Goal: Task Accomplishment & Management: Use online tool/utility

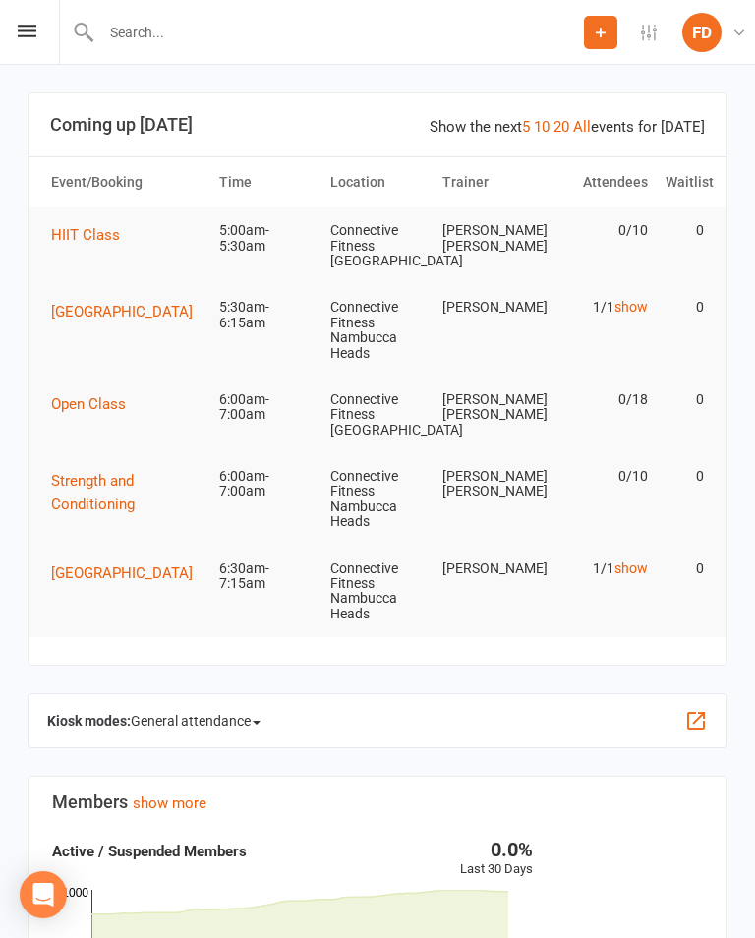
click at [34, 34] on icon at bounding box center [27, 31] width 19 height 13
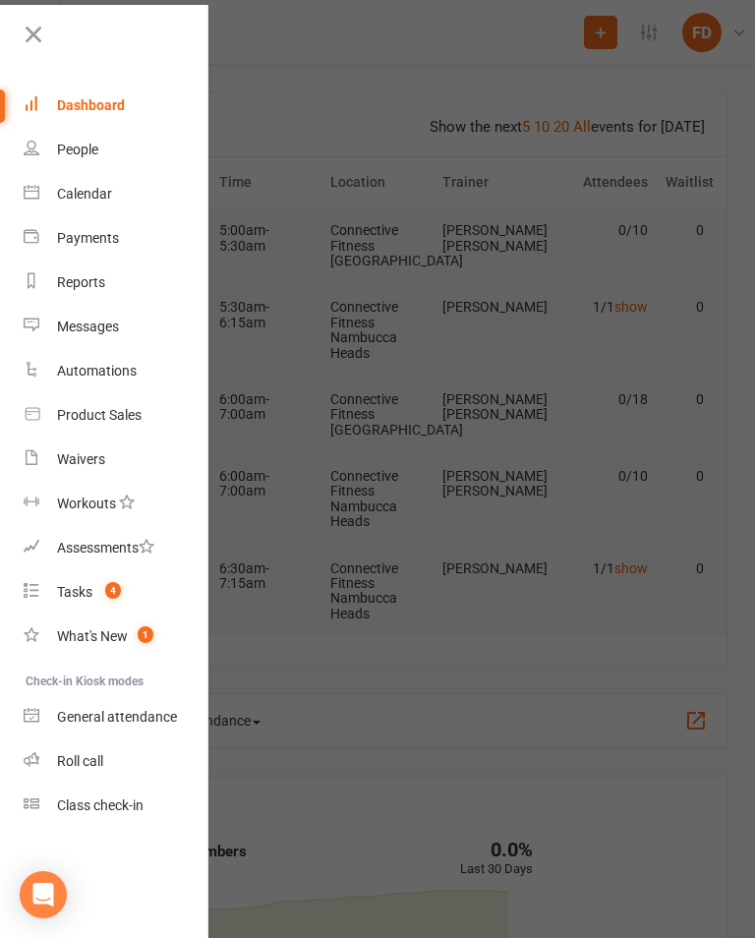
click at [120, 743] on link "Roll call" at bounding box center [117, 761] width 186 height 44
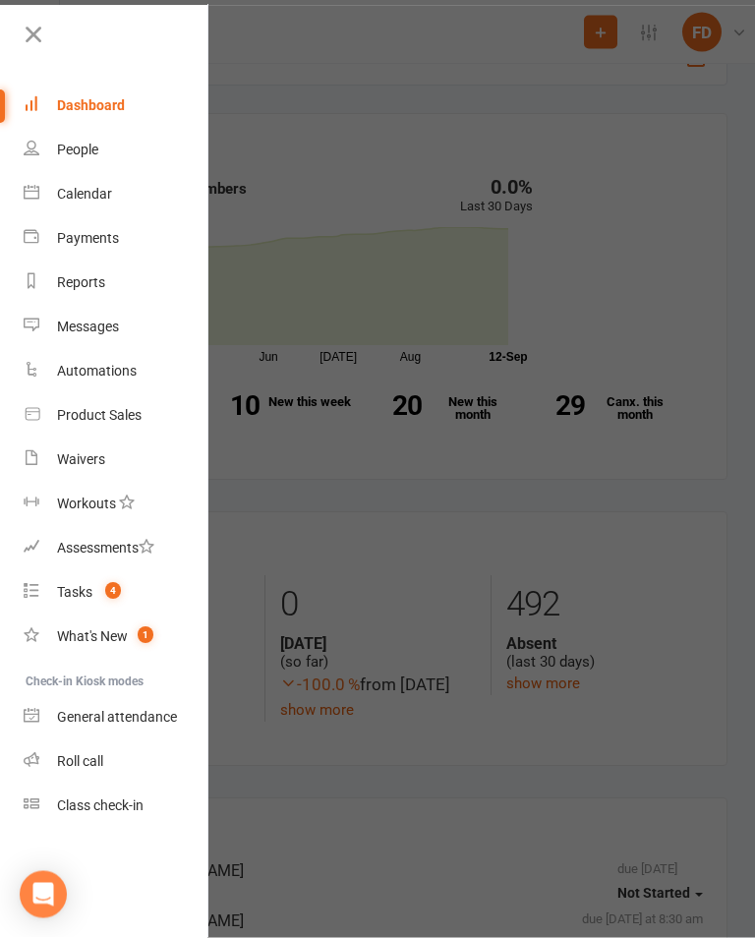
scroll to position [663, 0]
click at [134, 714] on div "General attendance" at bounding box center [117, 717] width 120 height 16
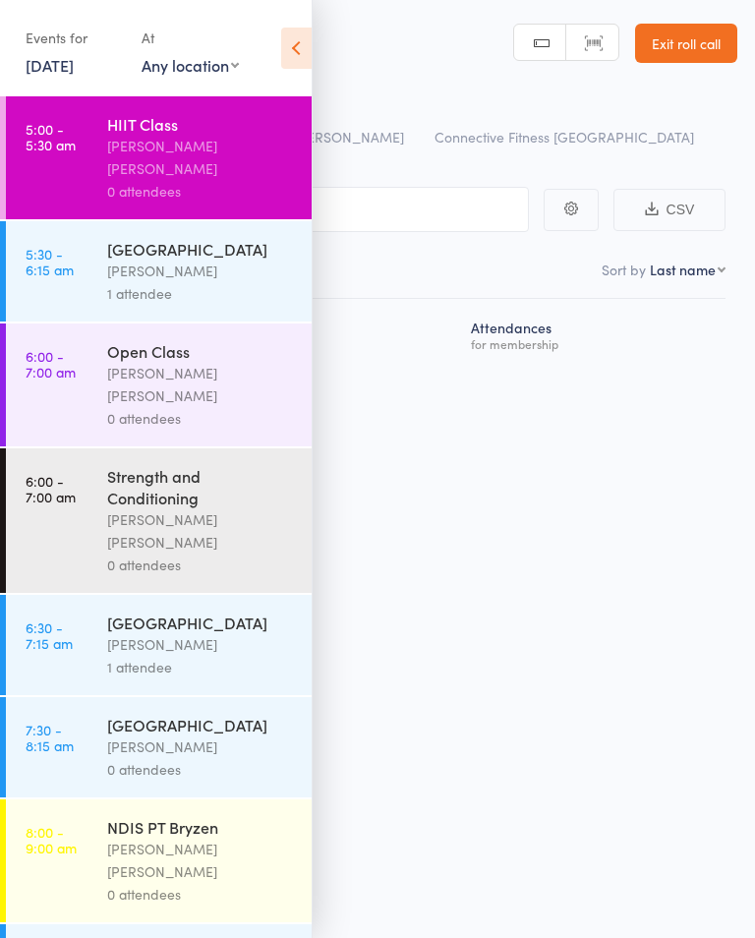
click at [310, 41] on icon at bounding box center [296, 48] width 30 height 41
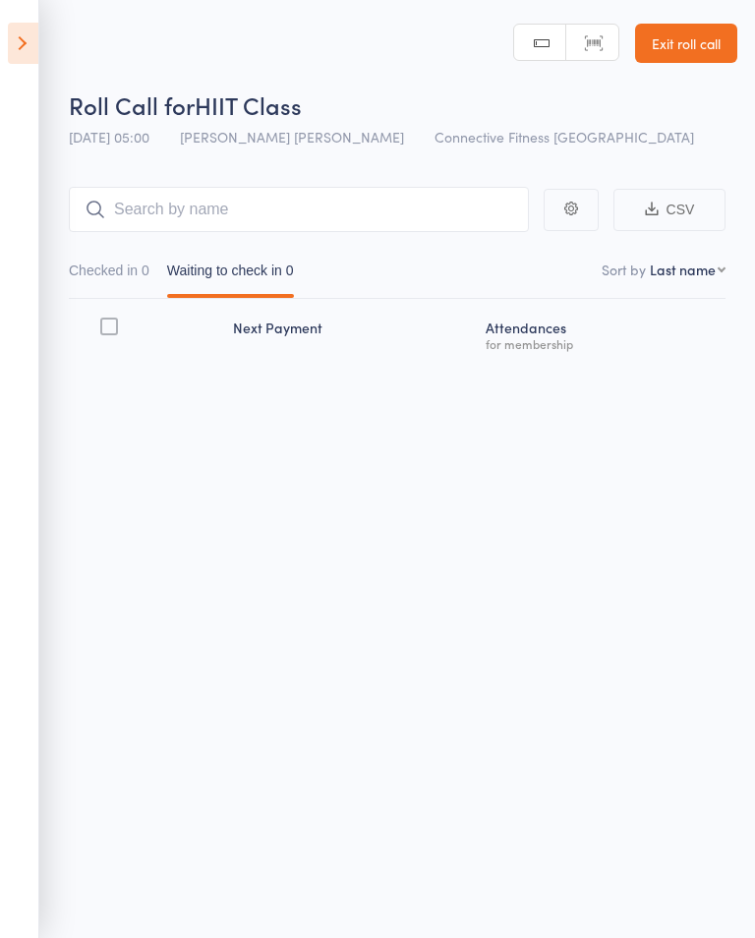
click at [30, 51] on icon at bounding box center [23, 43] width 30 height 41
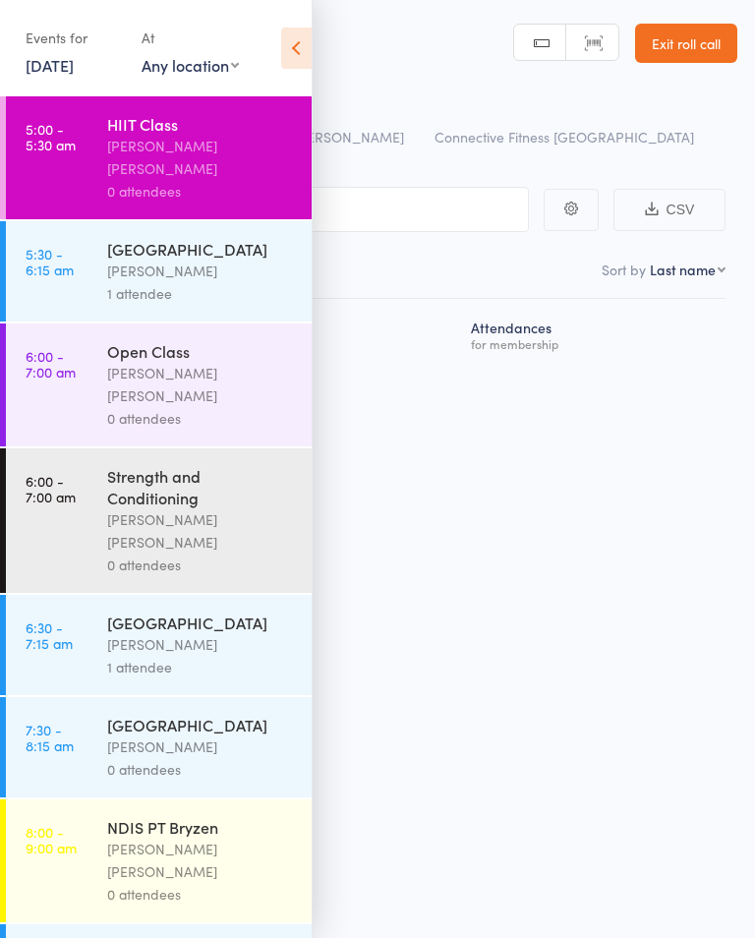
click at [288, 60] on icon at bounding box center [296, 48] width 30 height 41
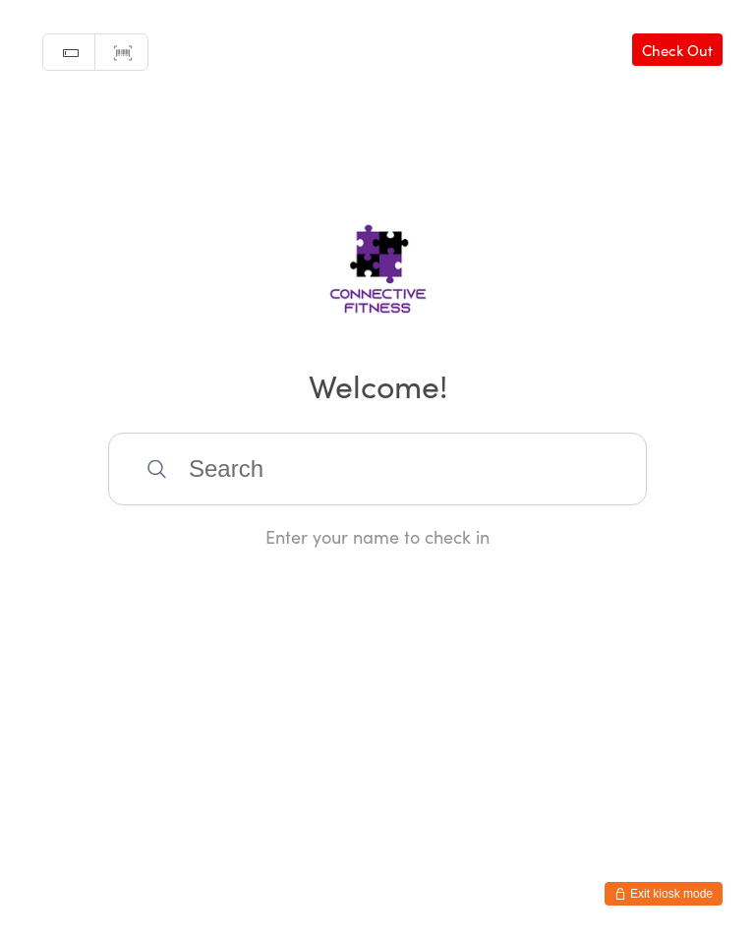
click at [297, 384] on h2 "Welcome!" at bounding box center [378, 385] width 716 height 44
click at [355, 481] on input "search" at bounding box center [377, 469] width 539 height 73
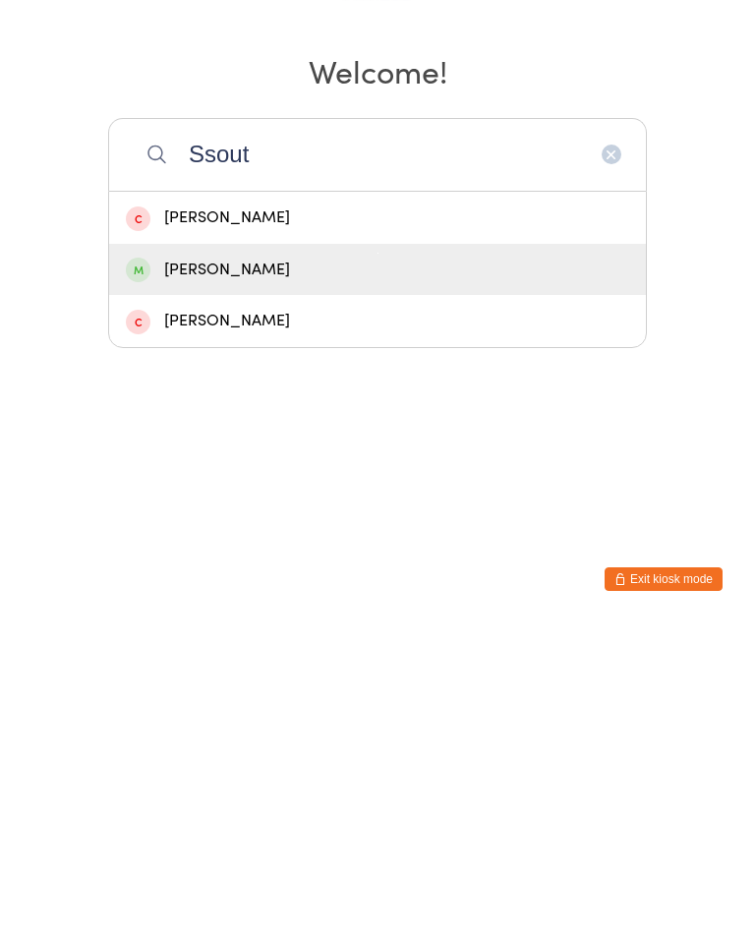
type input "Ssout"
click at [282, 571] on div "Bradley Southan" at bounding box center [377, 584] width 503 height 27
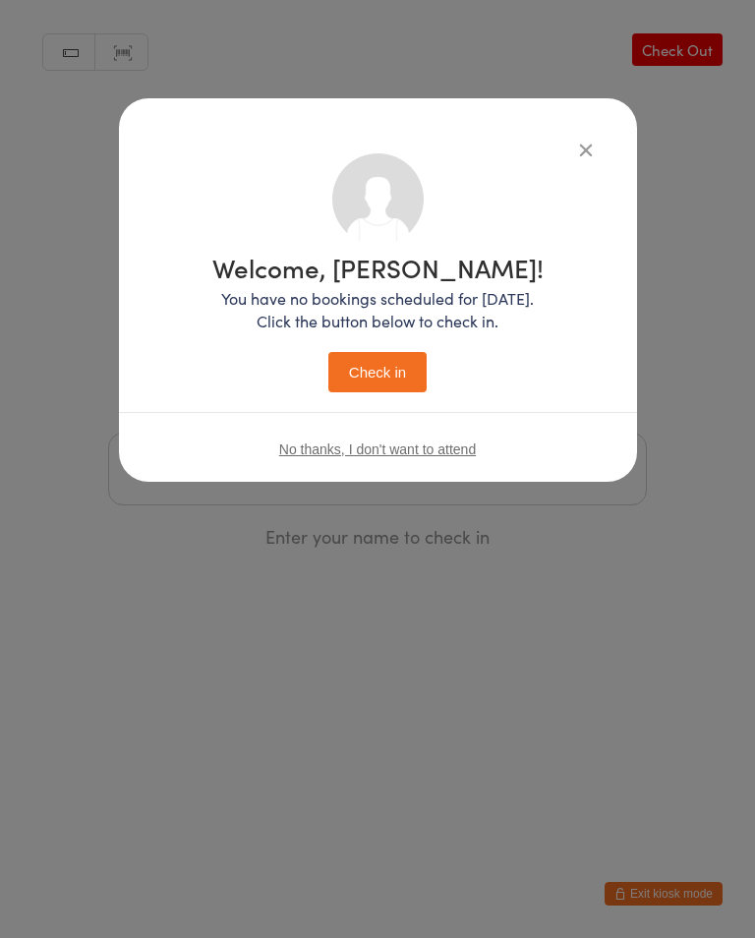
click at [564, 128] on div "Welcome, Bradley! You have no bookings scheduled for today. Click the button be…" at bounding box center [378, 290] width 518 height 384
click at [597, 145] on button "button" at bounding box center [586, 150] width 24 height 24
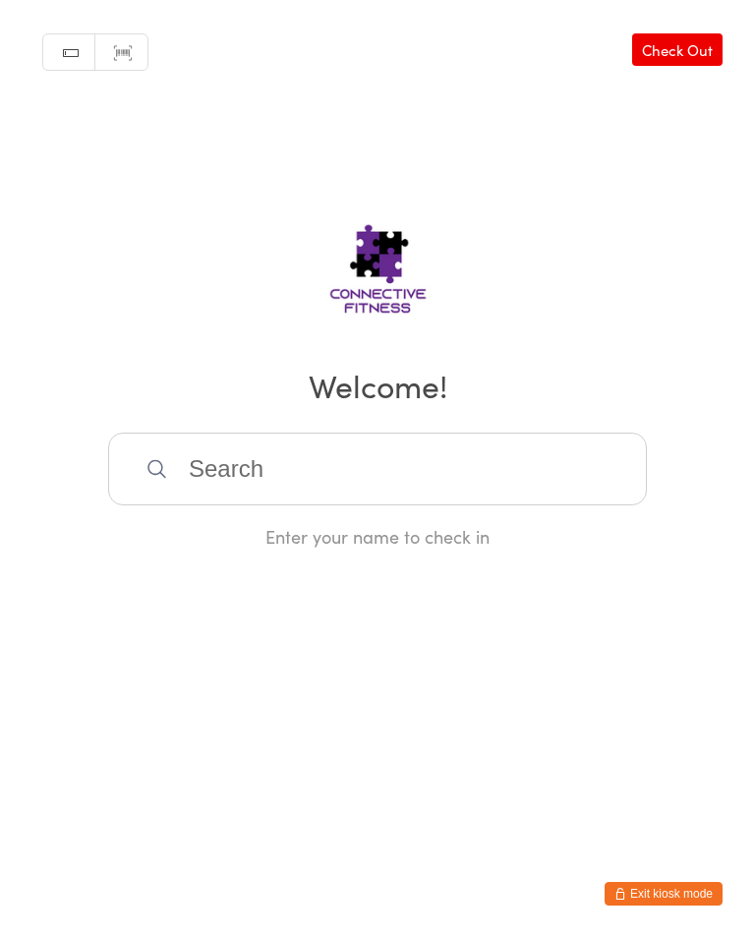
click at [305, 463] on input "search" at bounding box center [377, 469] width 539 height 73
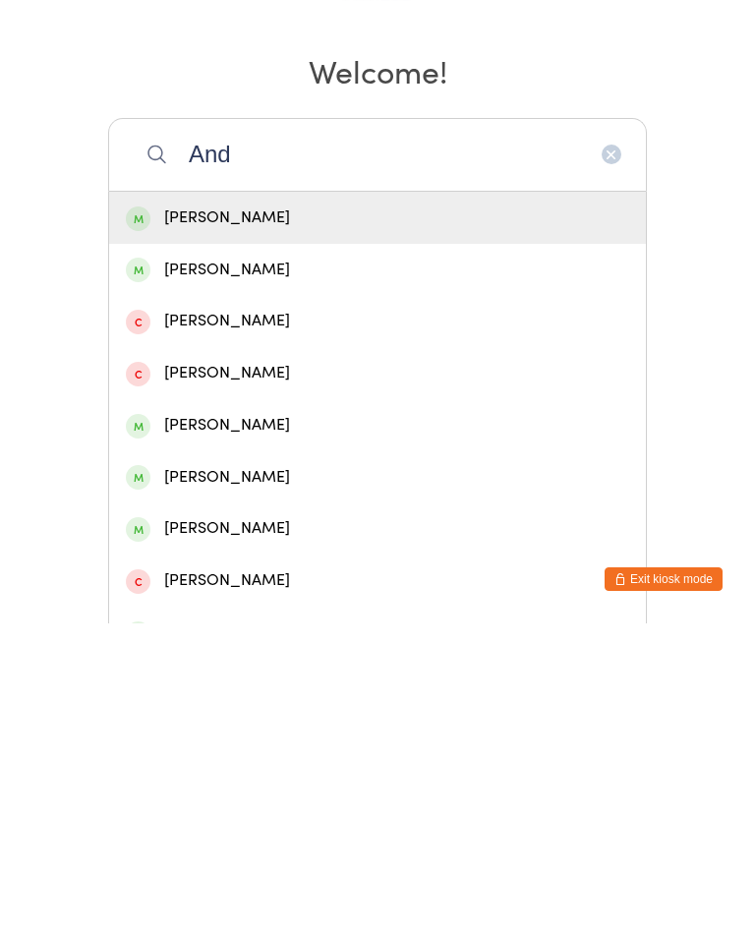
type input "And"
click at [212, 766] on div "Riley Andrews" at bounding box center [377, 792] width 537 height 52
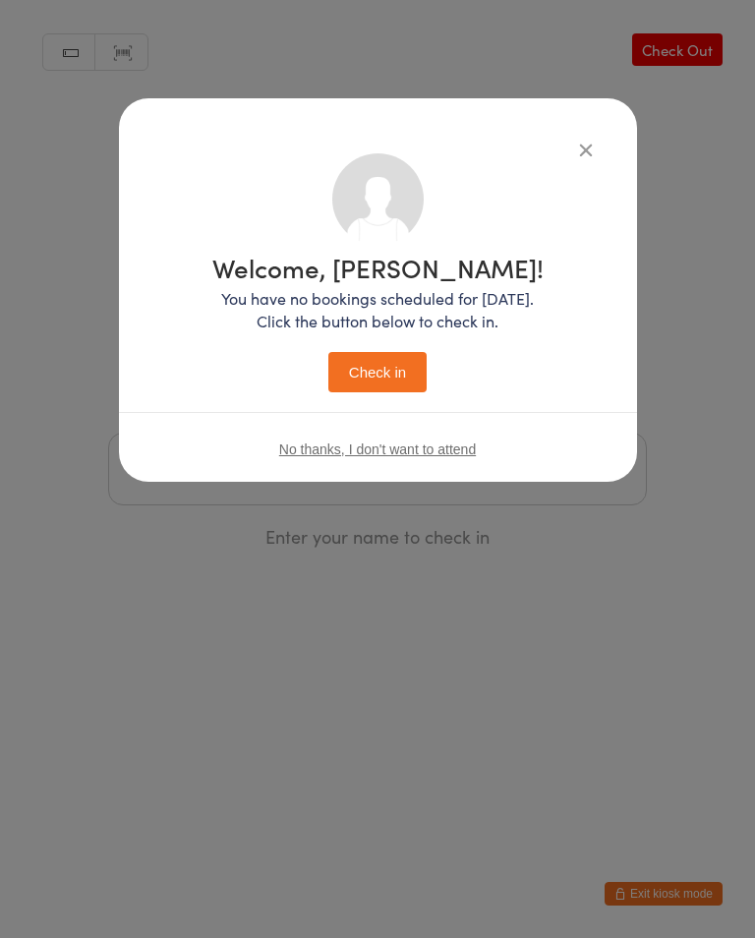
click at [584, 142] on icon "button" at bounding box center [586, 150] width 22 height 22
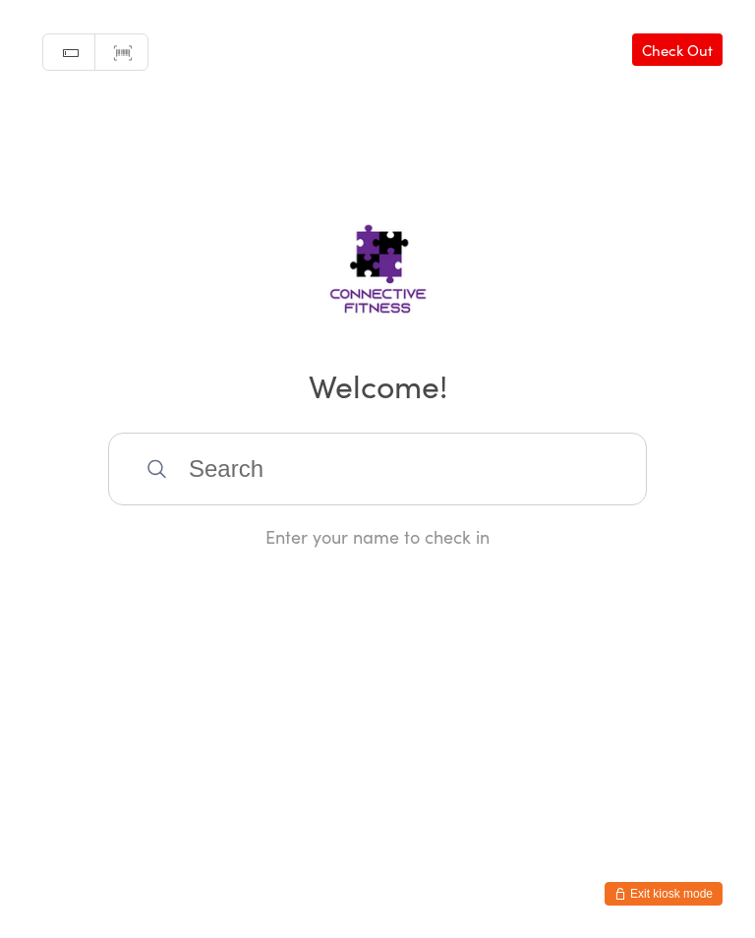
click at [341, 478] on input "search" at bounding box center [377, 469] width 539 height 73
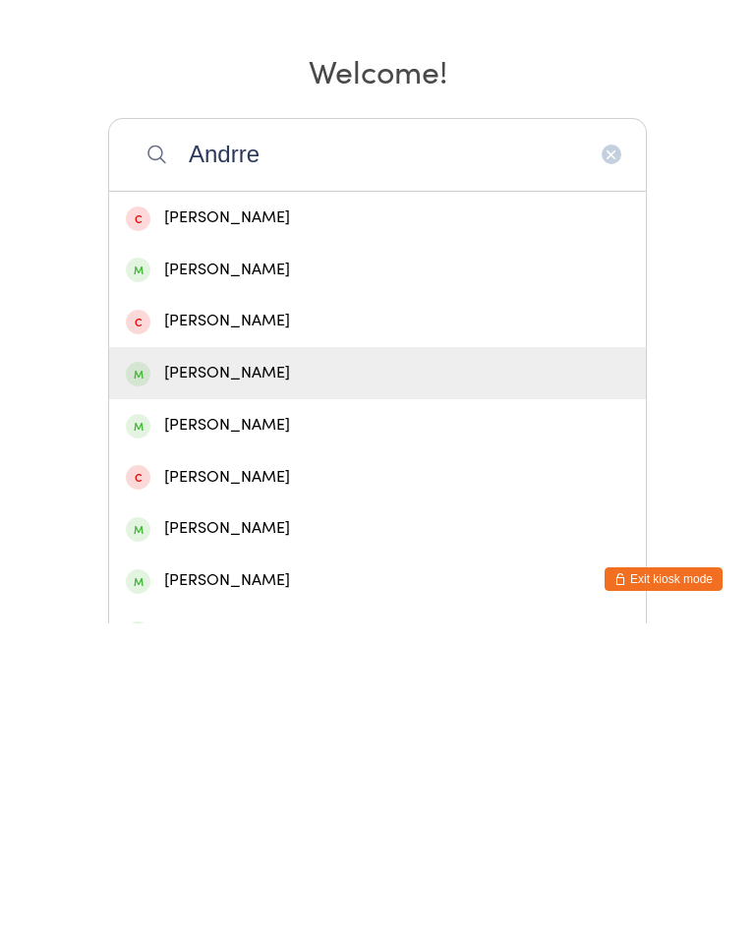
type input "Andrre"
click at [270, 675] on div "Andrew Holmes" at bounding box center [377, 688] width 503 height 27
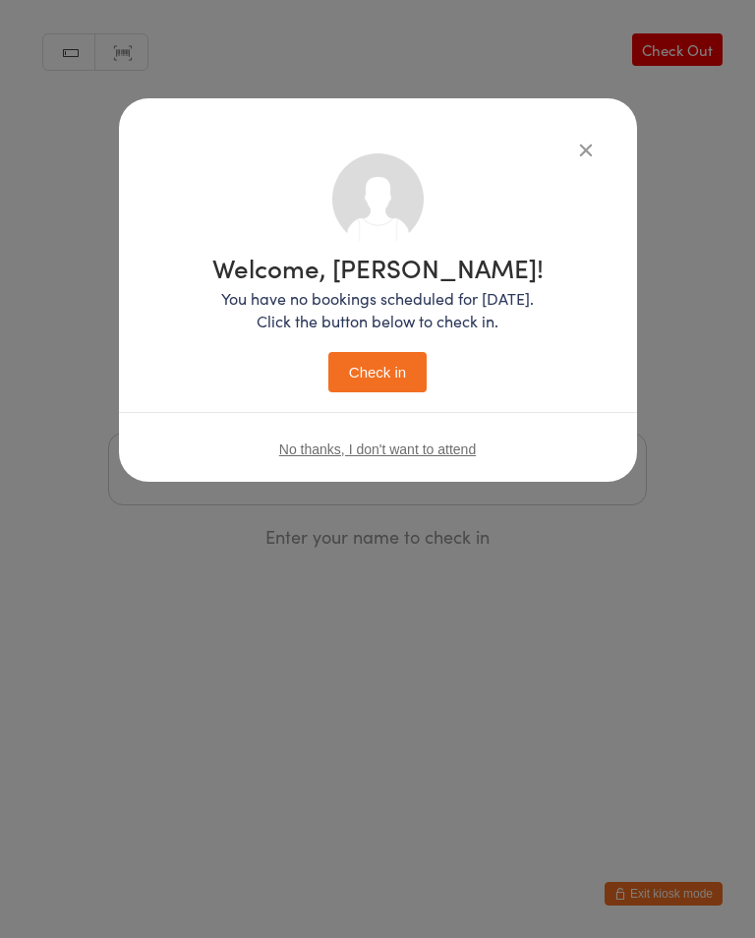
click at [403, 369] on button "Check in" at bounding box center [377, 372] width 98 height 40
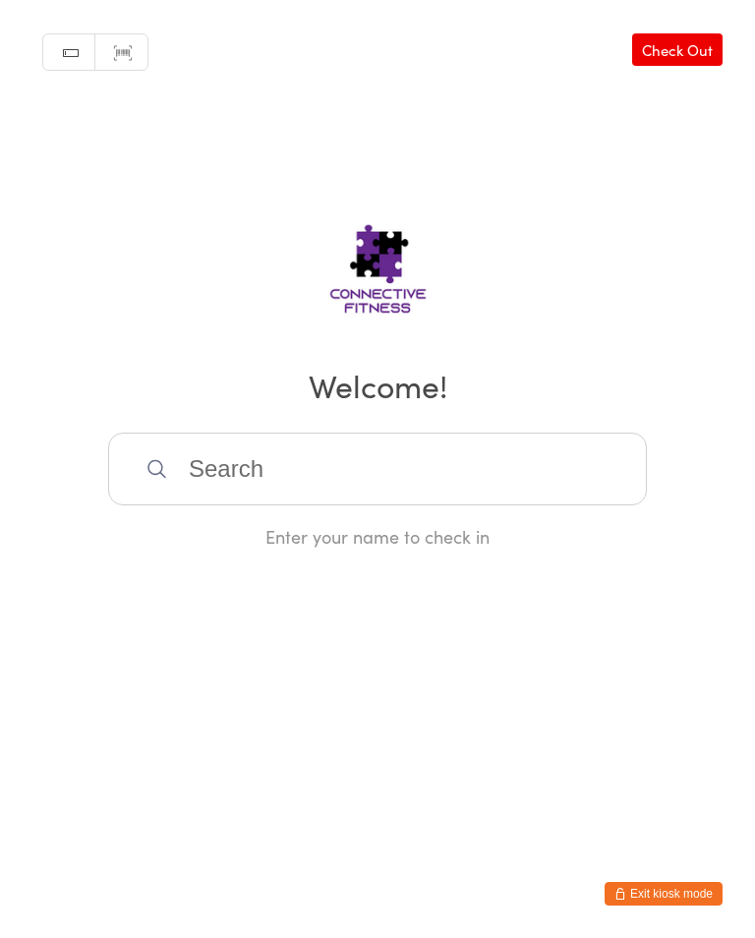
click at [527, 468] on input "search" at bounding box center [377, 469] width 539 height 73
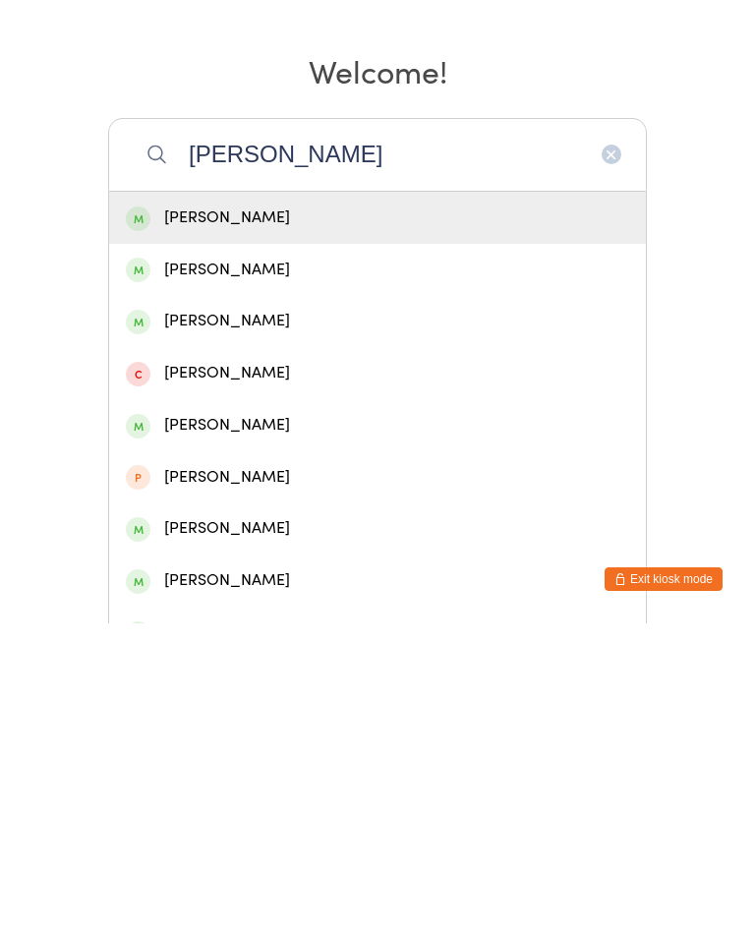
type input "Harrison"
click at [325, 622] on div "Harrison Kennedy" at bounding box center [377, 635] width 503 height 27
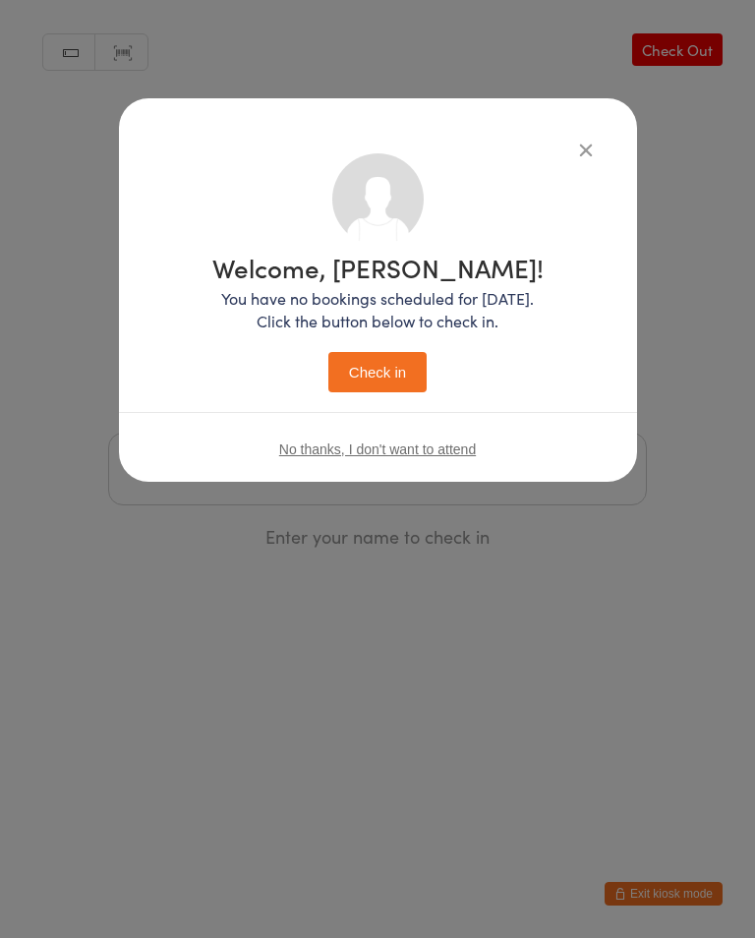
click at [403, 374] on button "Check in" at bounding box center [377, 372] width 98 height 40
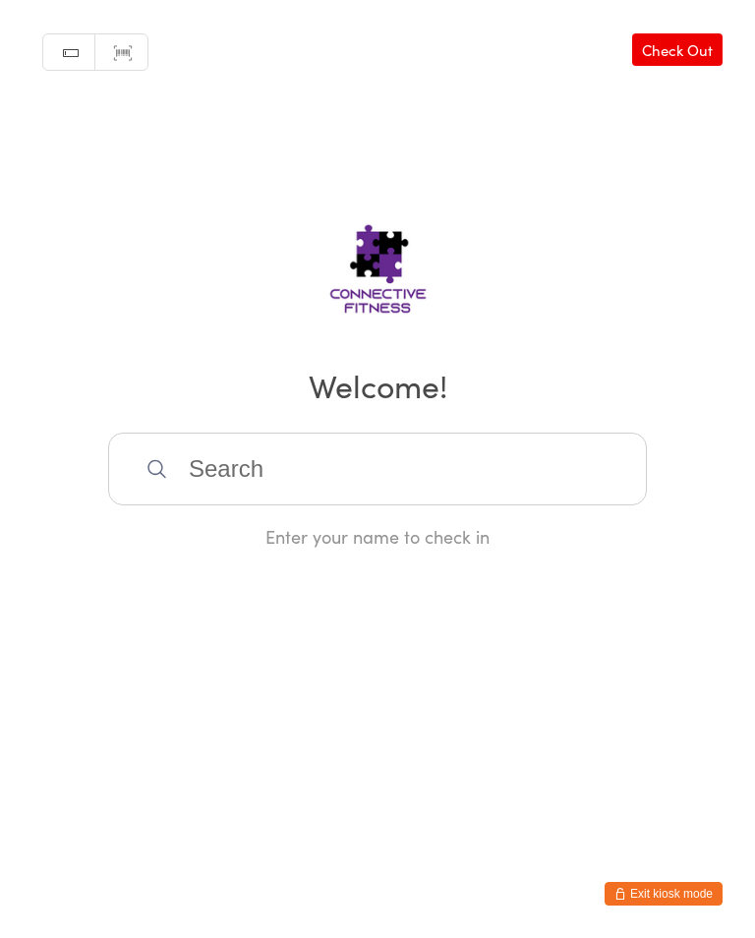
click at [217, 471] on input "search" at bounding box center [377, 469] width 539 height 73
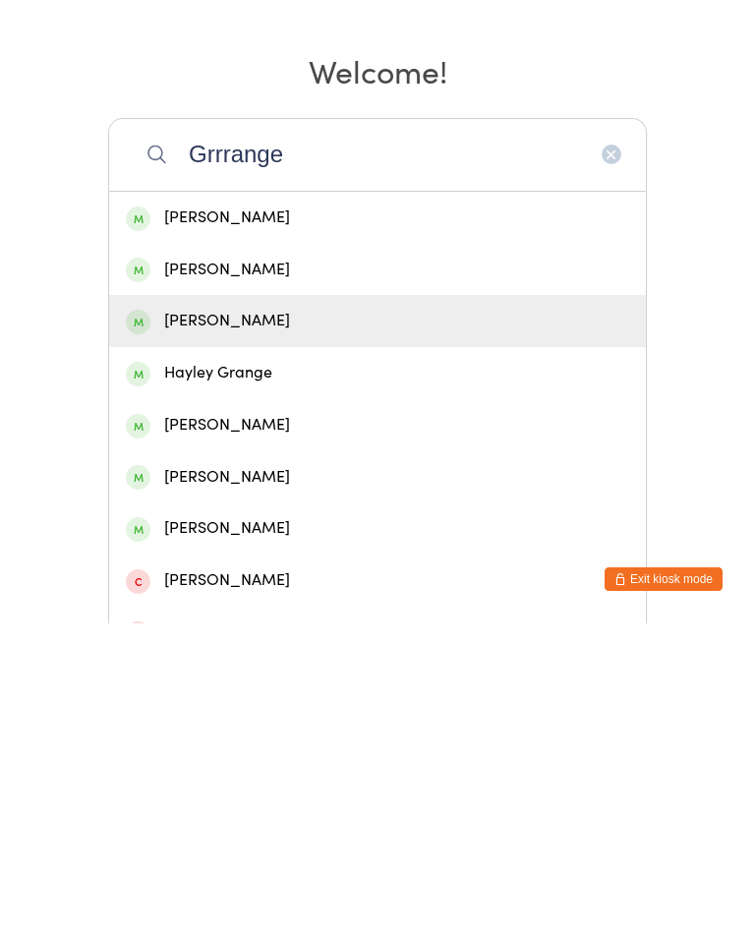
type input "Grrrange"
click at [232, 622] on div "Justin Grange" at bounding box center [377, 635] width 503 height 27
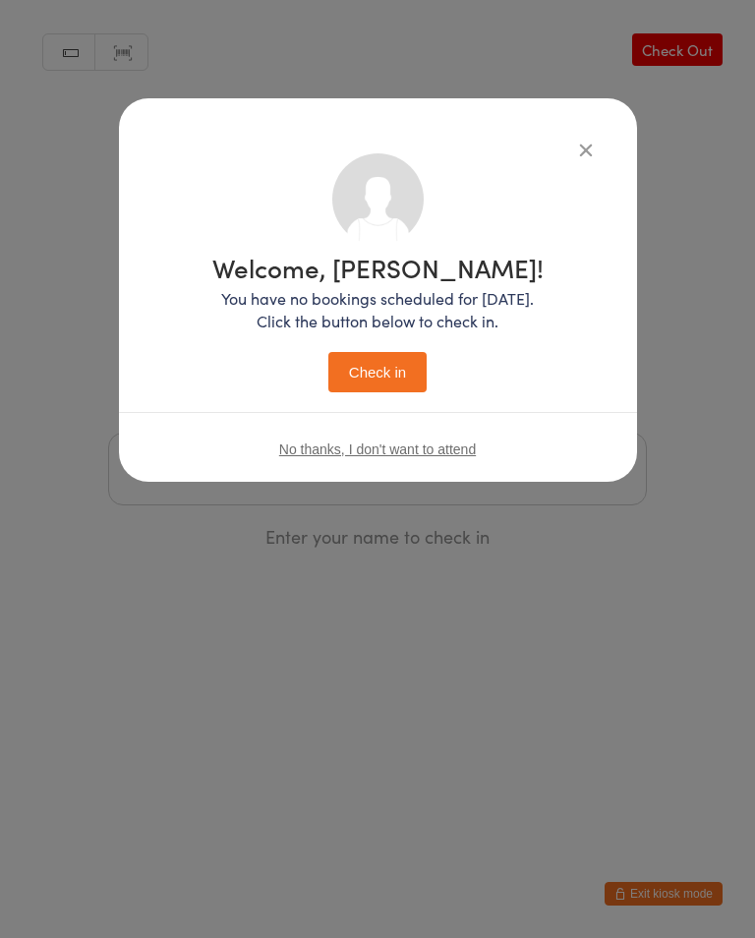
click at [382, 392] on button "Check in" at bounding box center [377, 372] width 98 height 40
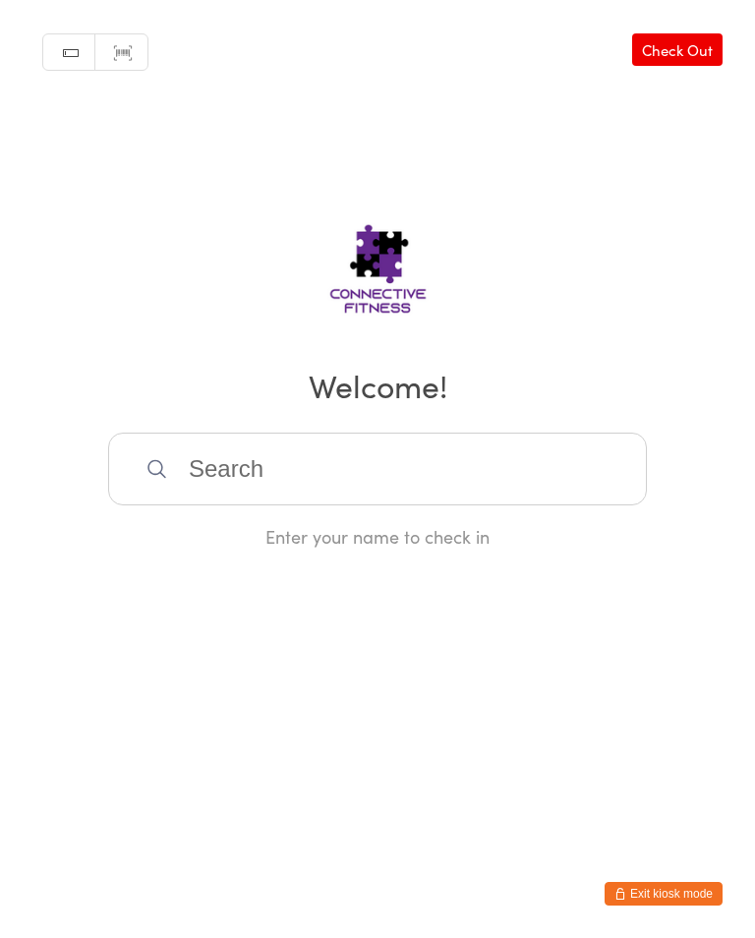
click at [697, 47] on link "Check Out" at bounding box center [677, 49] width 90 height 32
click at [689, 48] on link "Check In" at bounding box center [683, 49] width 79 height 32
click at [248, 479] on input "search" at bounding box center [377, 469] width 539 height 73
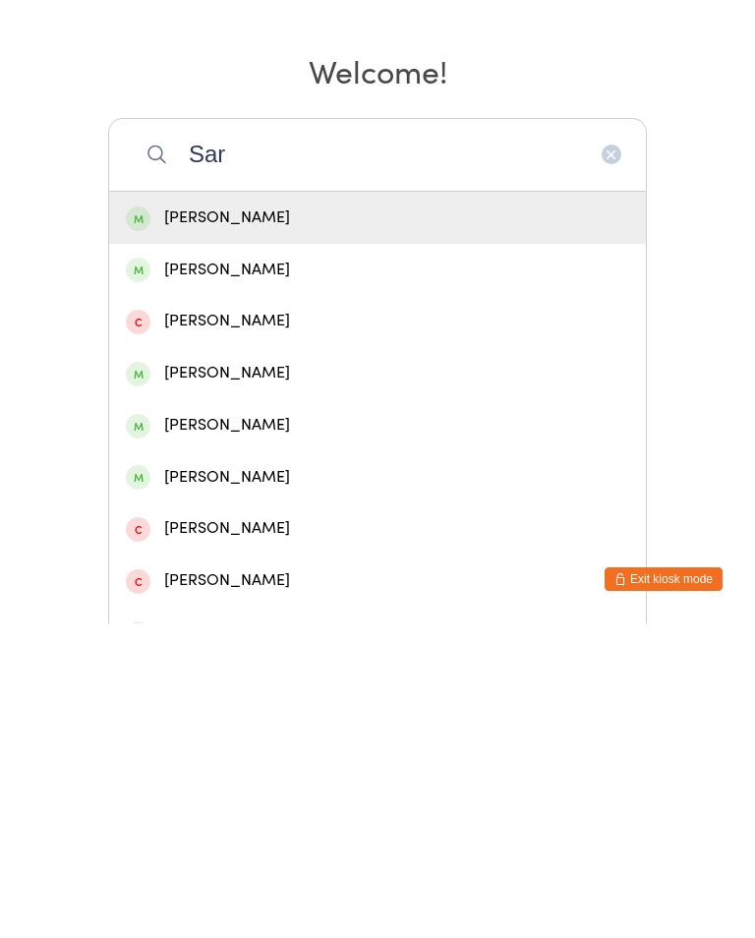
type input "Sar"
click at [225, 727] on div "Sarah Cohen" at bounding box center [377, 740] width 503 height 27
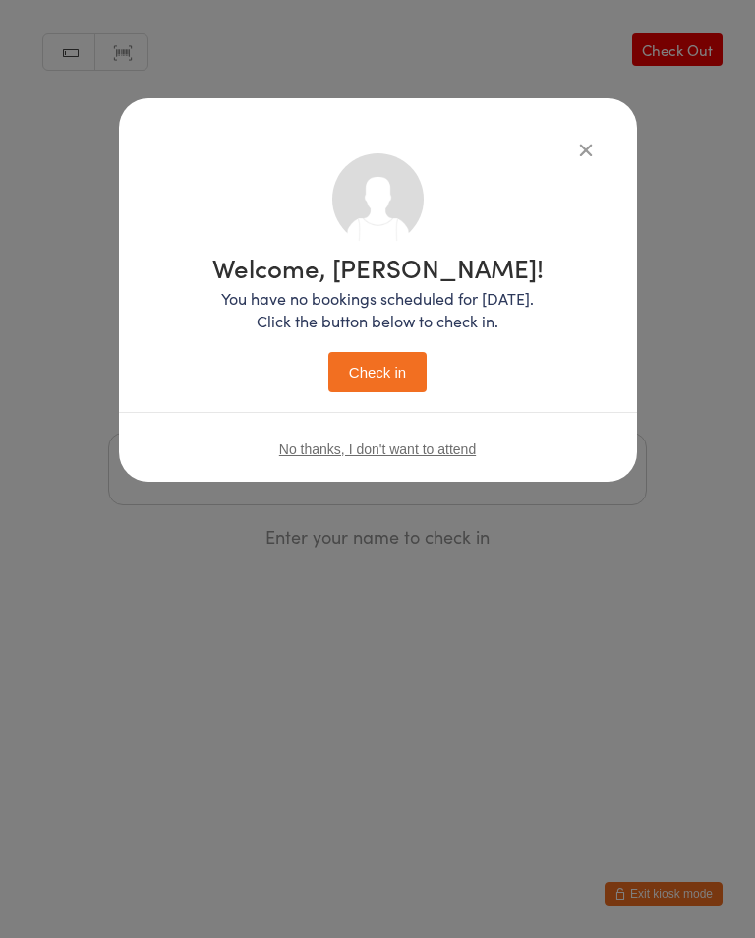
click at [384, 371] on button "Check in" at bounding box center [377, 372] width 98 height 40
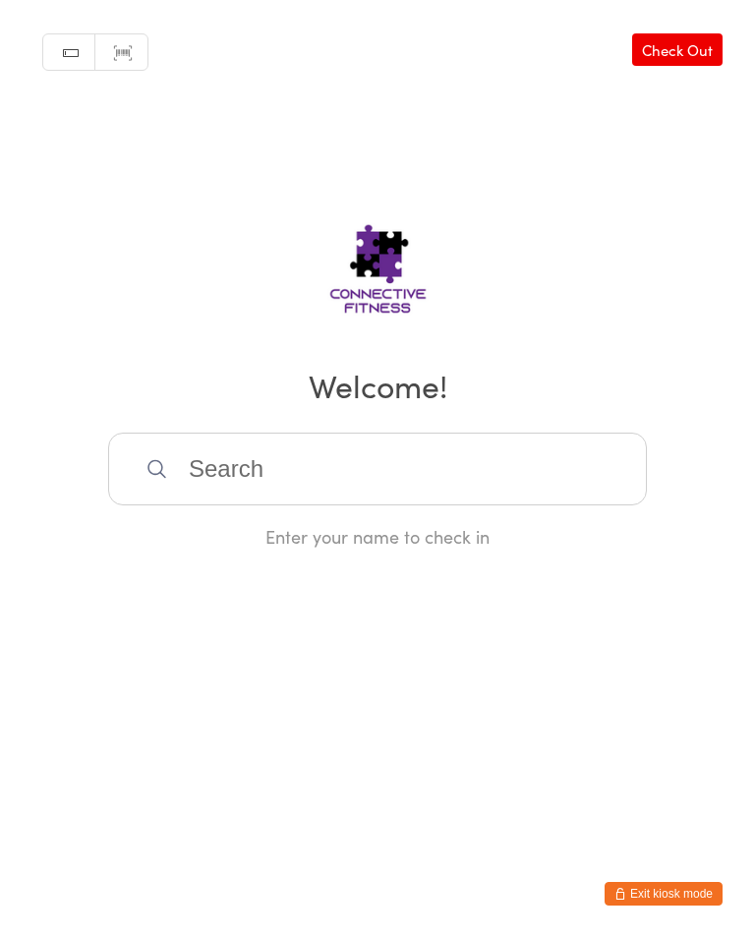
click at [230, 476] on input "search" at bounding box center [377, 469] width 539 height 73
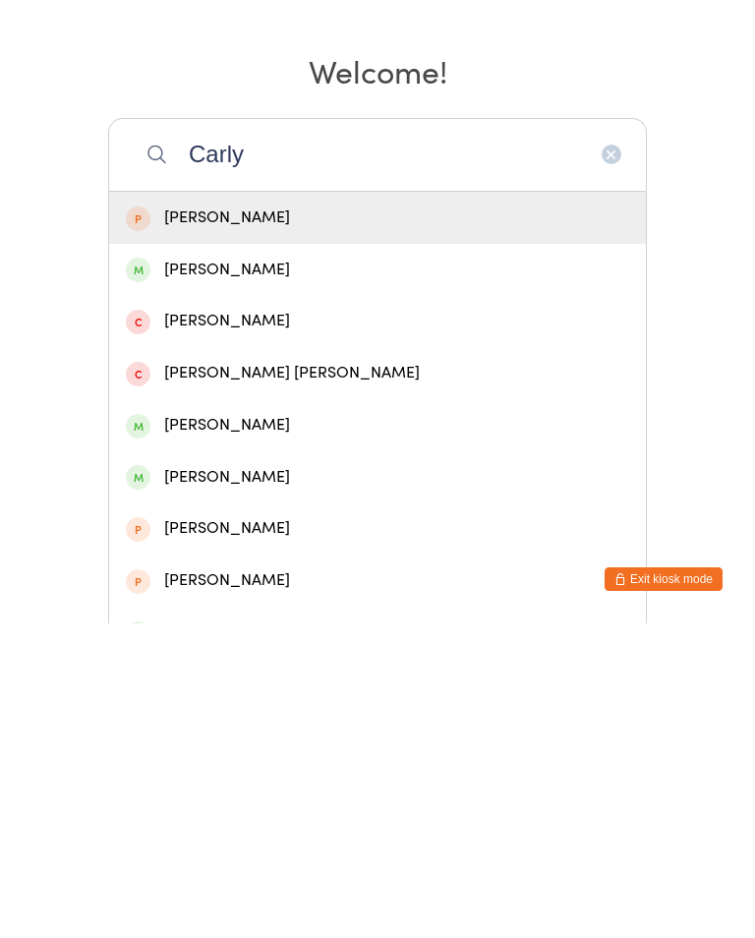
type input "Carly"
click at [176, 571] on div "Carly Duggan" at bounding box center [377, 584] width 503 height 27
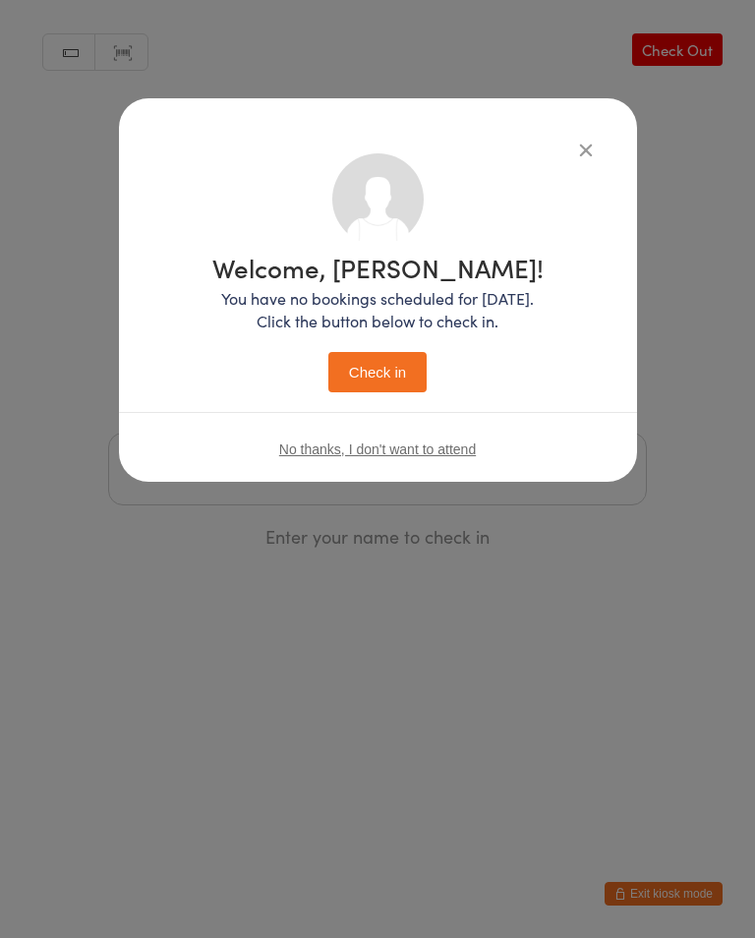
click at [371, 382] on button "Check in" at bounding box center [377, 372] width 98 height 40
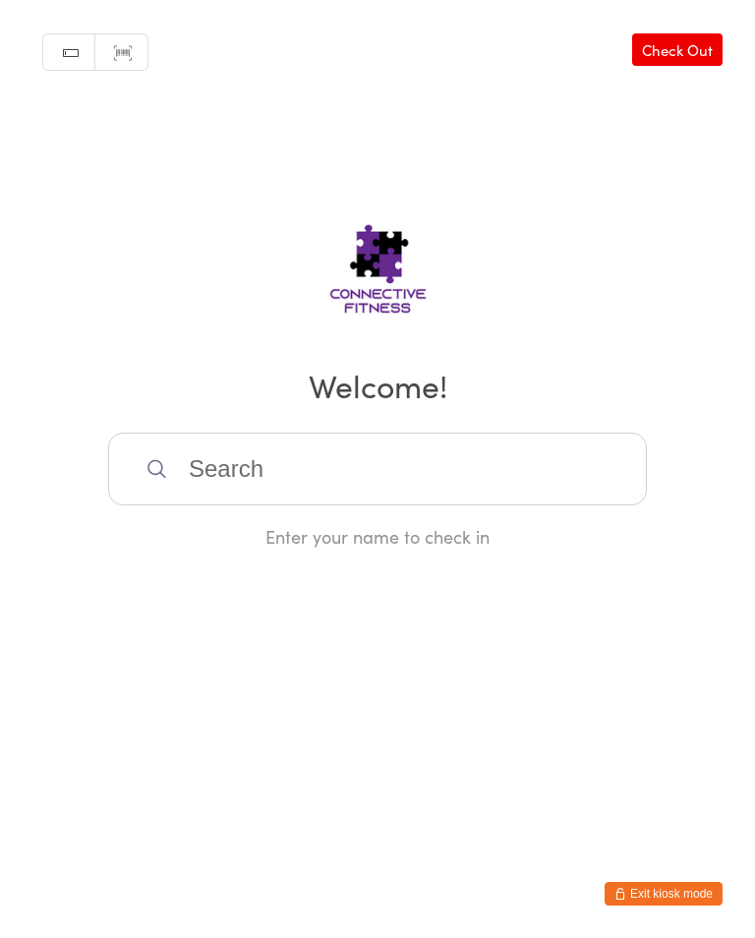
click at [678, 56] on link "Check Out" at bounding box center [677, 49] width 90 height 32
click at [697, 47] on link "Check In" at bounding box center [683, 49] width 79 height 32
click at [300, 462] on input "search" at bounding box center [377, 469] width 539 height 73
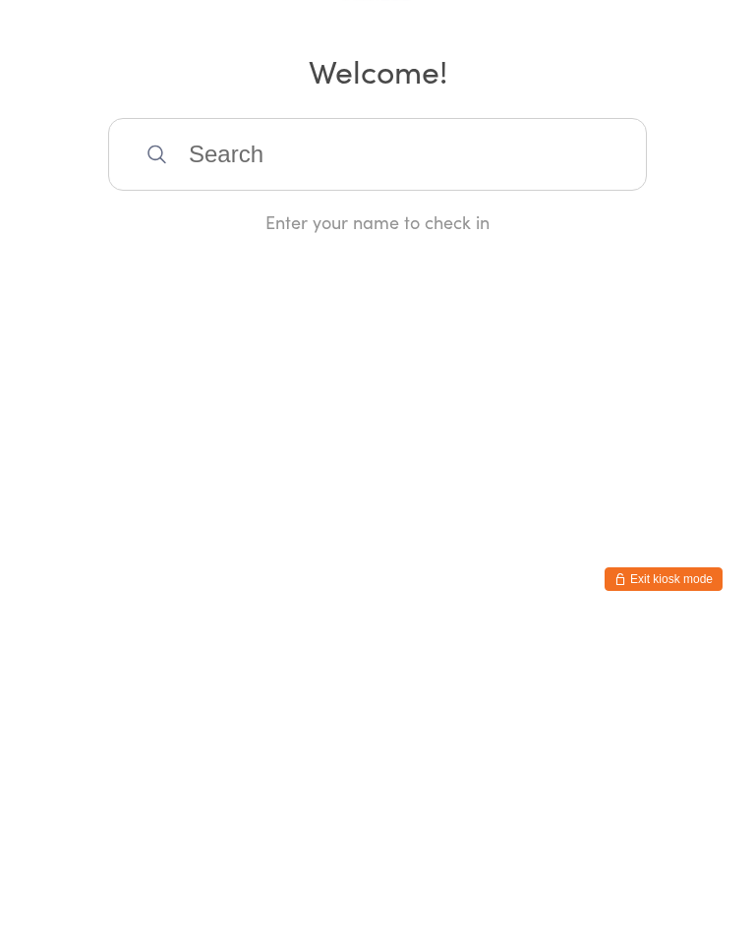
type input "H"
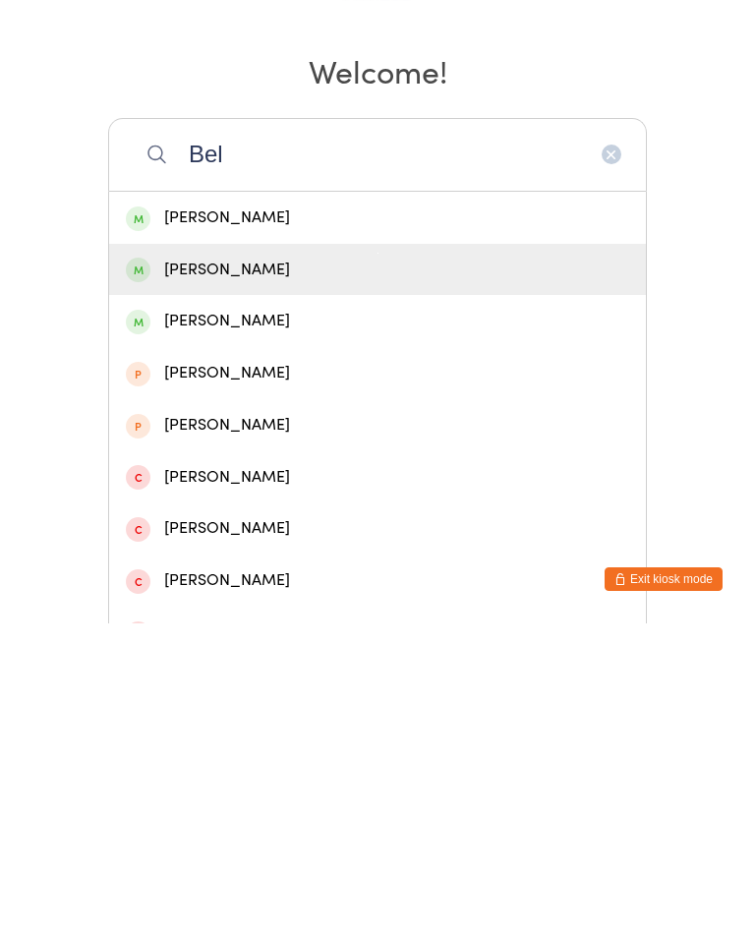
type input "Bel"
click at [359, 571] on div "Belen Mendez" at bounding box center [377, 584] width 503 height 27
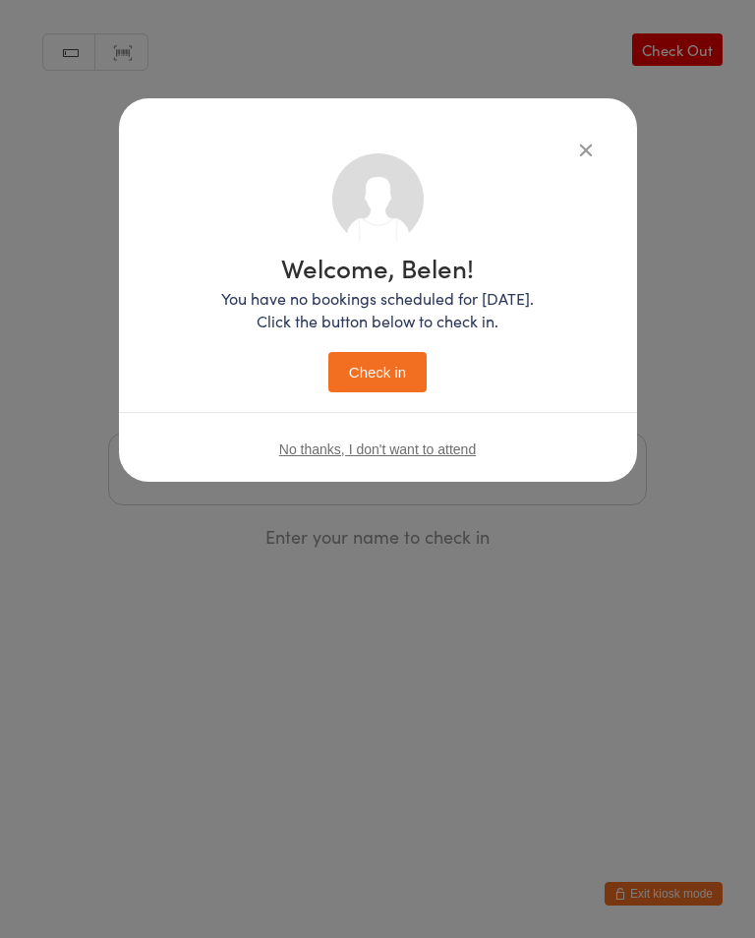
click at [373, 357] on button "Check in" at bounding box center [377, 372] width 98 height 40
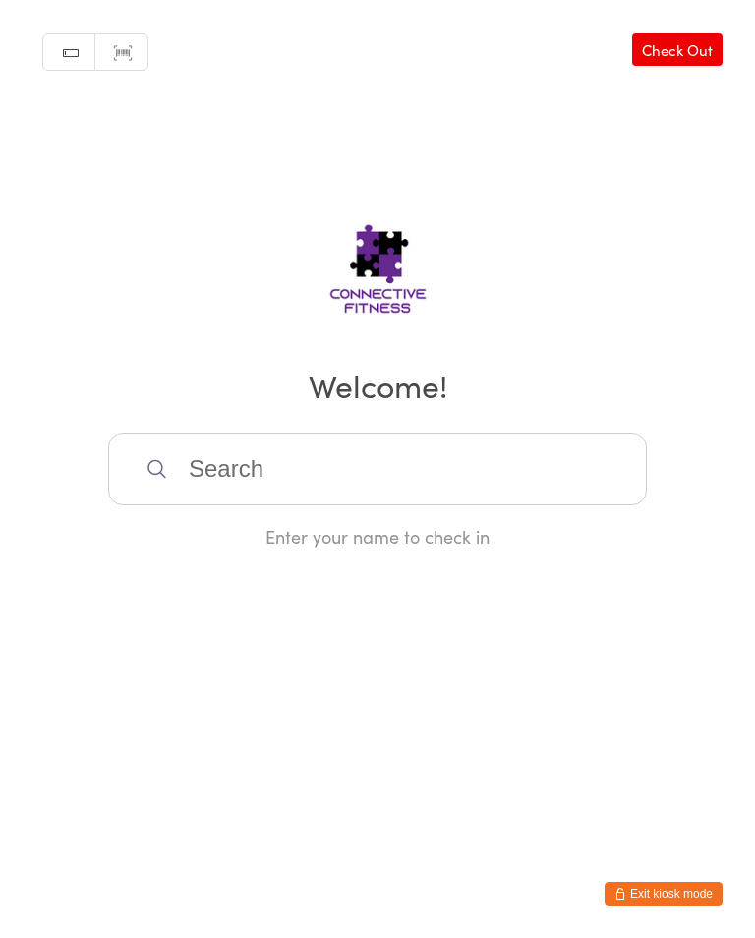
click at [234, 479] on input "search" at bounding box center [377, 469] width 539 height 73
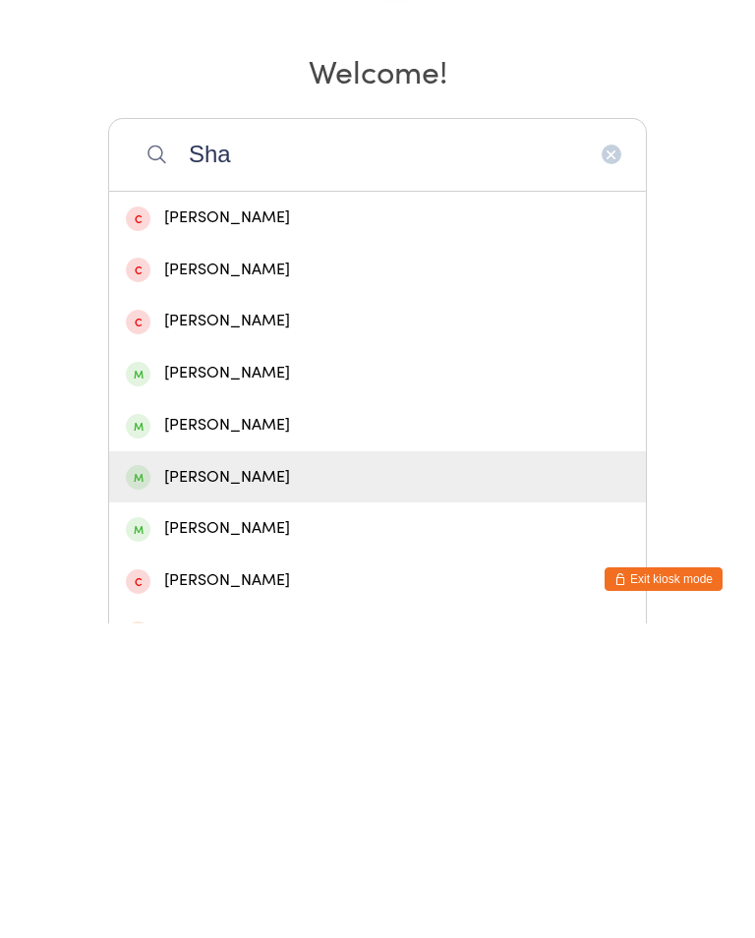
type input "Sha"
click at [272, 779] on div "Sharon Wilson" at bounding box center [377, 792] width 503 height 27
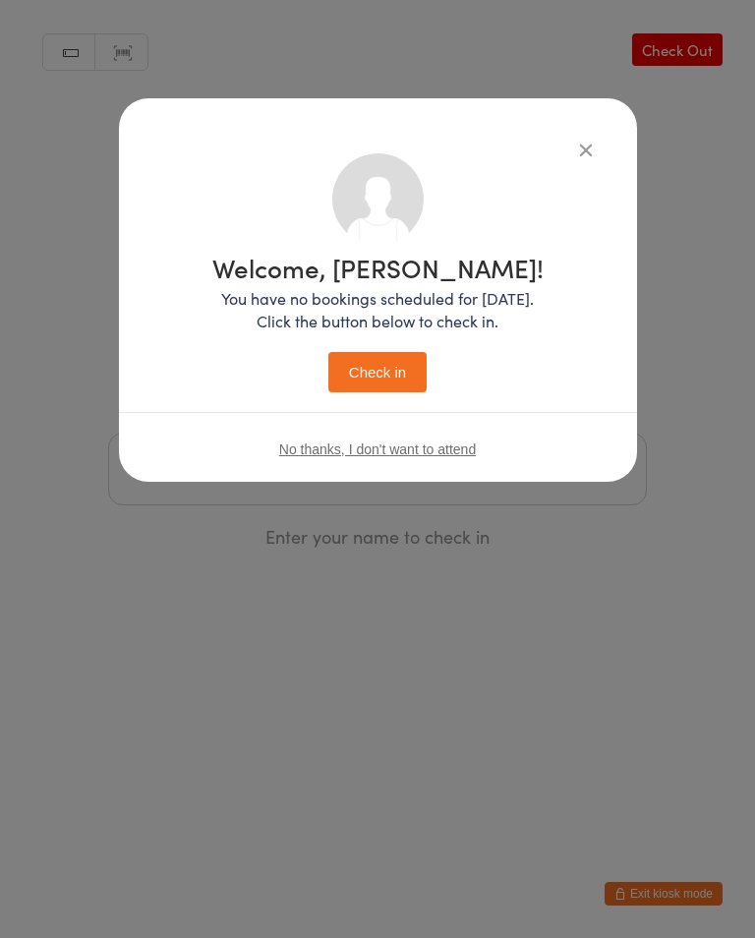
click at [370, 378] on button "Check in" at bounding box center [377, 372] width 98 height 40
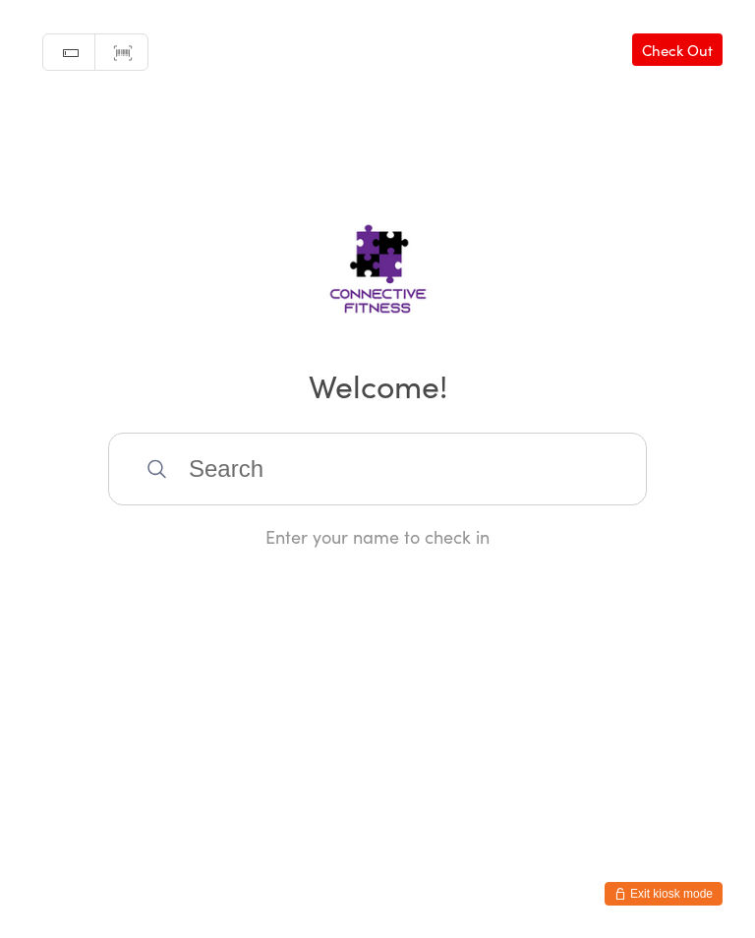
click at [298, 499] on input "search" at bounding box center [377, 469] width 539 height 73
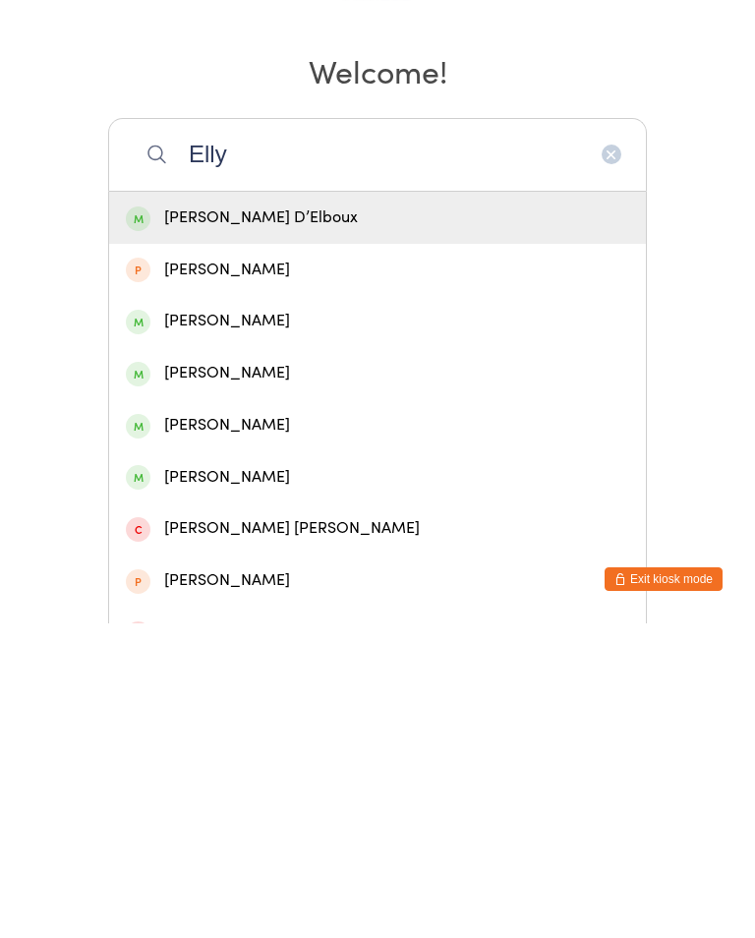
type input "Elly"
click at [209, 622] on div "Elly-Joy McGrath" at bounding box center [377, 635] width 503 height 27
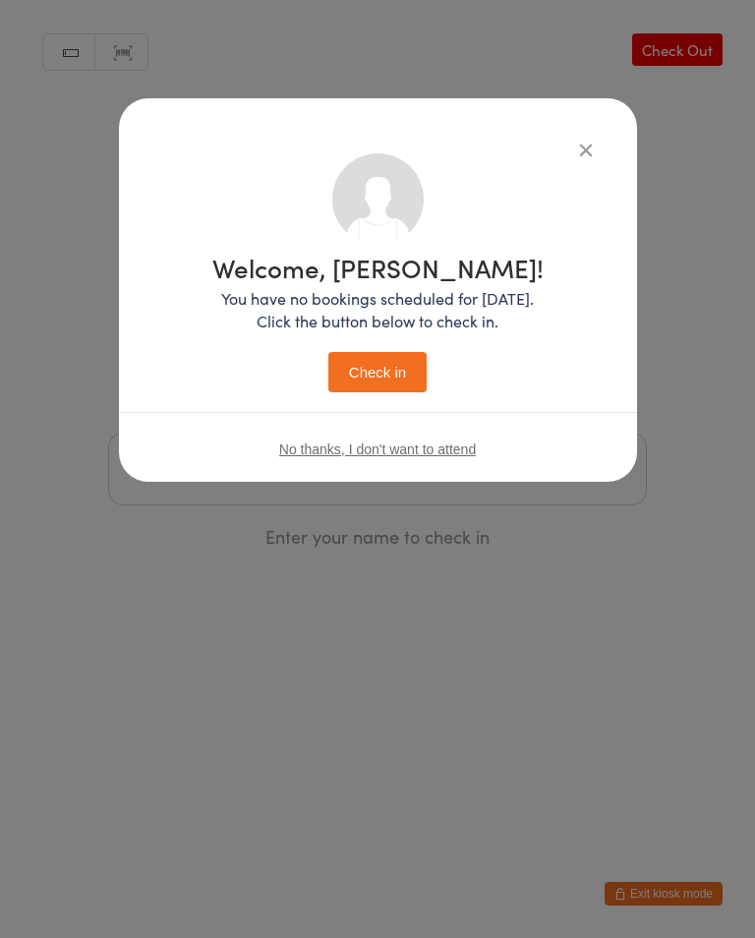
click at [363, 373] on button "Check in" at bounding box center [377, 372] width 98 height 40
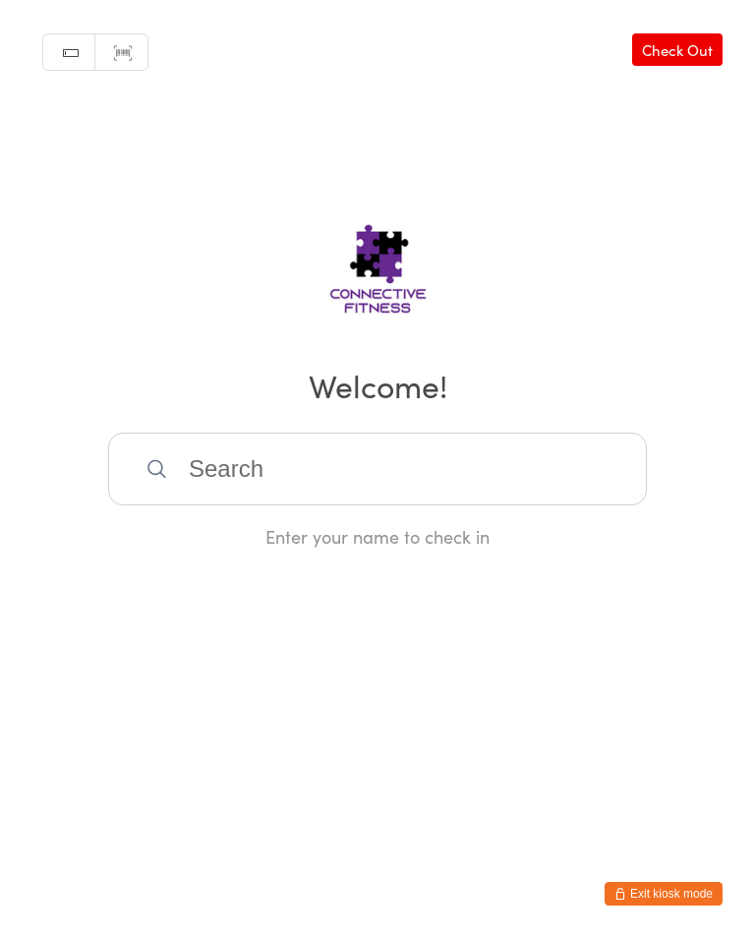
click at [256, 481] on input "search" at bounding box center [377, 469] width 539 height 73
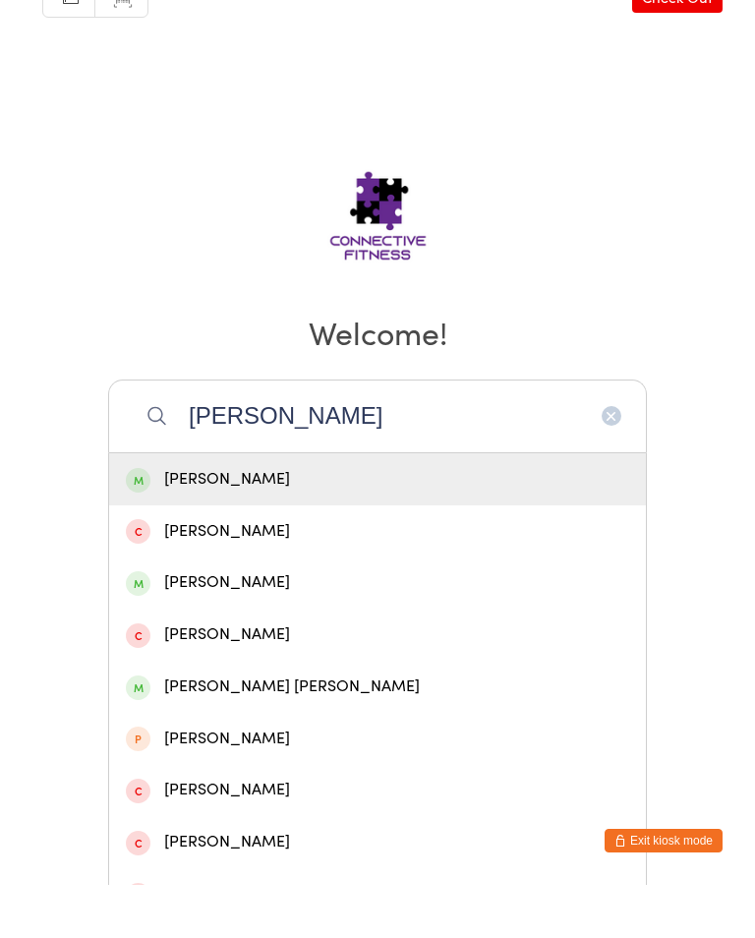
type input "Cher"
click at [229, 622] on div "Cherrie reffold" at bounding box center [377, 635] width 503 height 27
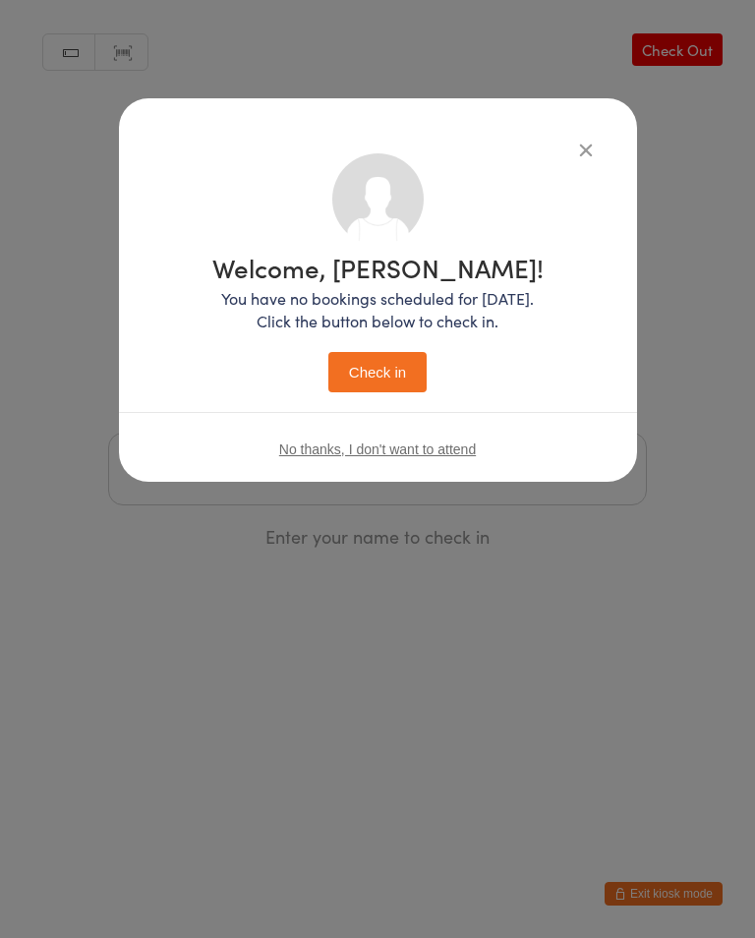
click at [393, 370] on button "Check in" at bounding box center [377, 372] width 98 height 40
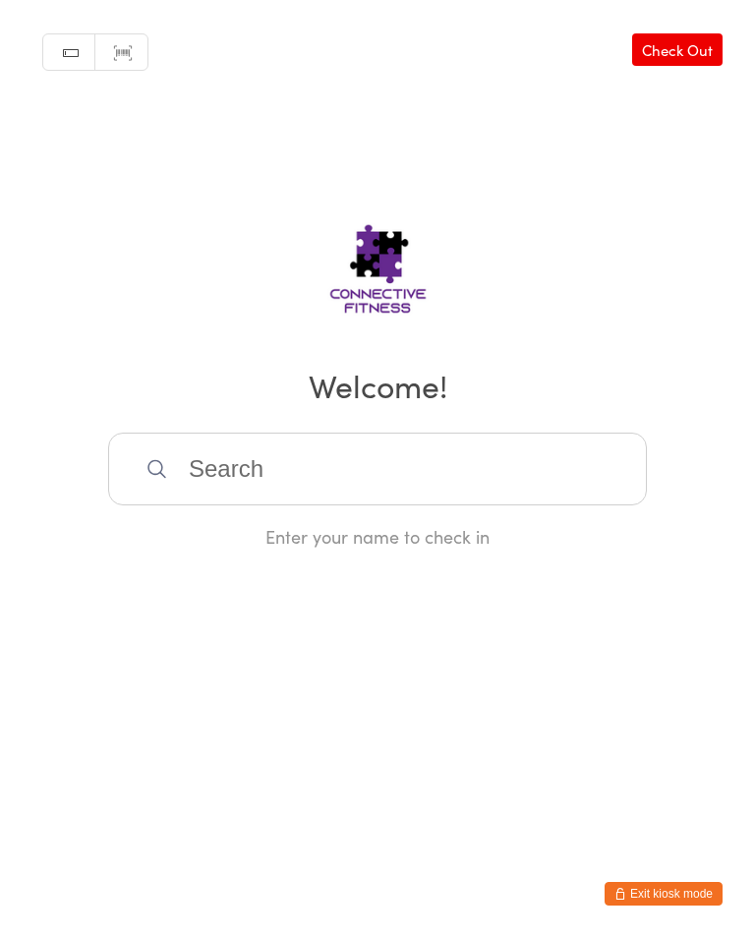
click at [358, 474] on input "search" at bounding box center [377, 469] width 539 height 73
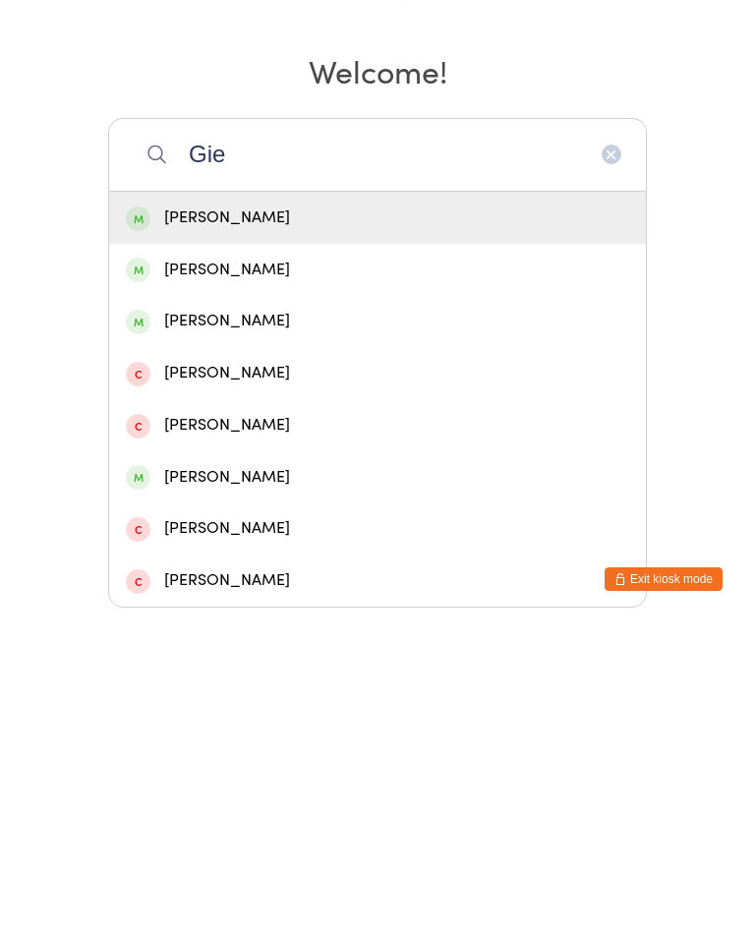
type input "Gie"
click at [274, 519] on div "Tracey Gietz" at bounding box center [377, 532] width 503 height 27
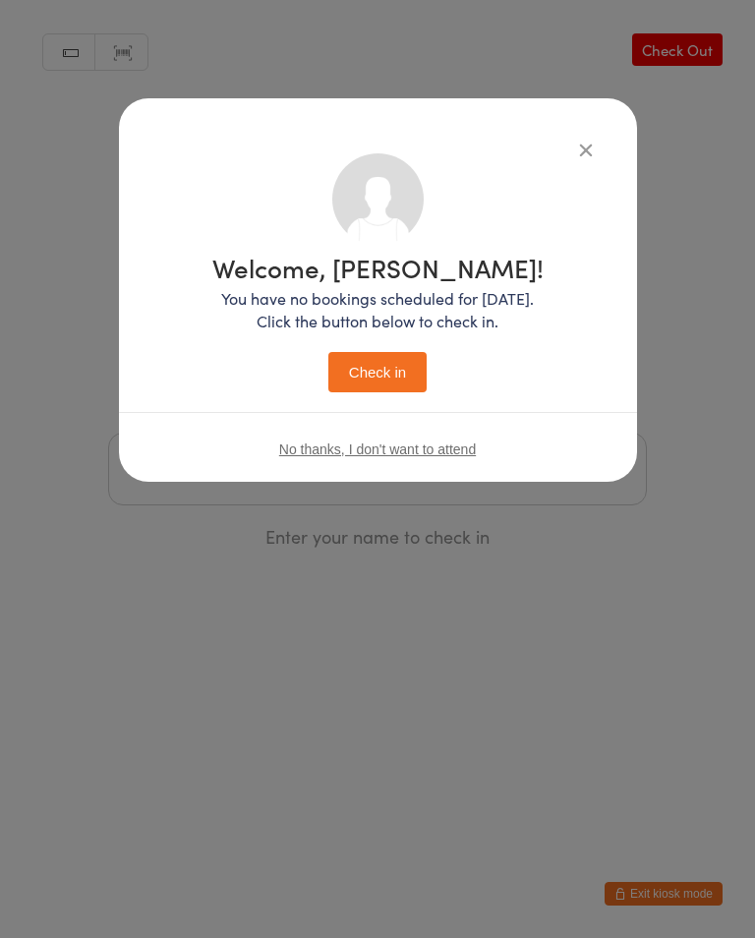
click at [375, 372] on button "Check in" at bounding box center [377, 372] width 98 height 40
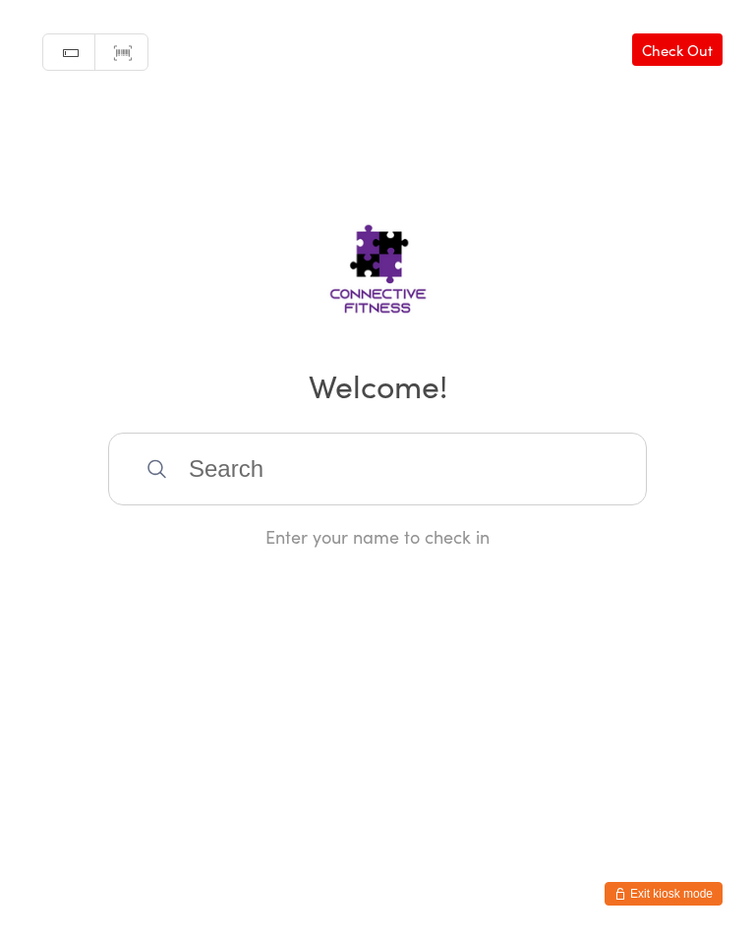
click at [192, 499] on input "search" at bounding box center [377, 469] width 539 height 73
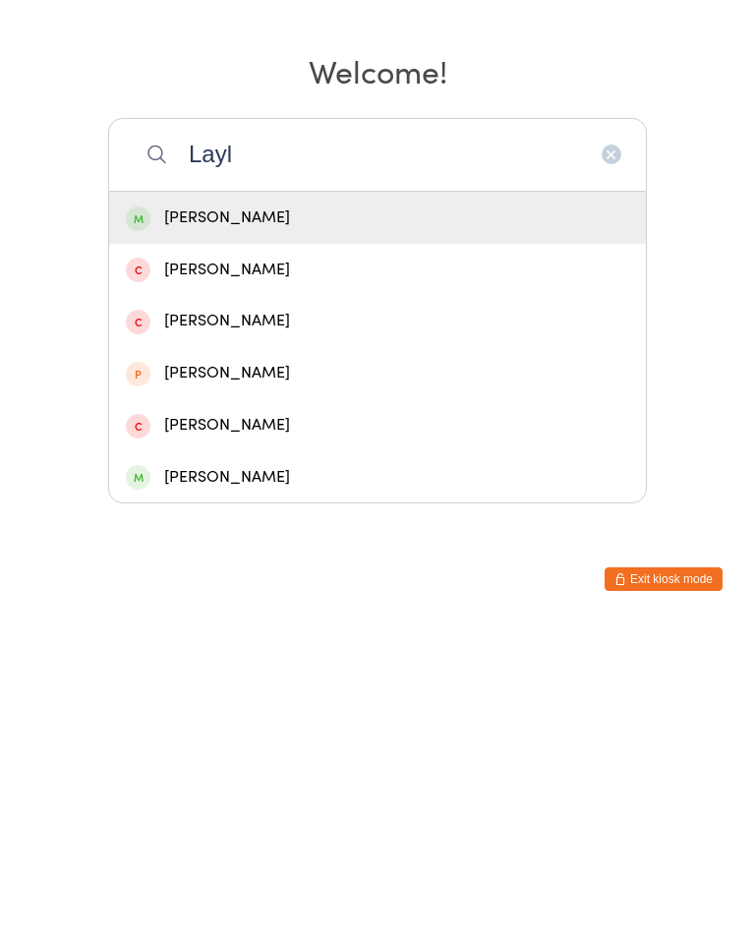
type input "Layl"
click at [211, 519] on div "Layla Smith" at bounding box center [377, 532] width 503 height 27
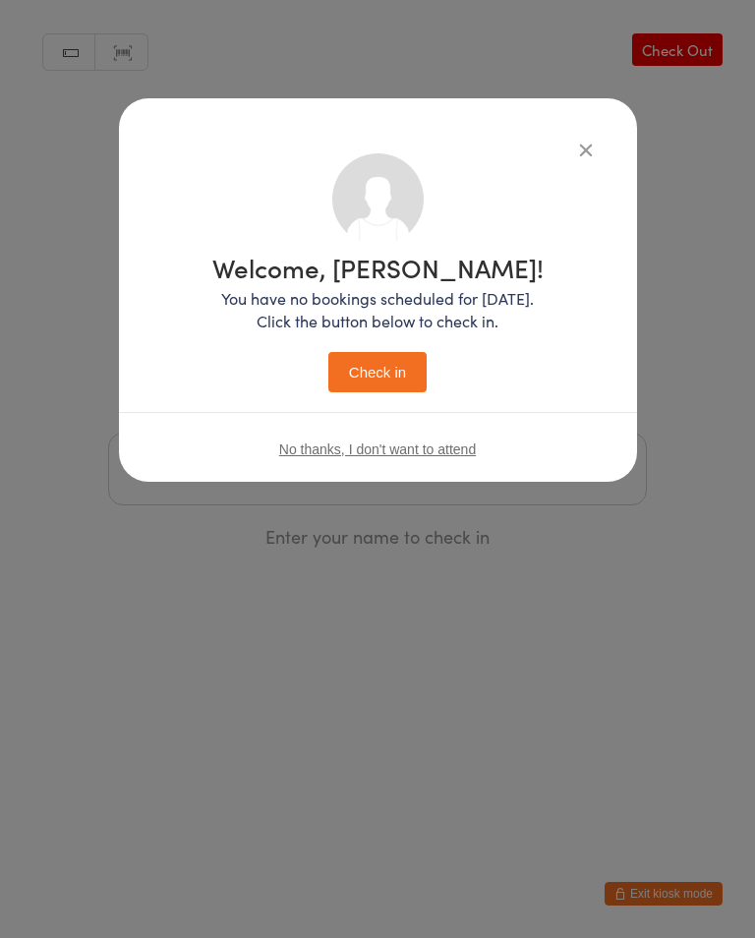
click at [366, 381] on button "Check in" at bounding box center [377, 372] width 98 height 40
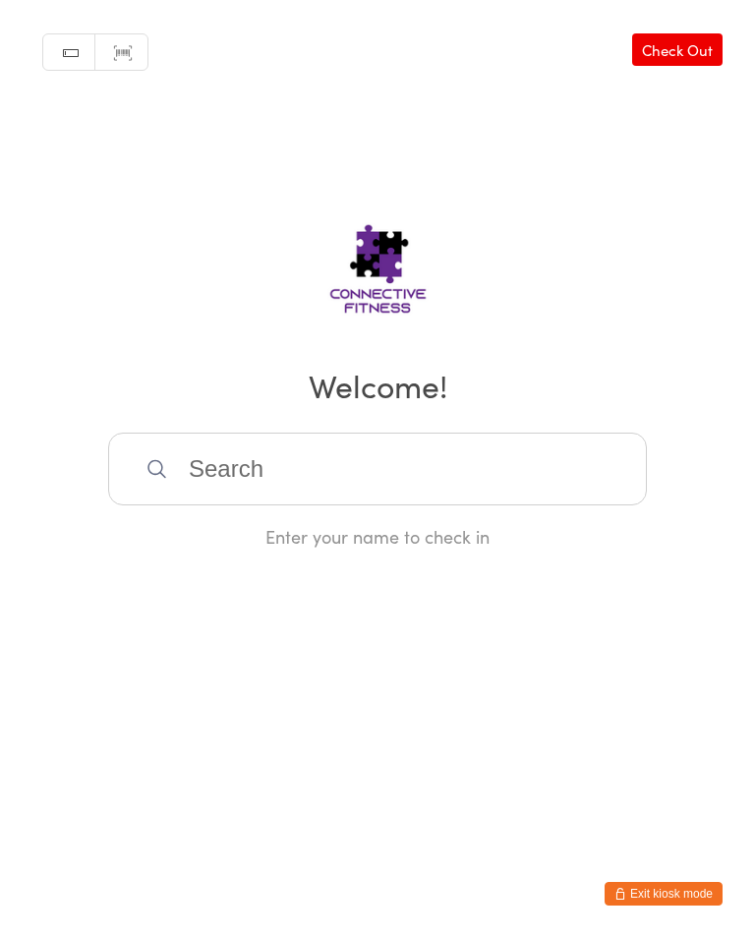
click at [687, 56] on link "Check Out" at bounding box center [677, 49] width 90 height 32
click at [373, 463] on input "search" at bounding box center [377, 469] width 539 height 73
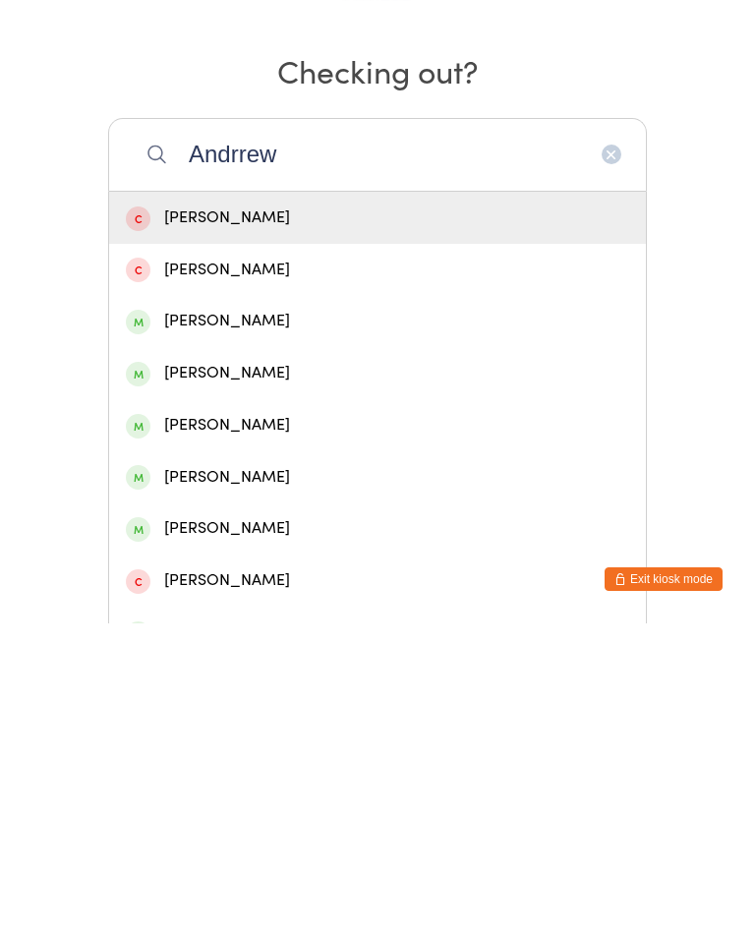
type input "Andrrew"
click at [255, 622] on div "Andrew Holmes" at bounding box center [377, 635] width 503 height 27
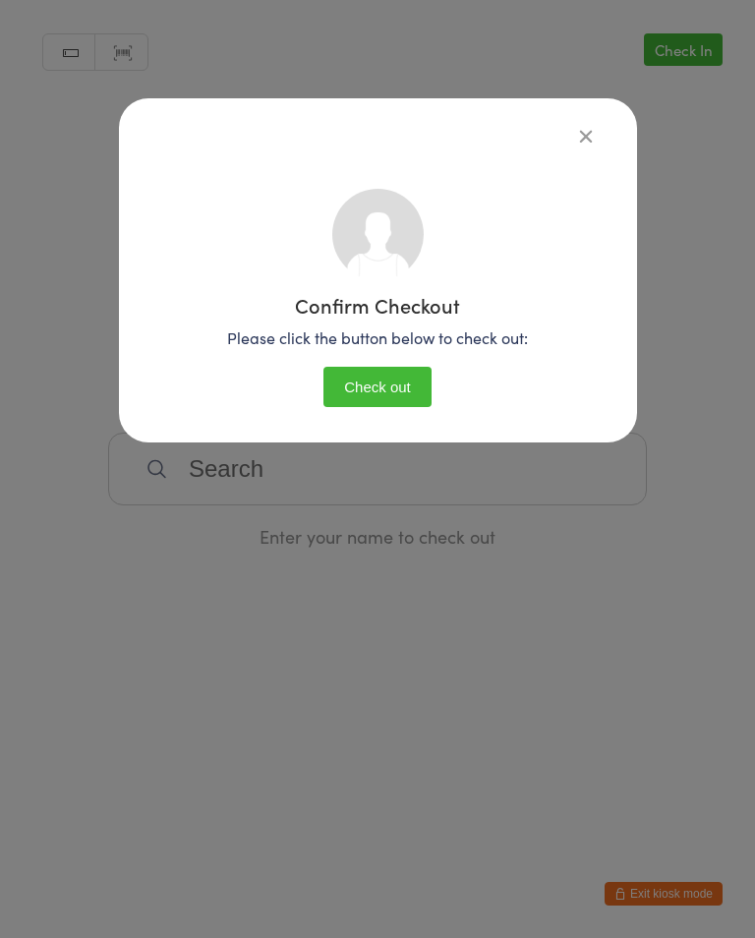
click at [385, 376] on button "Check out" at bounding box center [378, 387] width 108 height 40
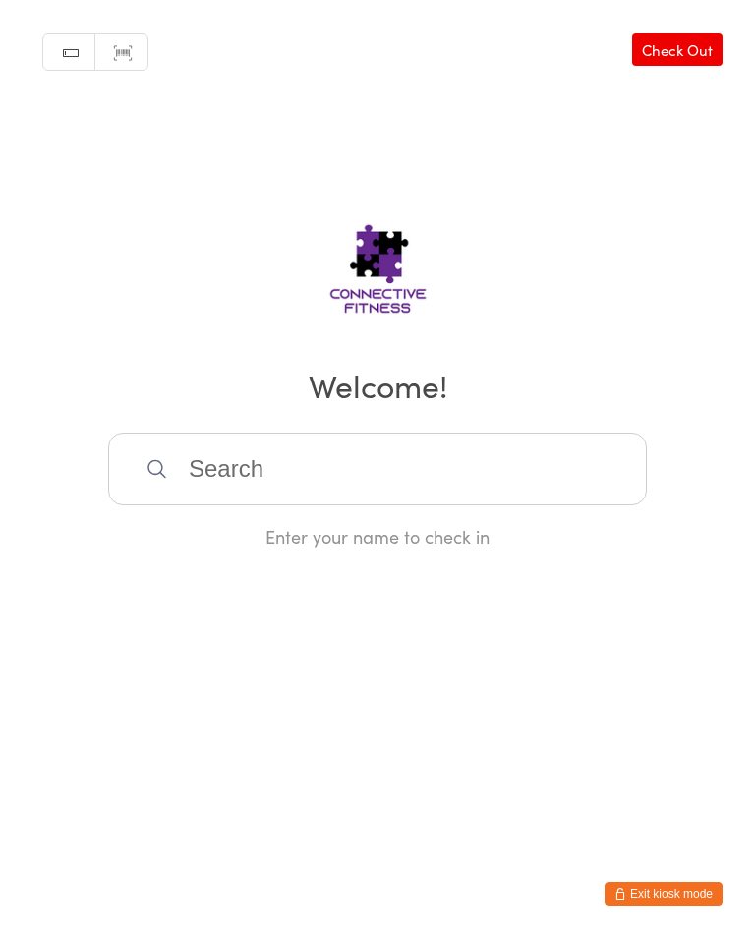
click at [240, 482] on input "search" at bounding box center [377, 469] width 539 height 73
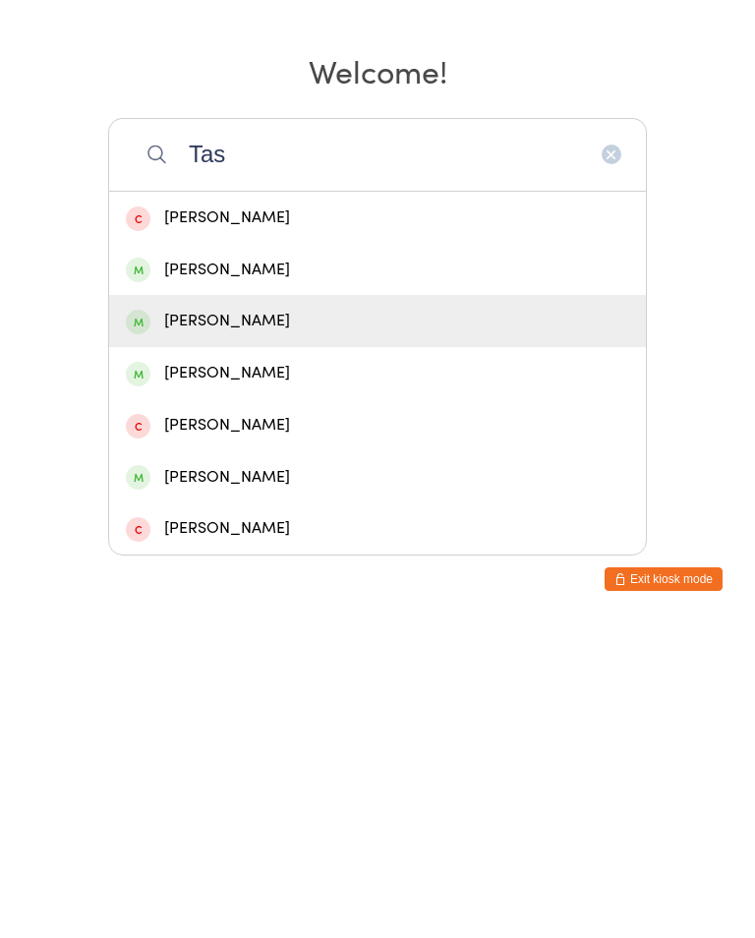
type input "Tas"
click at [195, 622] on div "Tash Hilbert" at bounding box center [377, 635] width 503 height 27
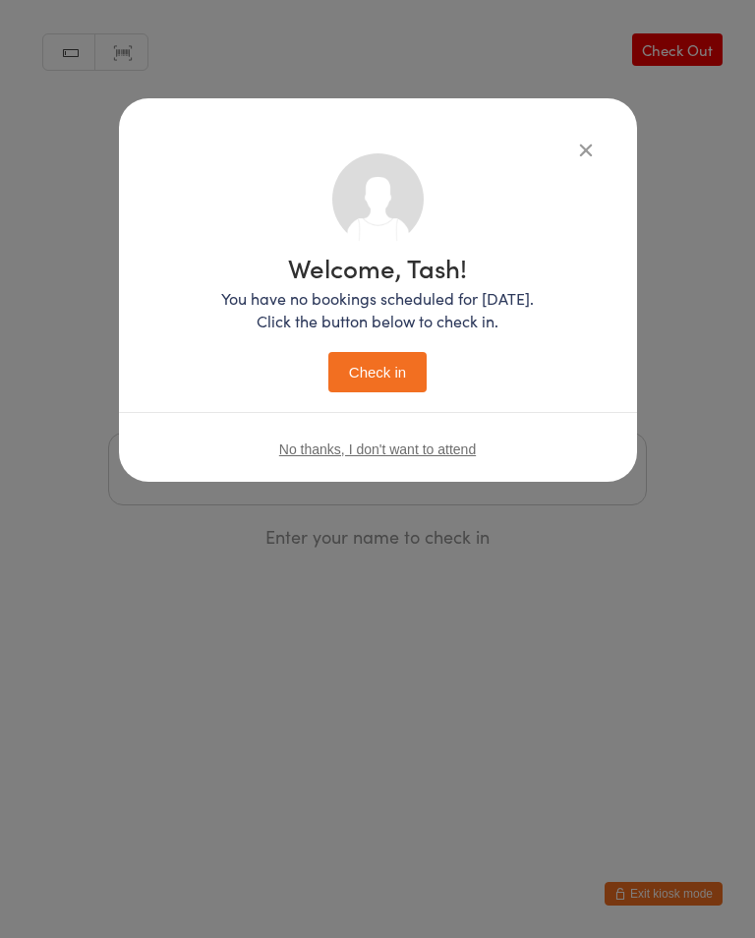
click at [376, 366] on button "Check in" at bounding box center [377, 372] width 98 height 40
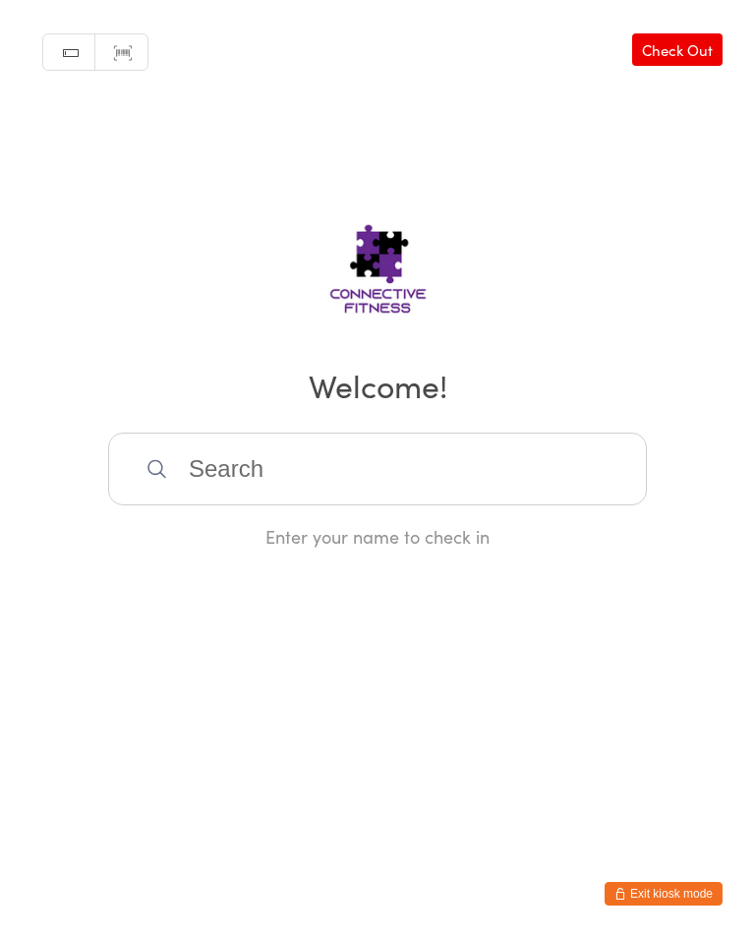
click at [674, 49] on link "Check Out" at bounding box center [677, 49] width 90 height 32
click at [210, 492] on input "search" at bounding box center [377, 469] width 539 height 73
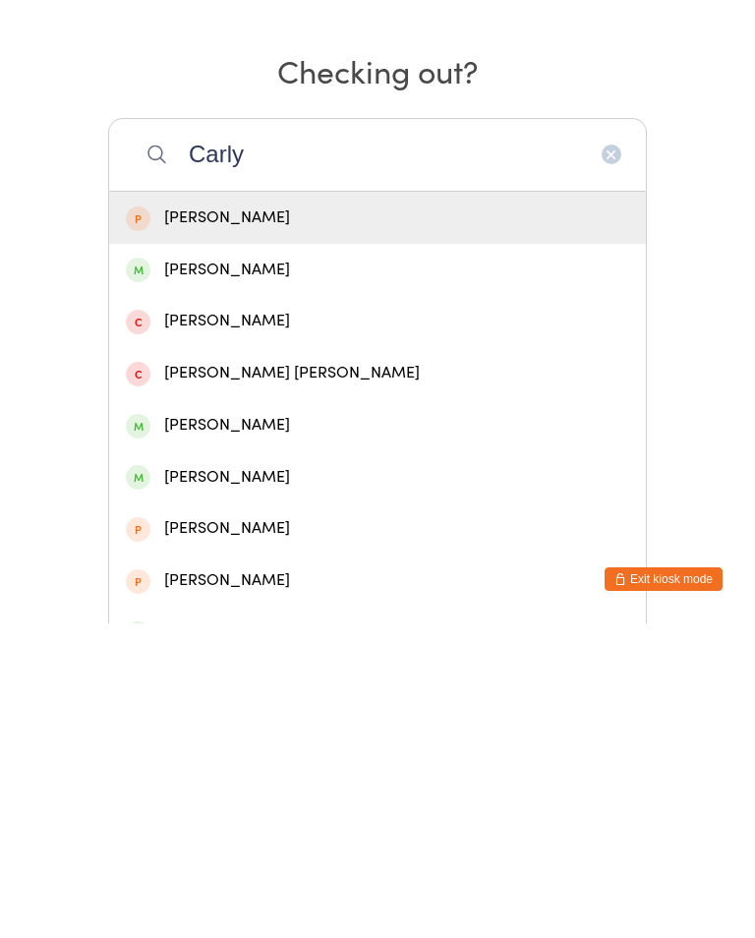
type input "Carly"
click at [190, 571] on div "Carly Duggan" at bounding box center [377, 584] width 503 height 27
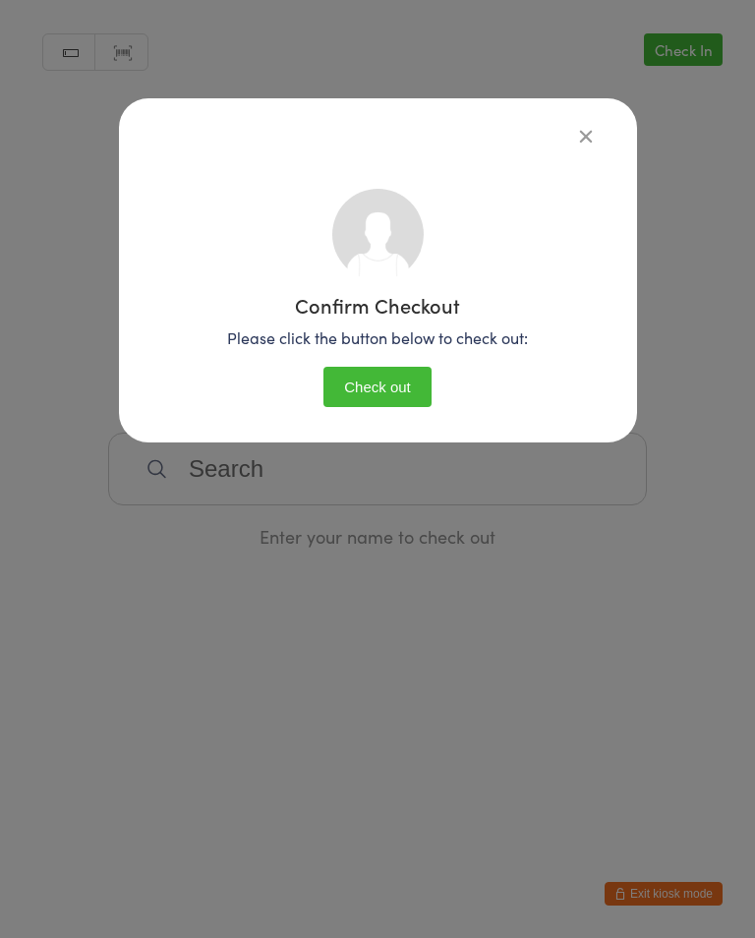
click at [366, 385] on button "Check out" at bounding box center [378, 387] width 108 height 40
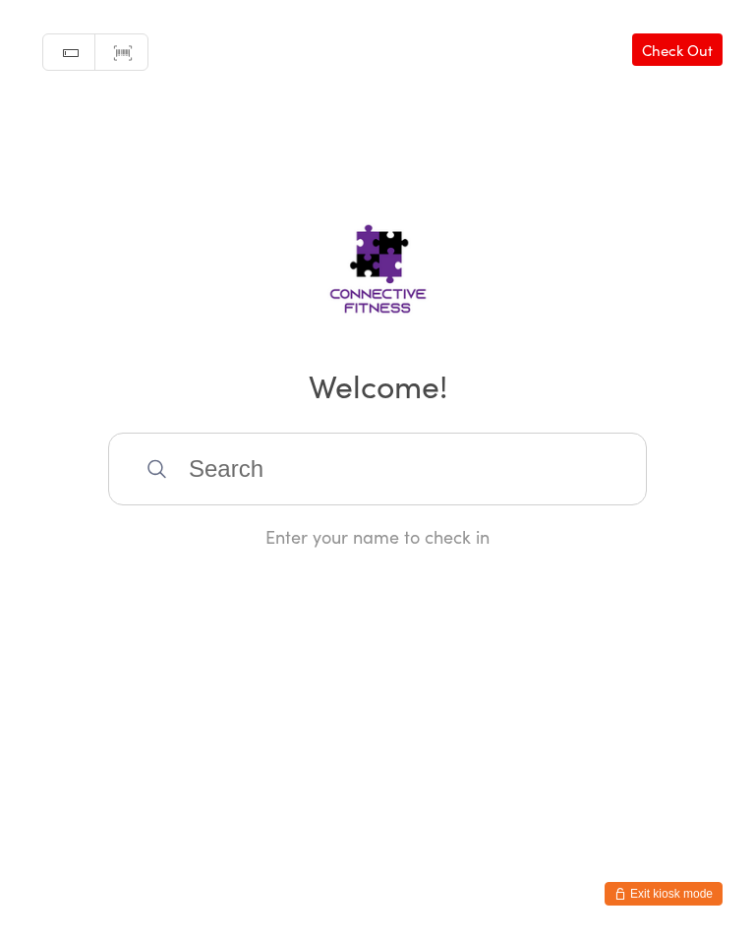
click at [701, 65] on link "Check Out" at bounding box center [677, 49] width 90 height 32
click at [320, 487] on input "search" at bounding box center [377, 469] width 539 height 73
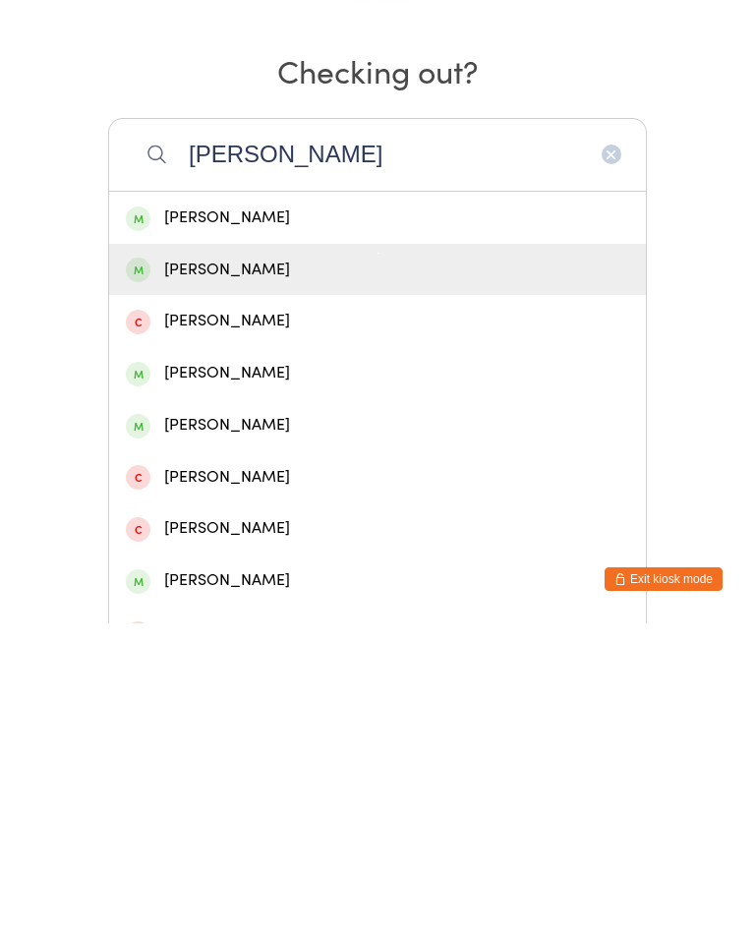
type input "Sara"
click at [255, 571] on div "Sarah Cohen" at bounding box center [377, 584] width 503 height 27
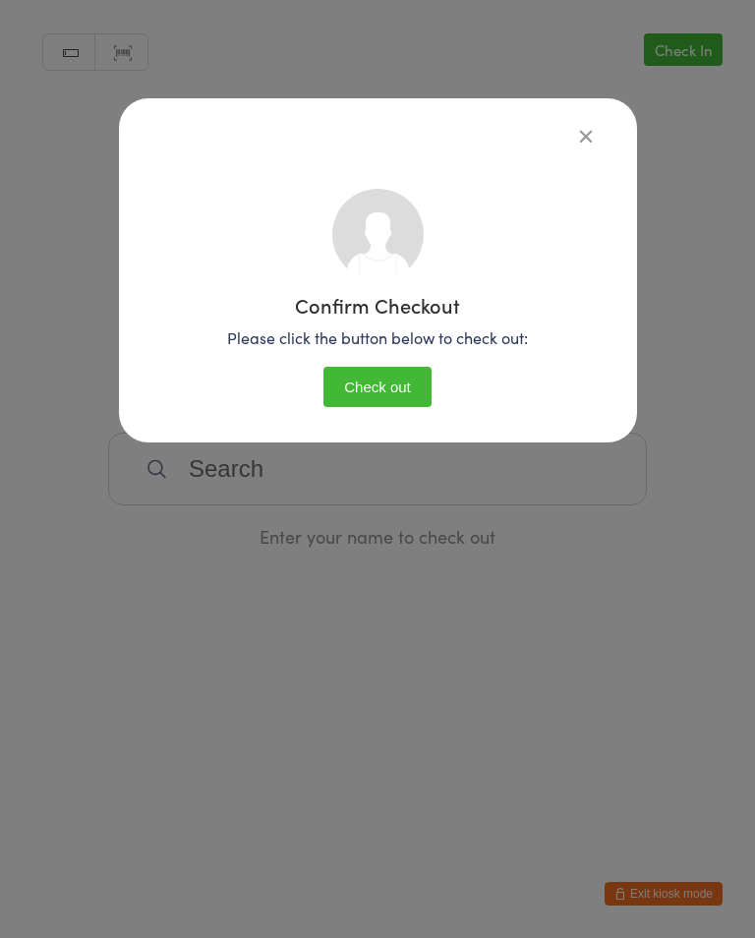
click at [395, 381] on button "Check out" at bounding box center [378, 387] width 108 height 40
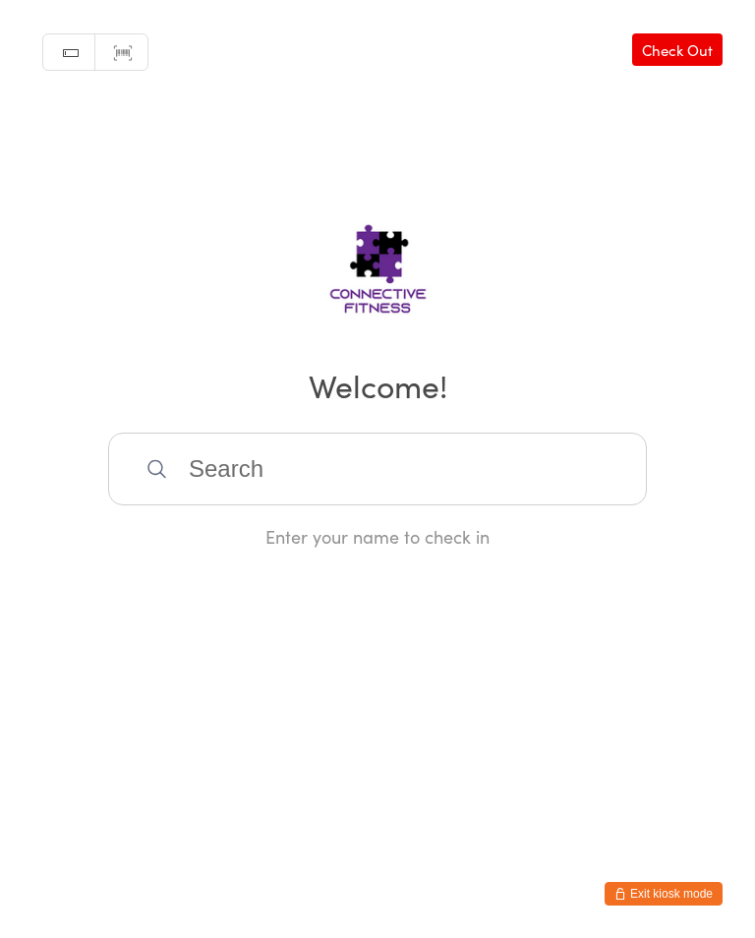
click at [256, 481] on input "search" at bounding box center [377, 469] width 539 height 73
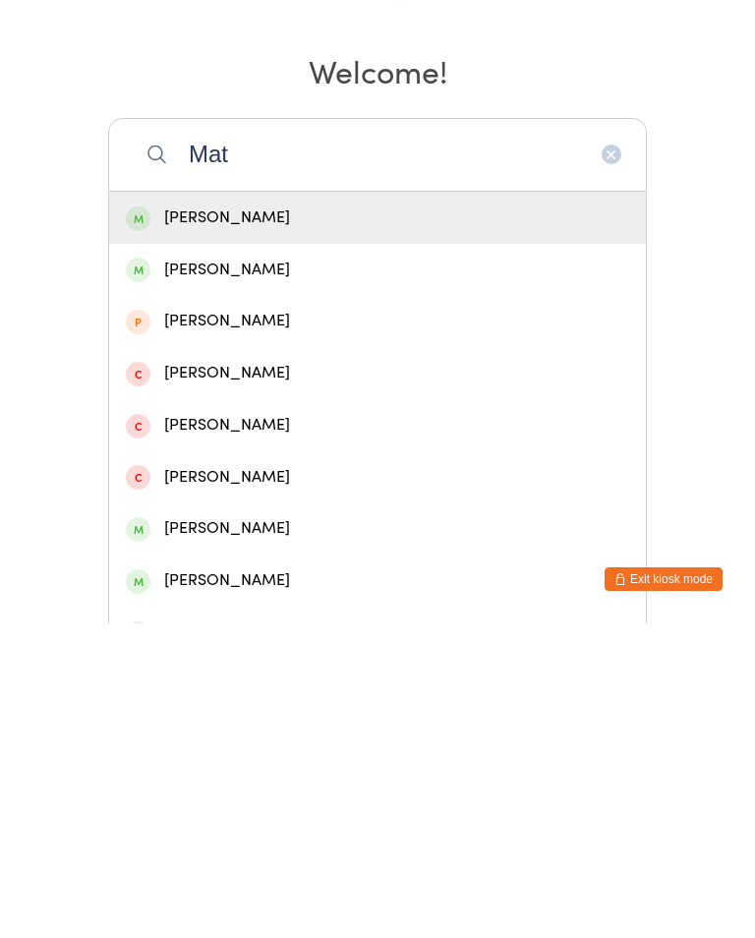
type input "Mat"
click at [301, 519] on div "Matt Smith" at bounding box center [377, 532] width 503 height 27
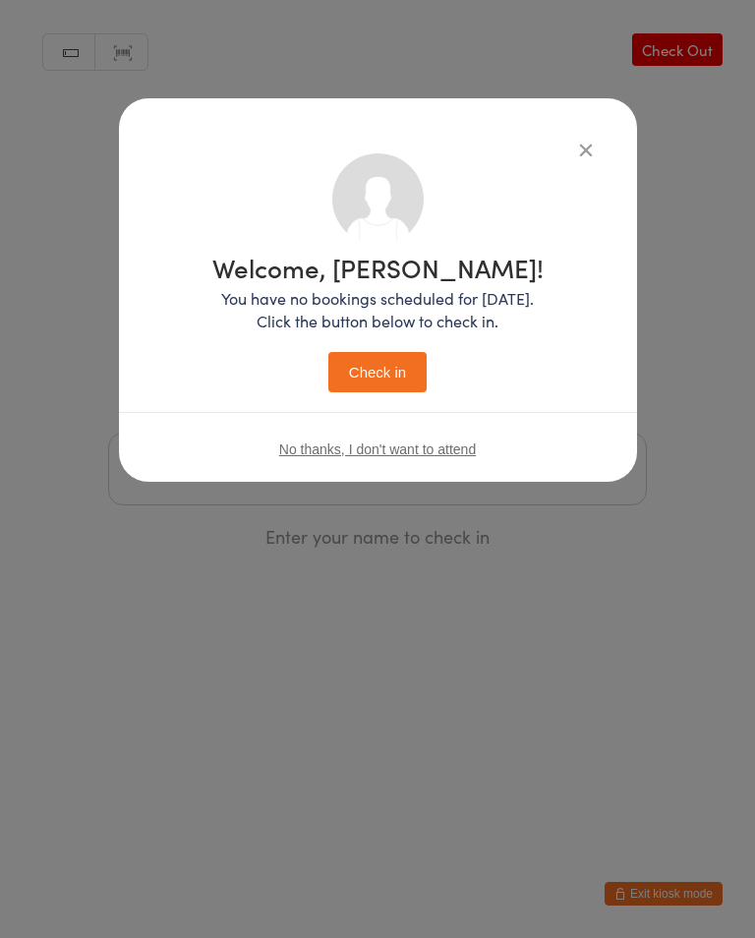
click at [393, 377] on button "Check in" at bounding box center [377, 372] width 98 height 40
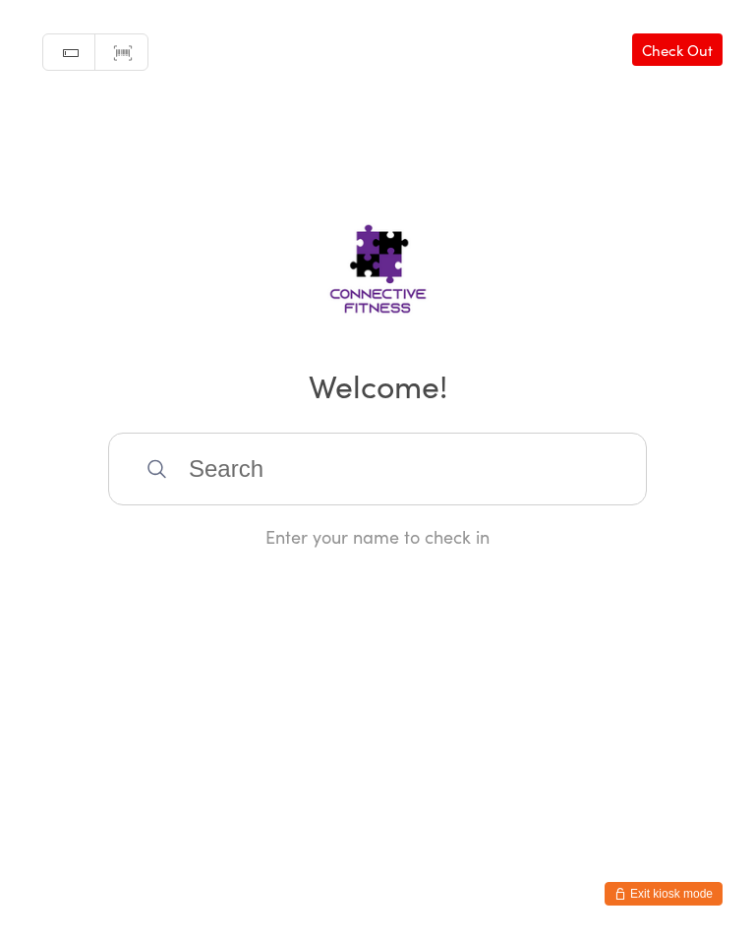
click at [345, 467] on input "search" at bounding box center [377, 469] width 539 height 73
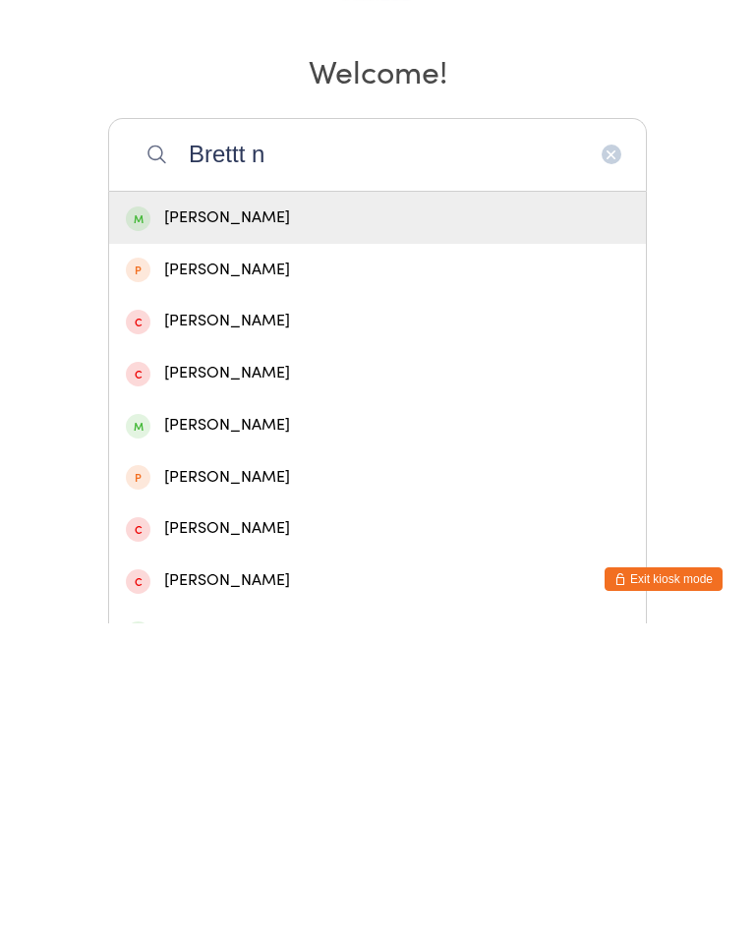
type input "Brettt n"
click at [374, 519] on div "Brett Needham" at bounding box center [377, 532] width 503 height 27
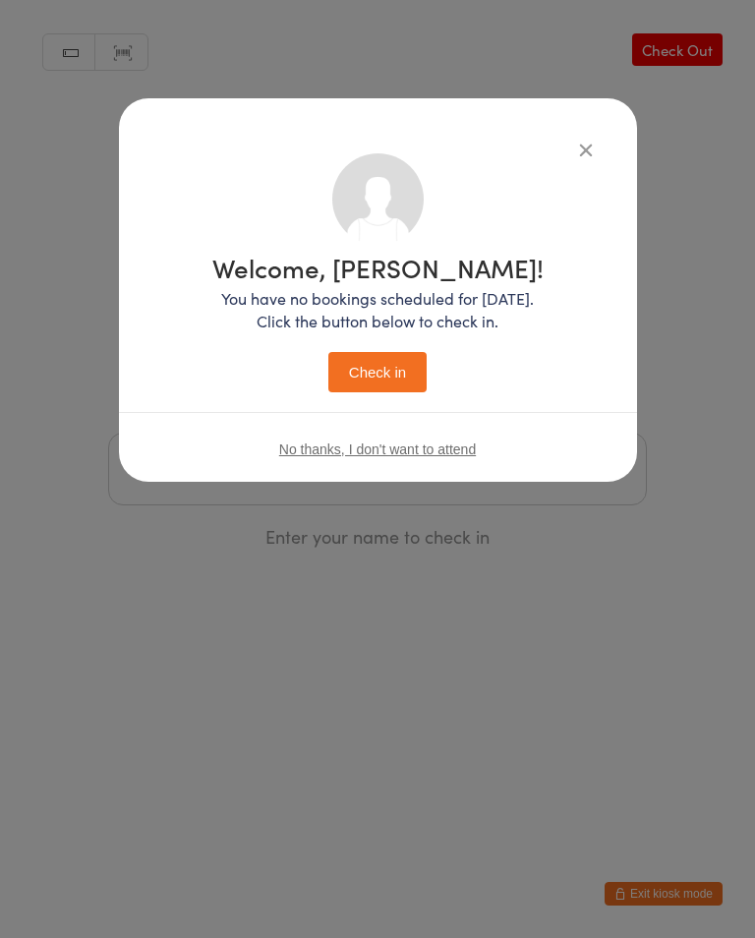
click at [360, 339] on div "Welcome, Brett! You have no bookings scheduled for today. Click the button belo…" at bounding box center [377, 324] width 331 height 138
click at [398, 385] on button "Check in" at bounding box center [377, 372] width 98 height 40
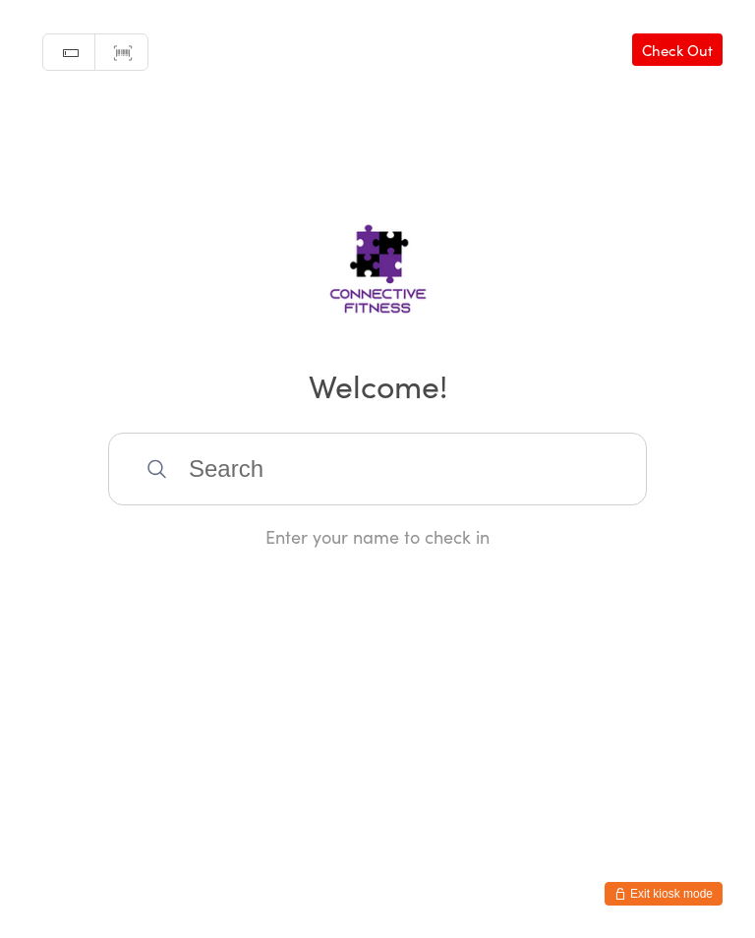
click at [360, 482] on input "search" at bounding box center [377, 469] width 539 height 73
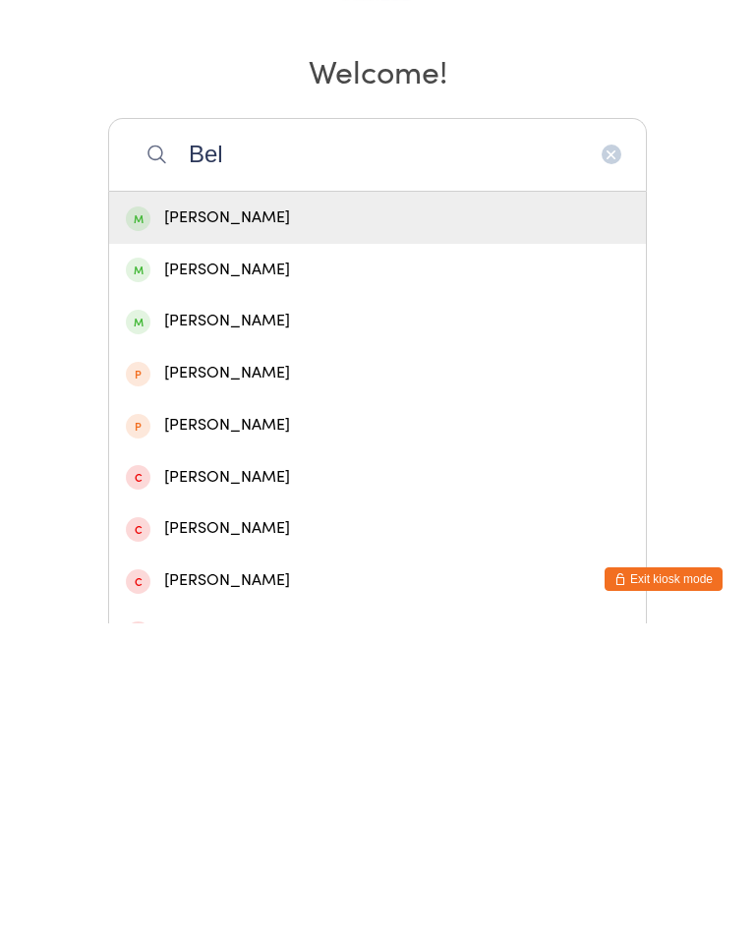
type input "Bel"
click at [248, 559] on div "Belen Mendez" at bounding box center [377, 585] width 537 height 52
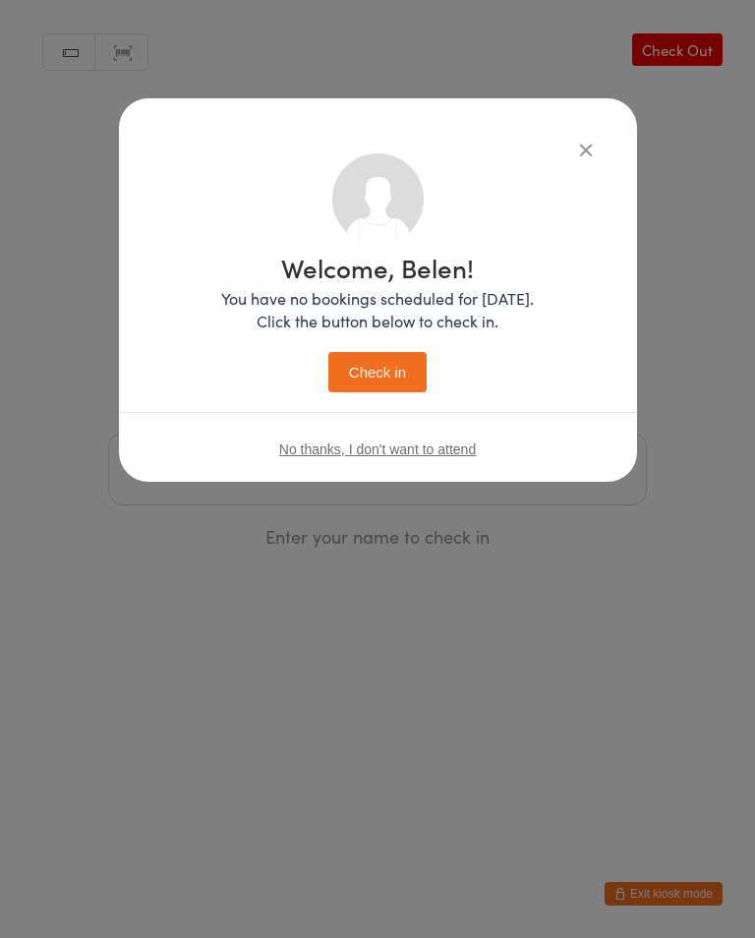
click at [380, 375] on button "Check in" at bounding box center [377, 372] width 98 height 40
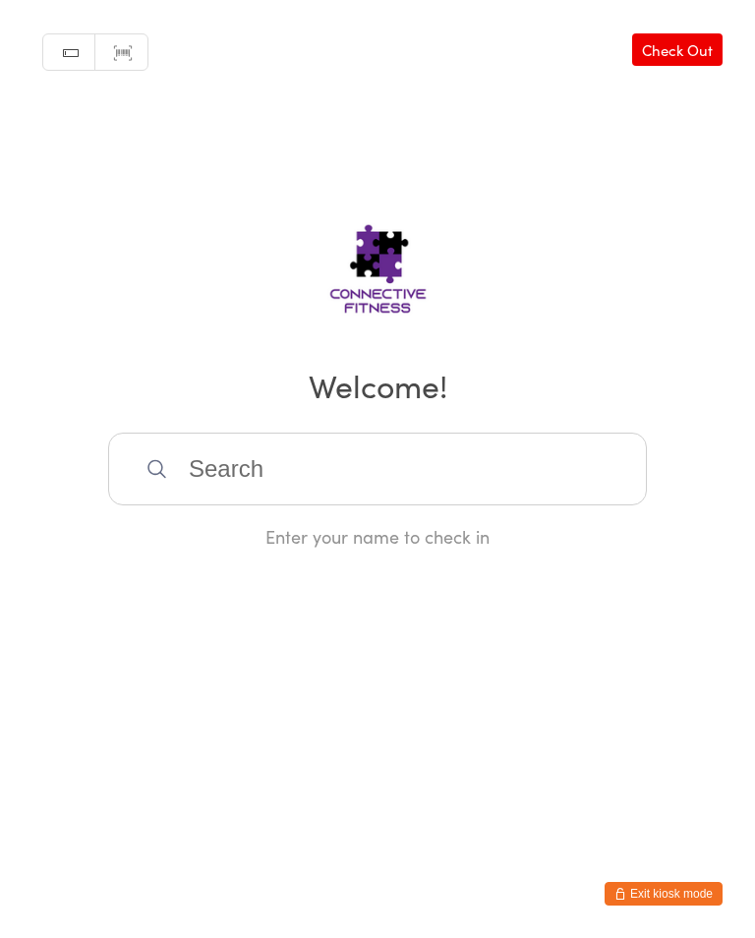
click at [554, 489] on input "search" at bounding box center [377, 469] width 539 height 73
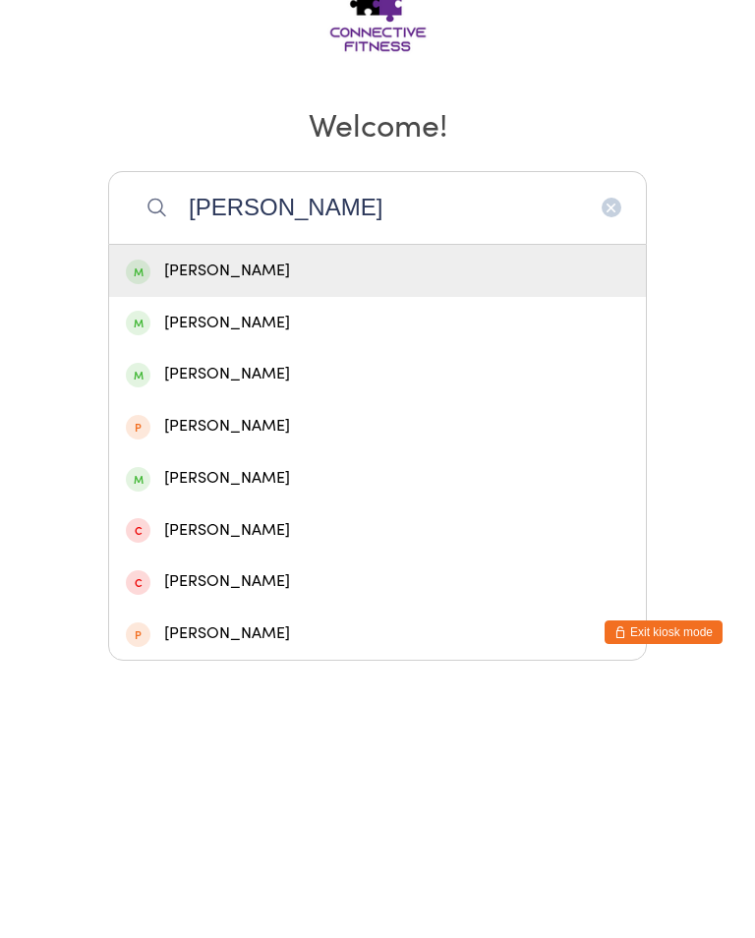
type input "Reann"
click at [292, 519] on div "Reanna James" at bounding box center [377, 532] width 503 height 27
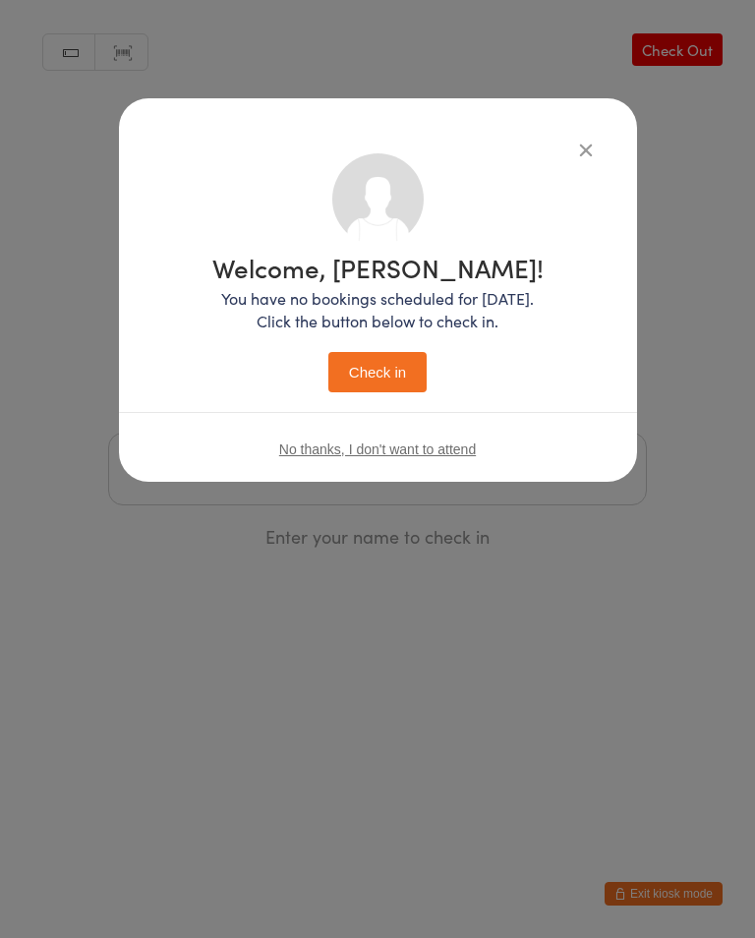
click at [387, 385] on button "Check in" at bounding box center [377, 372] width 98 height 40
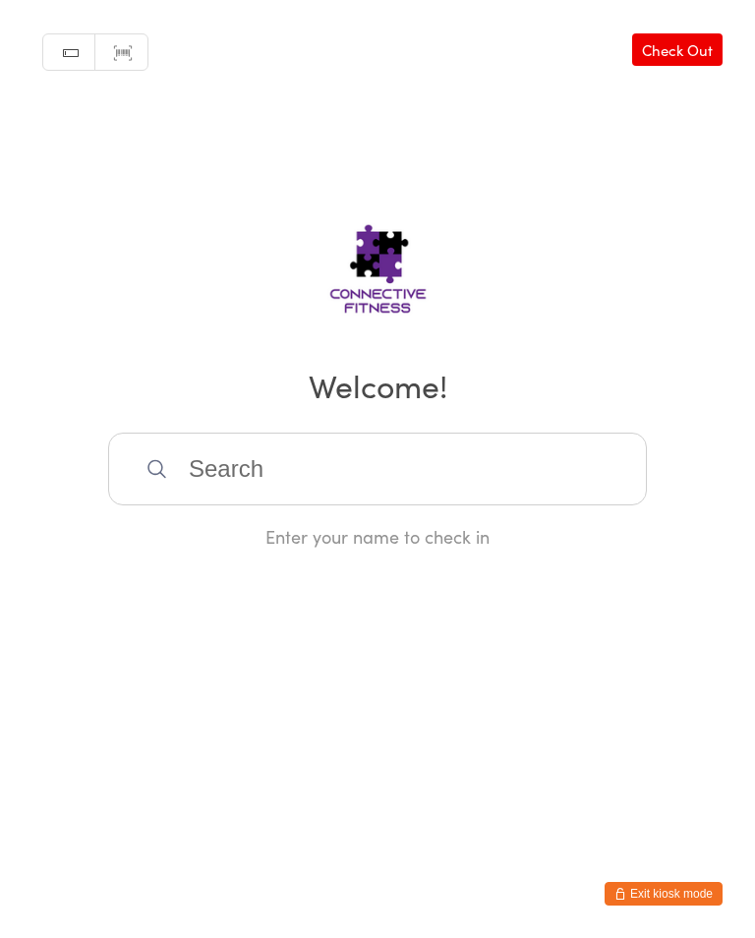
click at [491, 482] on input "search" at bounding box center [377, 469] width 539 height 73
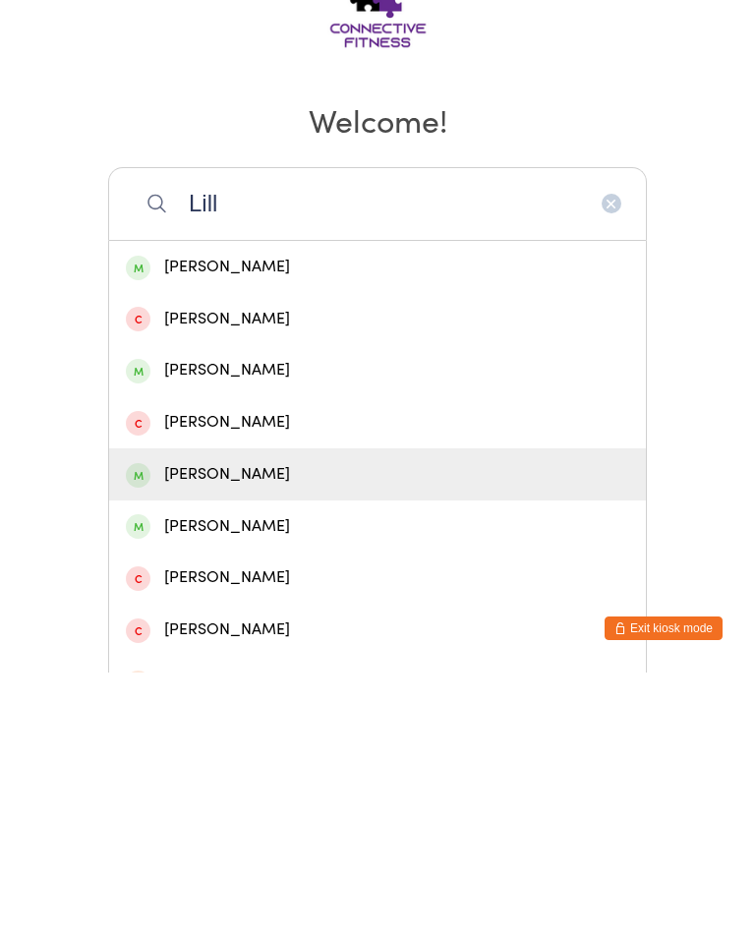
type input "Lill"
click at [256, 727] on div "Lilla Walburn" at bounding box center [377, 740] width 503 height 27
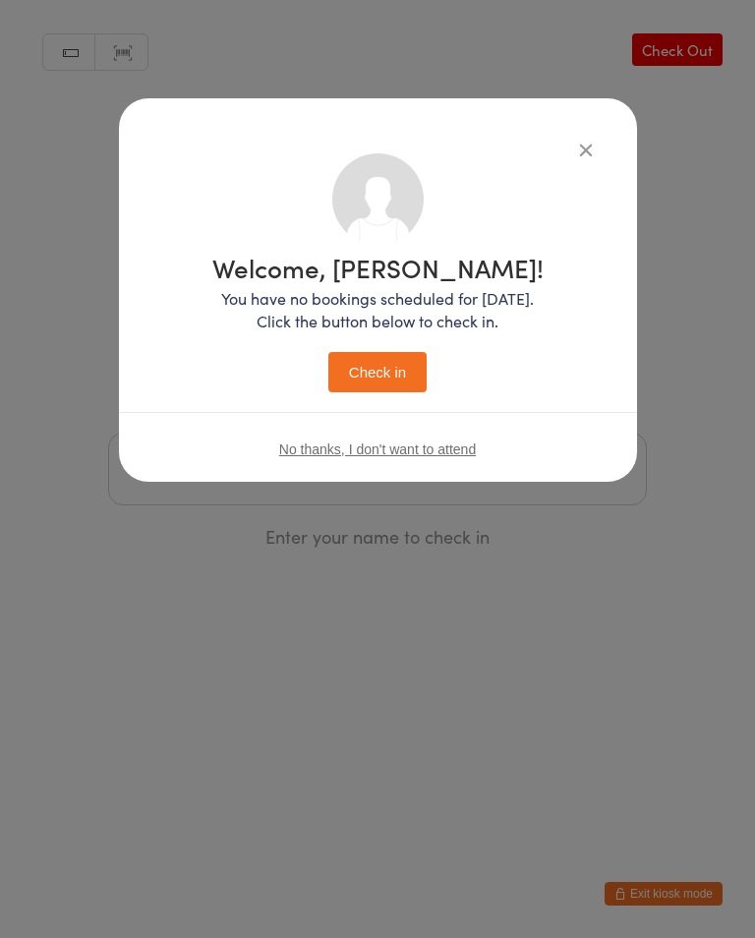
click at [395, 372] on button "Check in" at bounding box center [377, 372] width 98 height 40
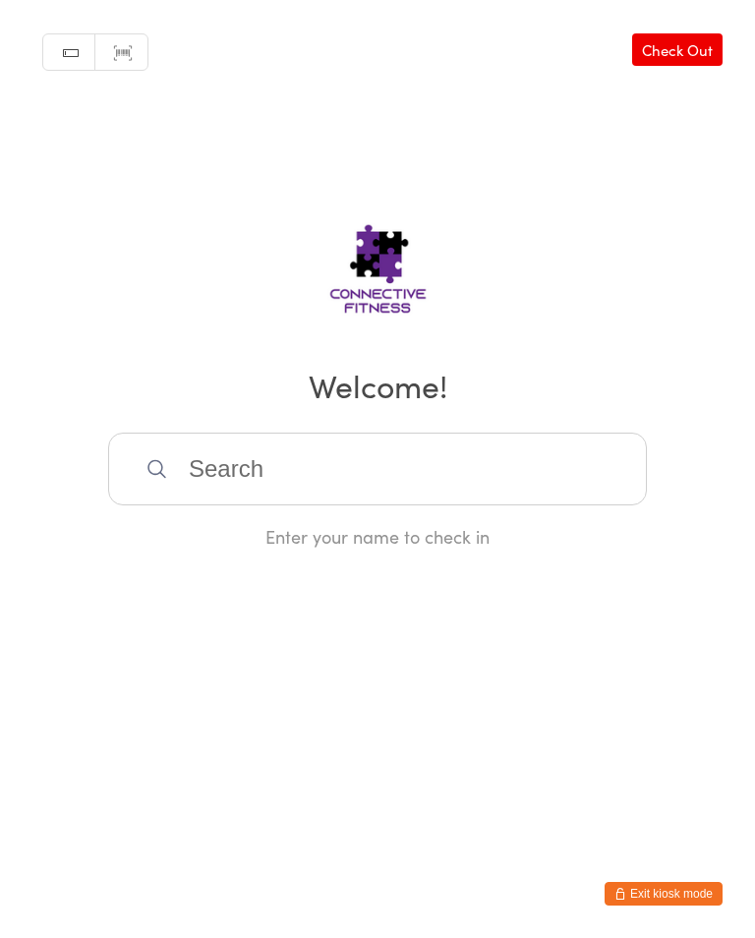
click at [484, 435] on div "Manual search Scanner input Check Out Welcome! Enter your name to check in" at bounding box center [377, 274] width 755 height 549
click at [434, 466] on input "search" at bounding box center [377, 469] width 539 height 73
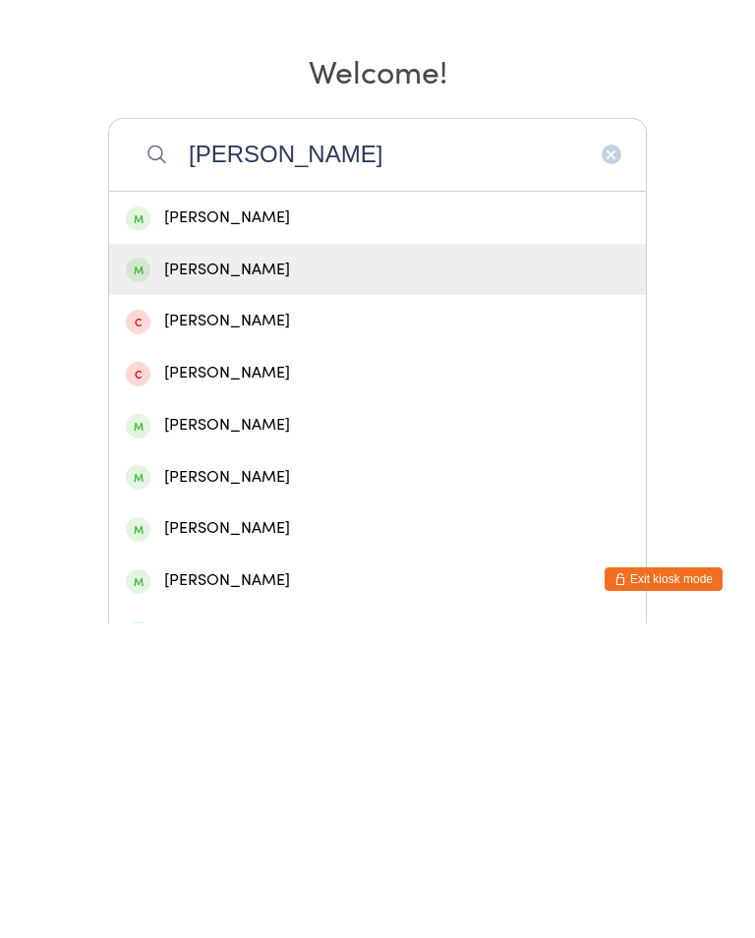
type input "Andreas"
click at [286, 571] on div "Andreas Faulwetter" at bounding box center [377, 584] width 503 height 27
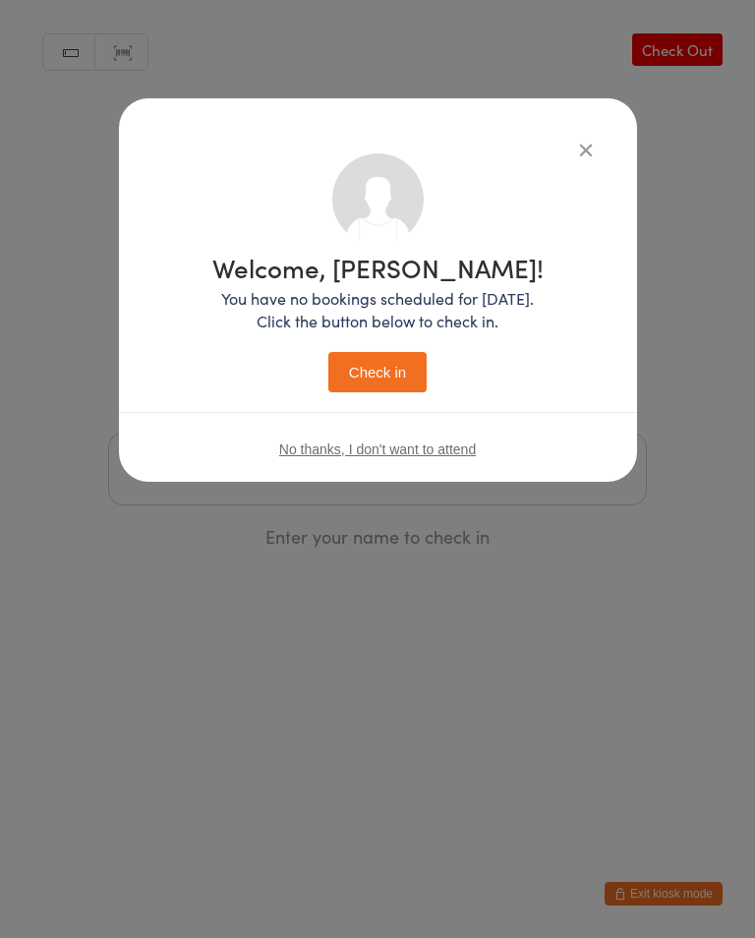
click at [377, 366] on button "Check in" at bounding box center [377, 372] width 98 height 40
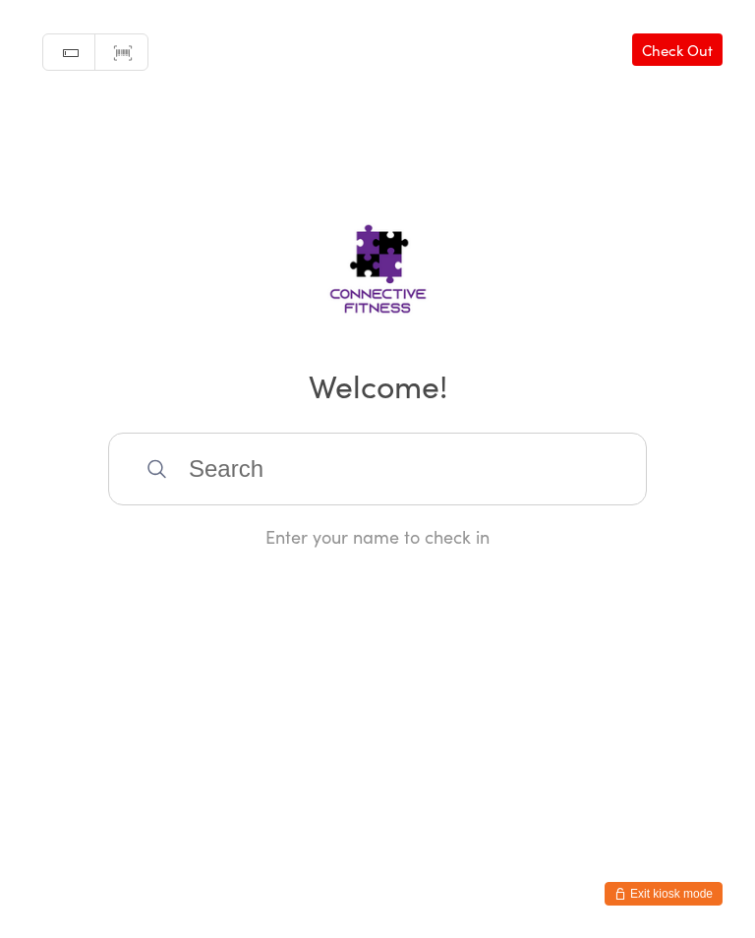
click at [213, 480] on input "search" at bounding box center [377, 469] width 539 height 73
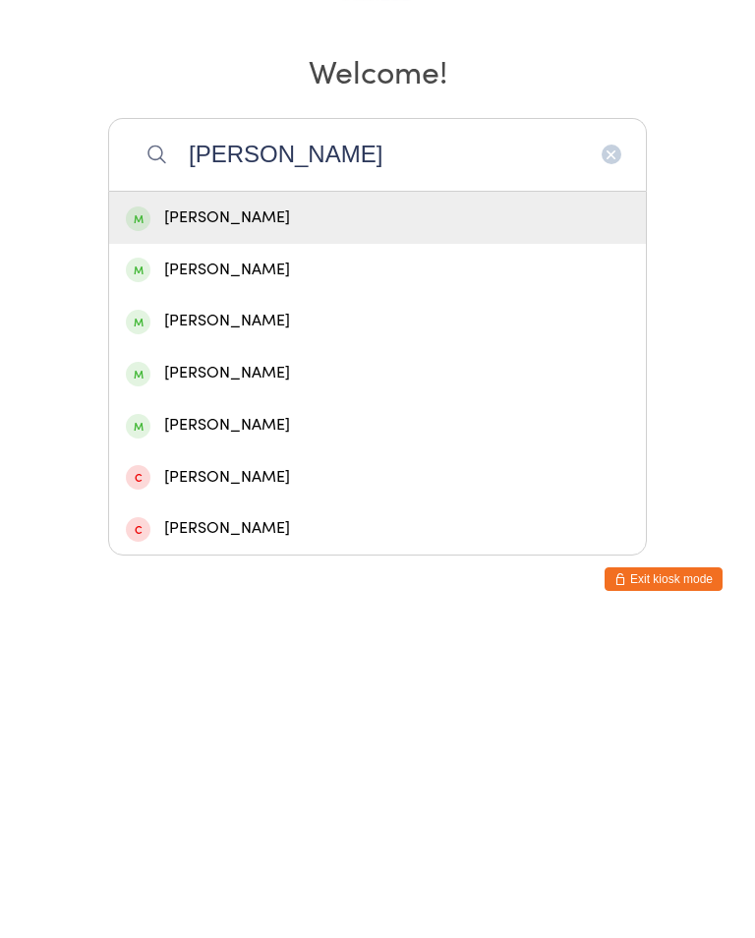
type input "Darcy"
click at [233, 519] on div "Darcy Milne" at bounding box center [377, 532] width 503 height 27
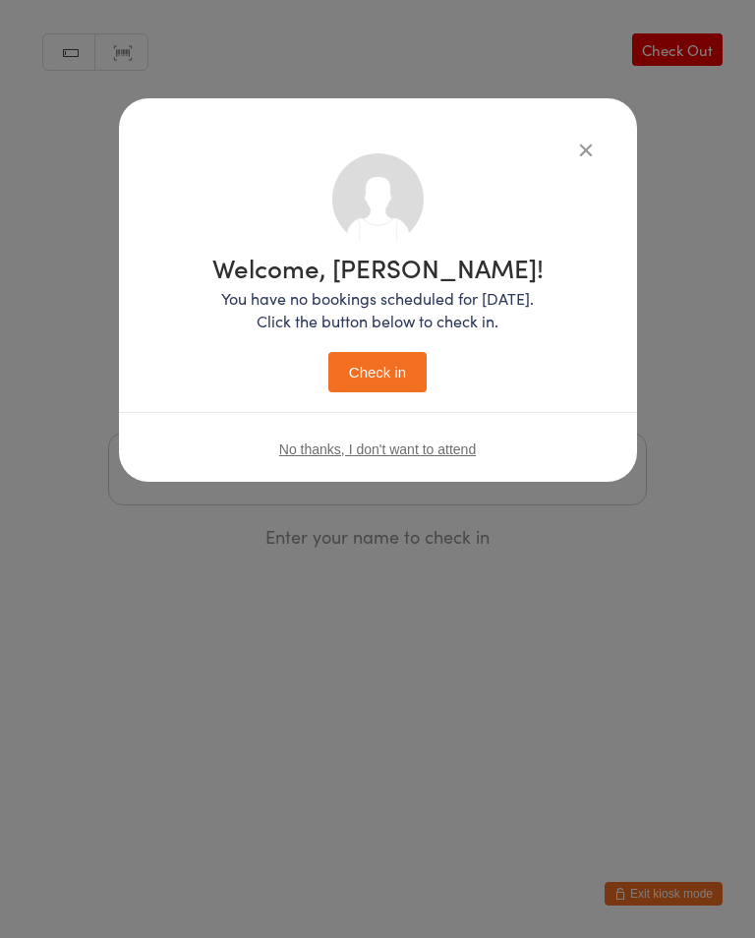
click at [358, 349] on div "Welcome, Darcy! You have no bookings scheduled for today. Click the button belo…" at bounding box center [377, 324] width 331 height 138
click at [366, 392] on button "Check in" at bounding box center [377, 372] width 98 height 40
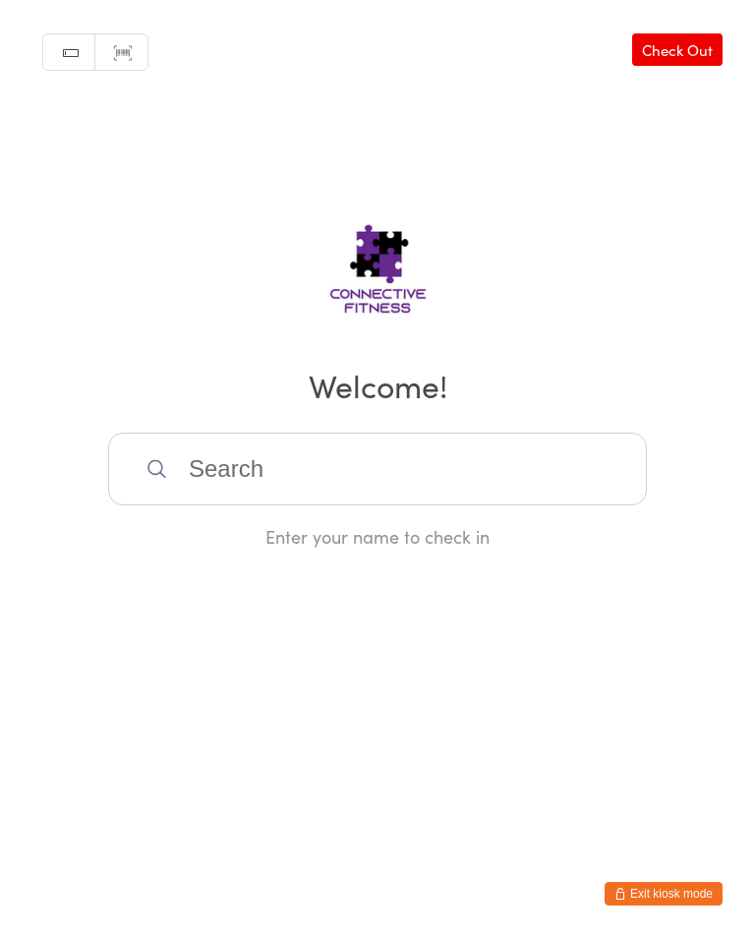
click at [178, 464] on input "search" at bounding box center [377, 469] width 539 height 73
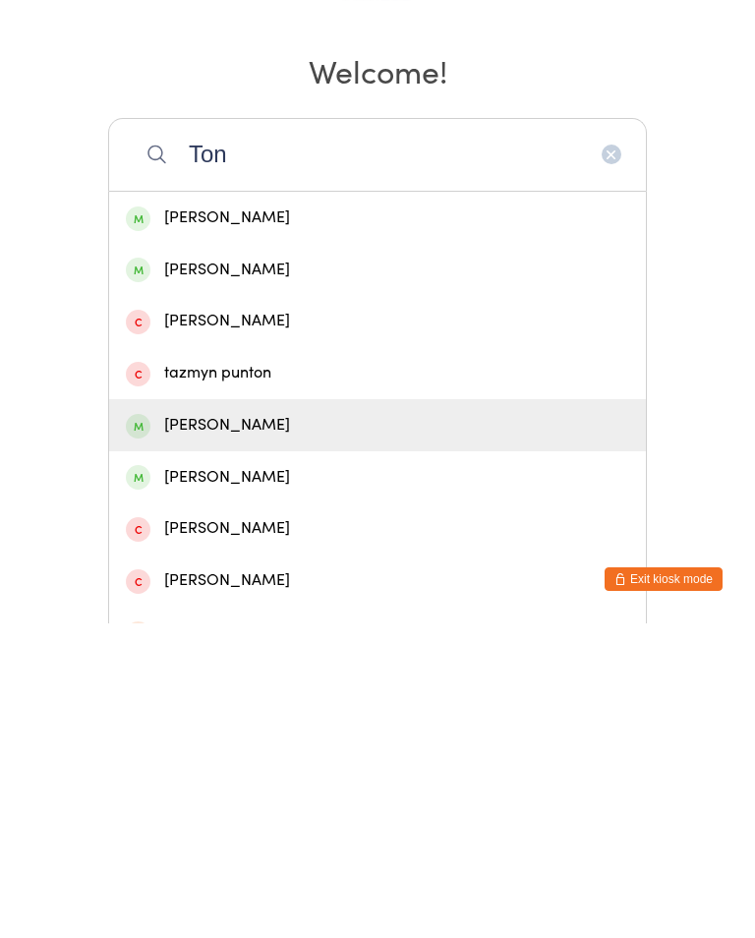
type input "Ton"
click at [210, 727] on div "Tony Dickmann" at bounding box center [377, 740] width 503 height 27
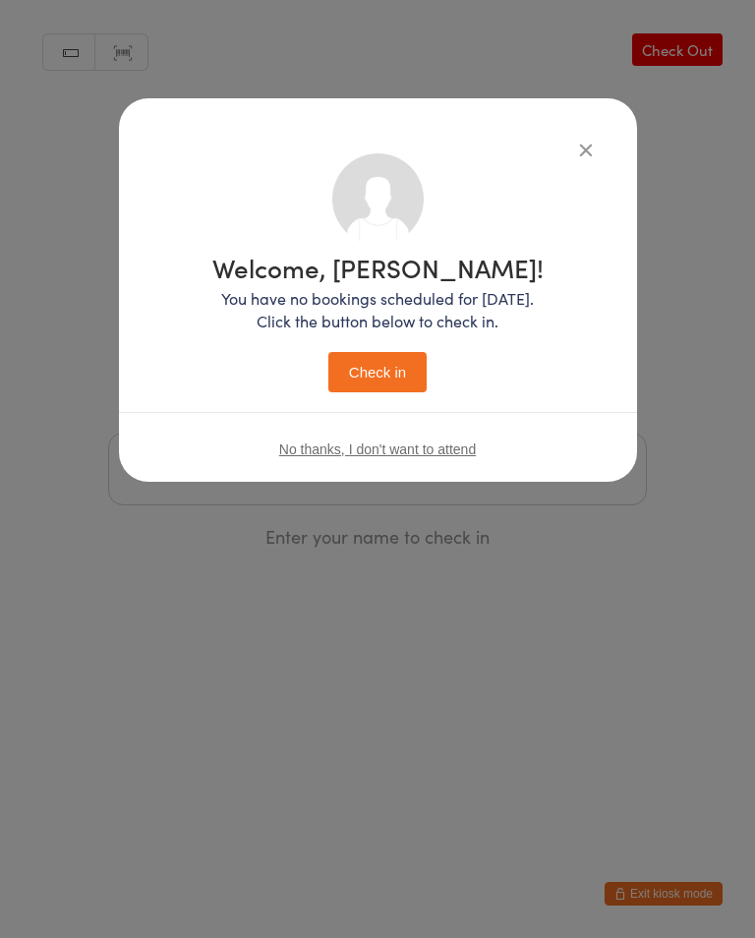
click at [390, 379] on button "Check in" at bounding box center [377, 372] width 98 height 40
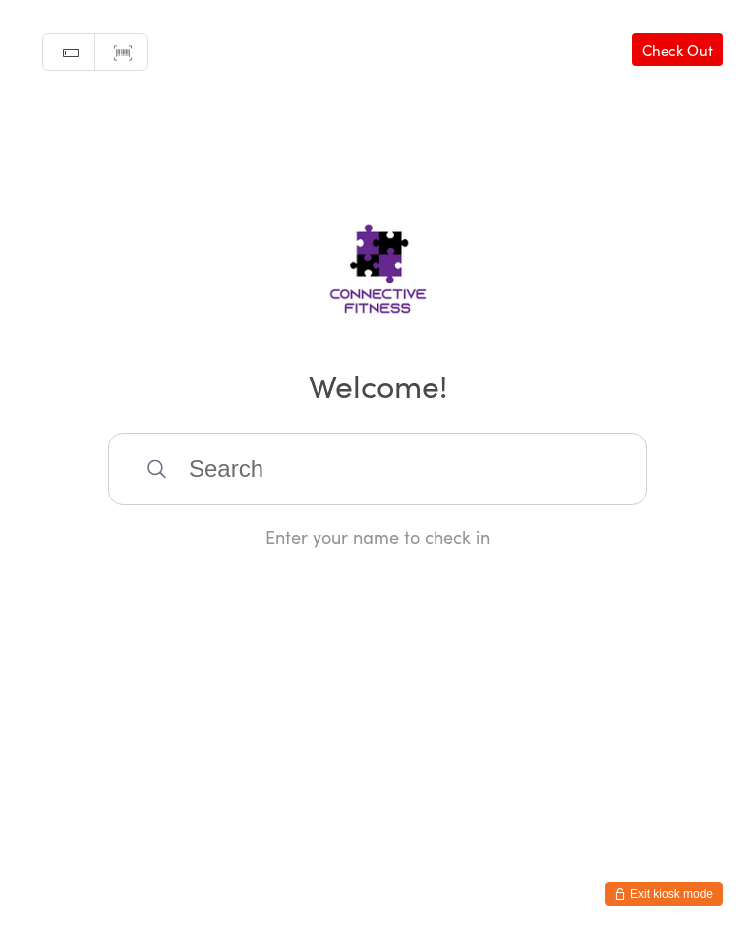
click at [224, 464] on input "search" at bounding box center [377, 469] width 539 height 73
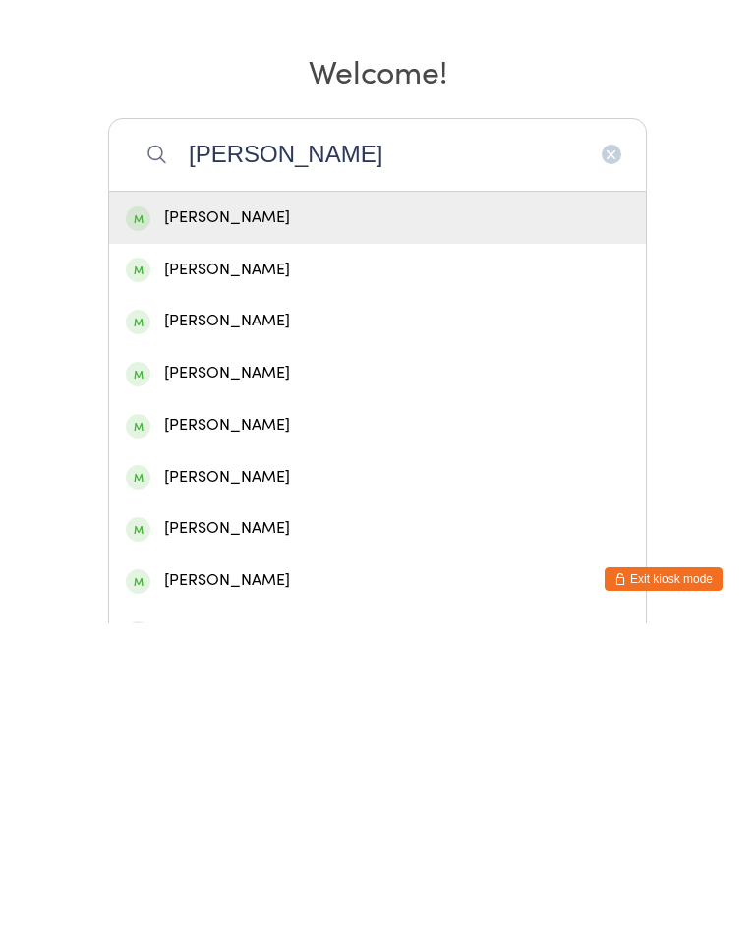
type input "Logan"
click at [222, 675] on div "Logan Hedges" at bounding box center [377, 688] width 503 height 27
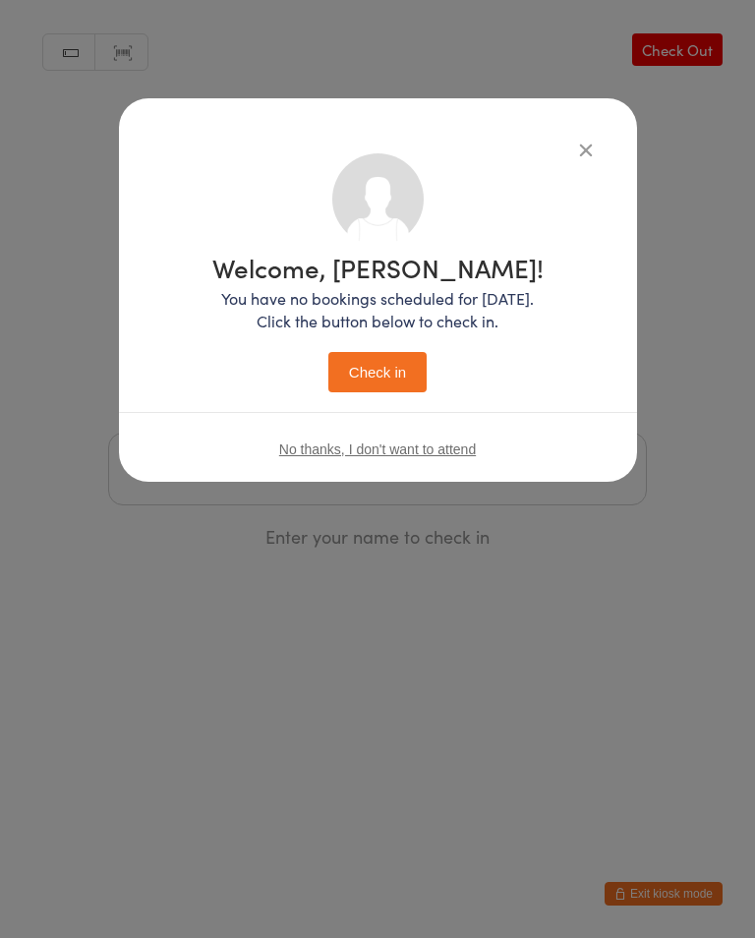
click at [348, 364] on button "Check in" at bounding box center [377, 372] width 98 height 40
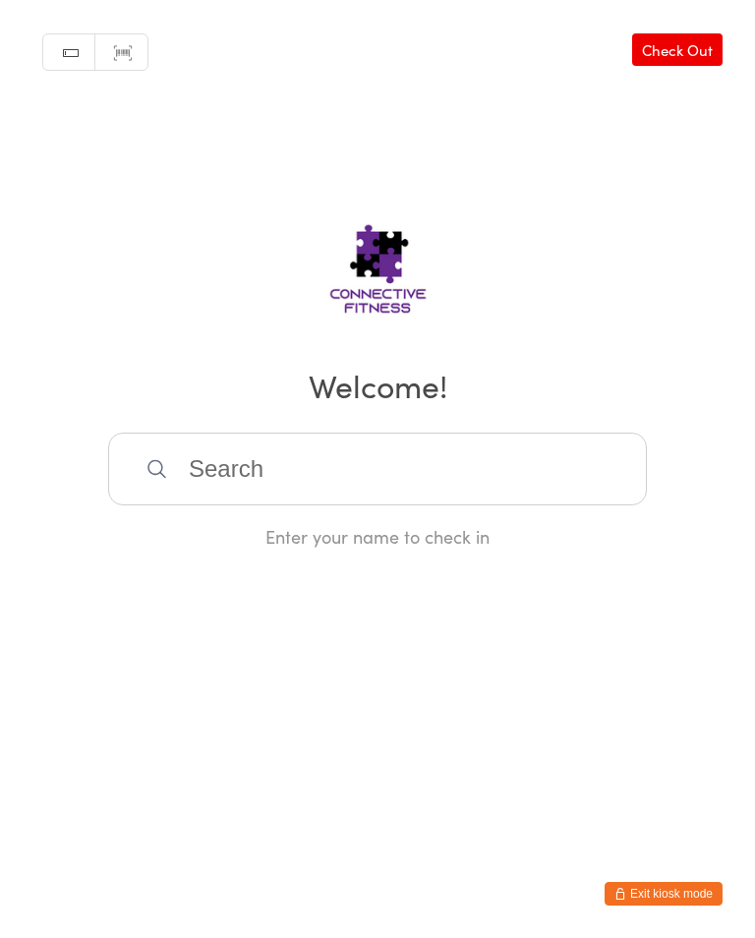
click at [233, 483] on input "search" at bounding box center [377, 469] width 539 height 73
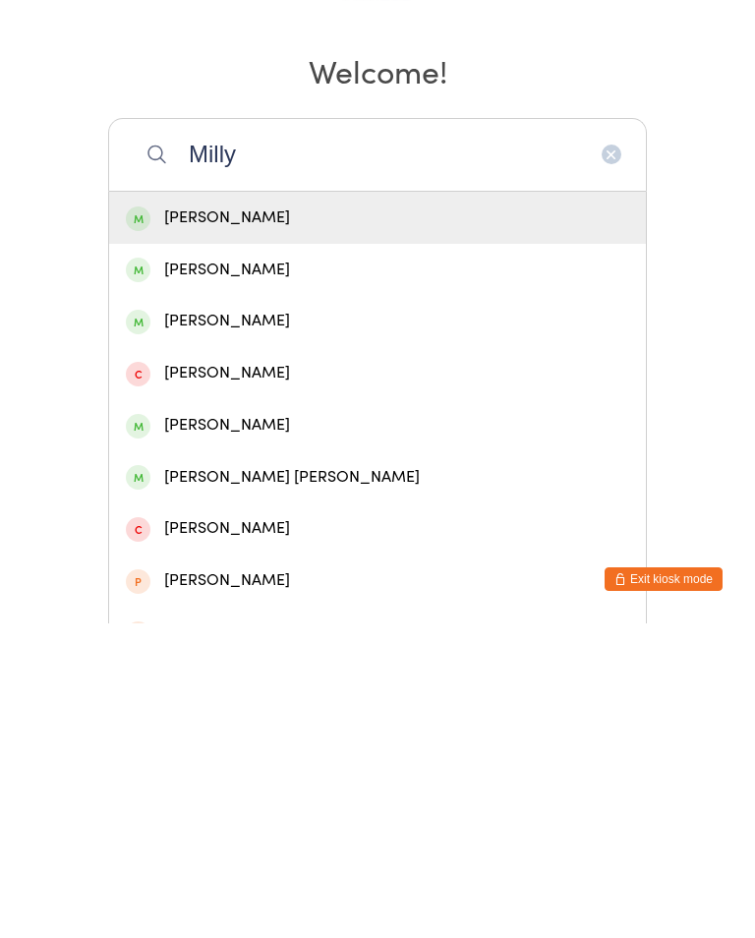
type input "Milly"
click at [208, 519] on div "Milly Ferdinand" at bounding box center [377, 532] width 503 height 27
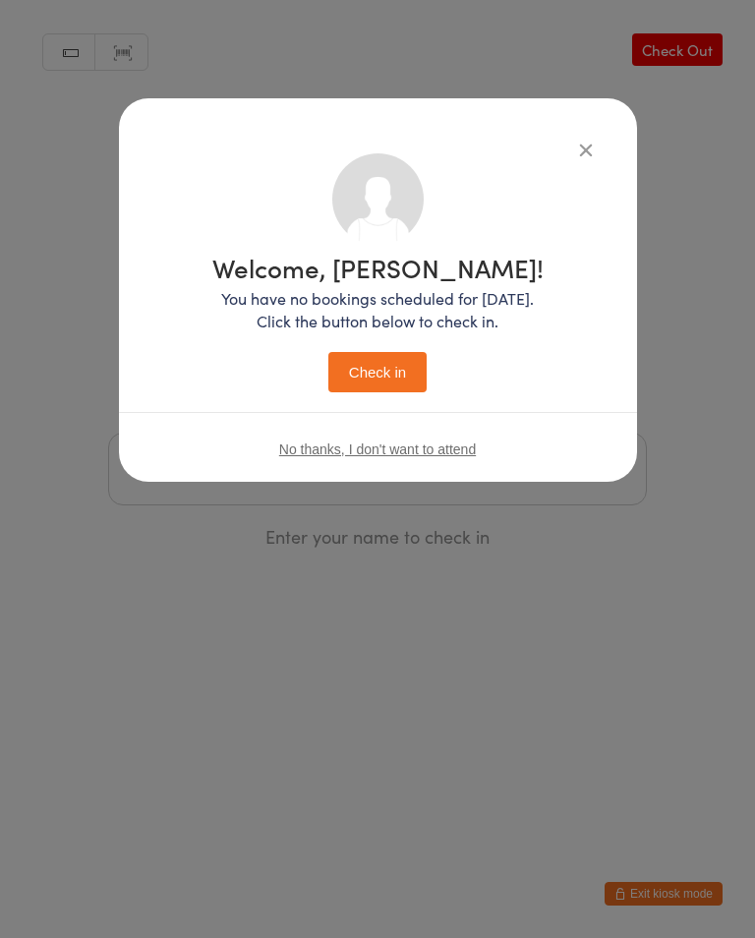
click at [365, 367] on button "Check in" at bounding box center [377, 372] width 98 height 40
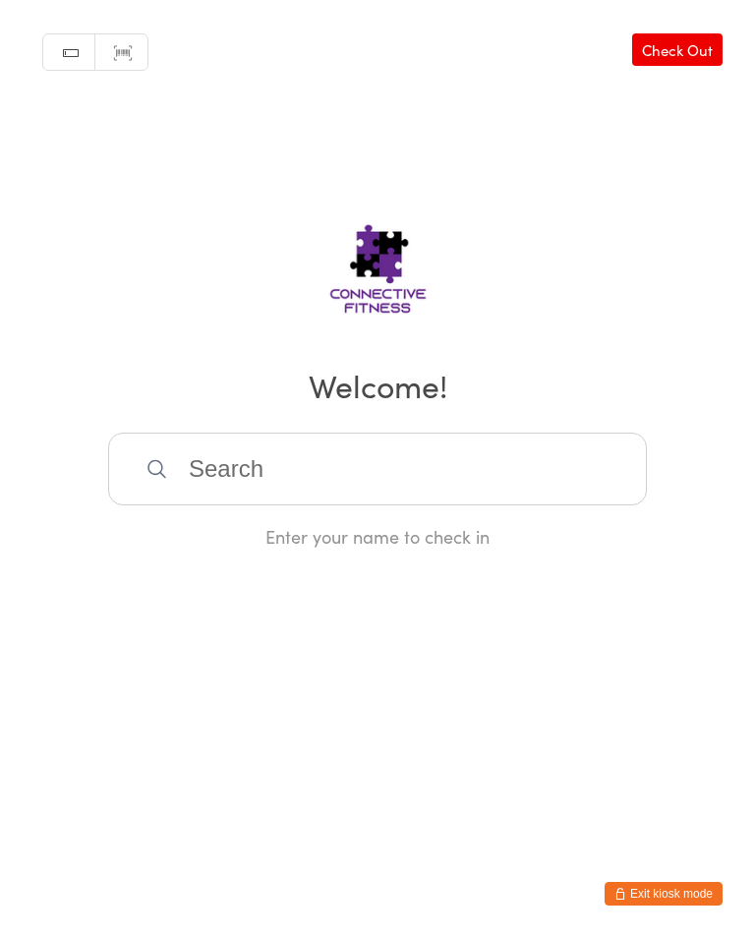
click at [207, 486] on input "search" at bounding box center [377, 469] width 539 height 73
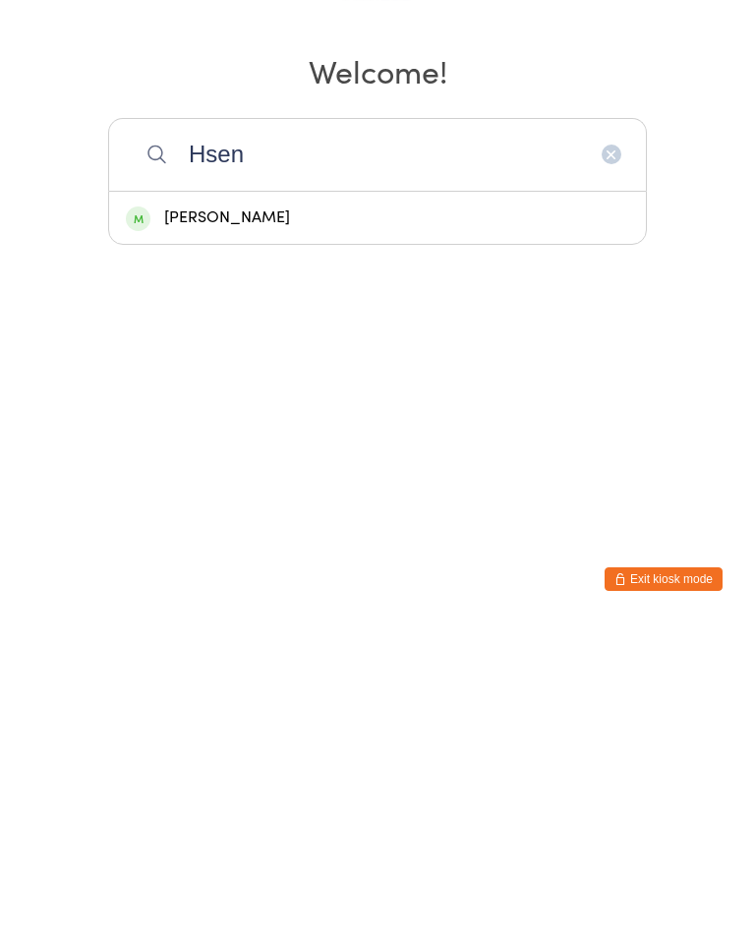
type input "Hsen"
click at [200, 519] on div "Kate Husen" at bounding box center [377, 532] width 503 height 27
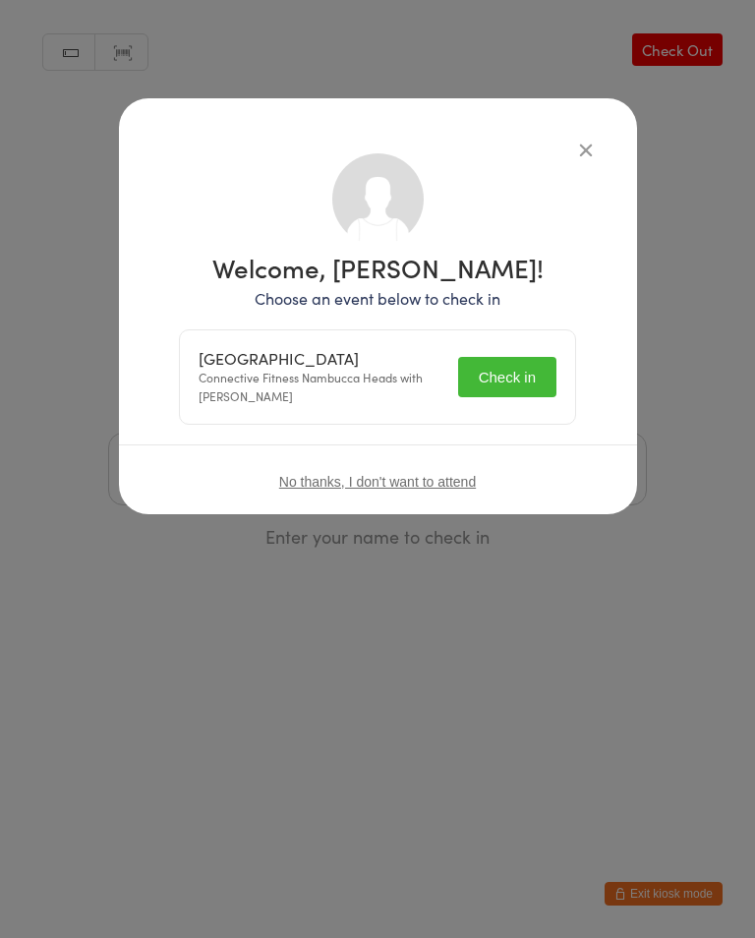
click at [503, 381] on button "Check in" at bounding box center [507, 377] width 98 height 40
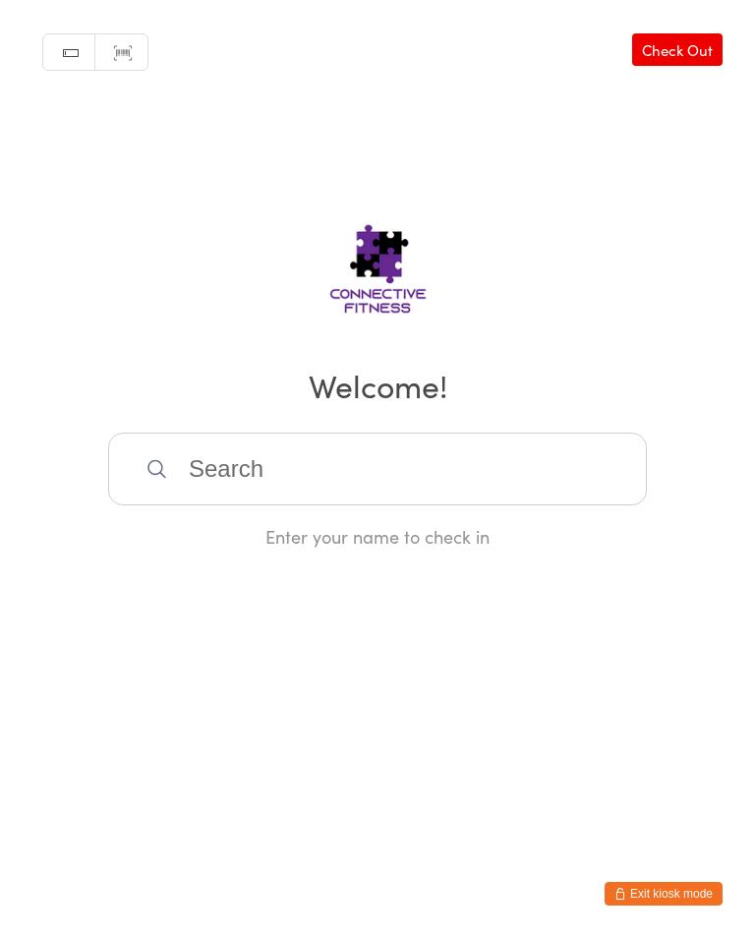
click at [364, 478] on input "search" at bounding box center [377, 469] width 539 height 73
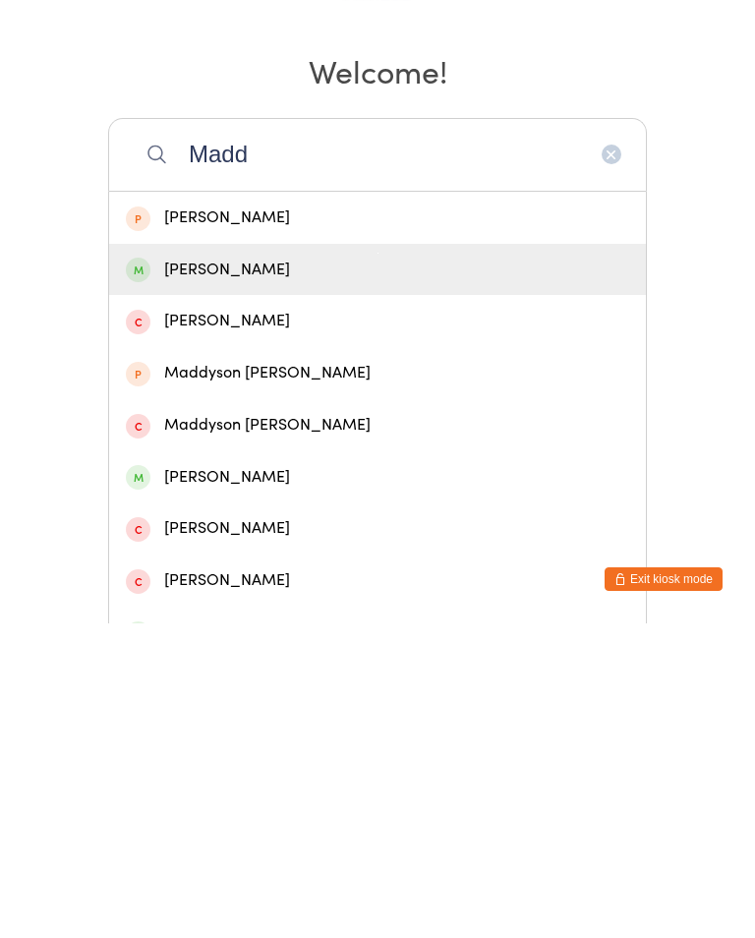
type input "Madd"
click at [352, 571] on div "Maddison Bates" at bounding box center [377, 584] width 503 height 27
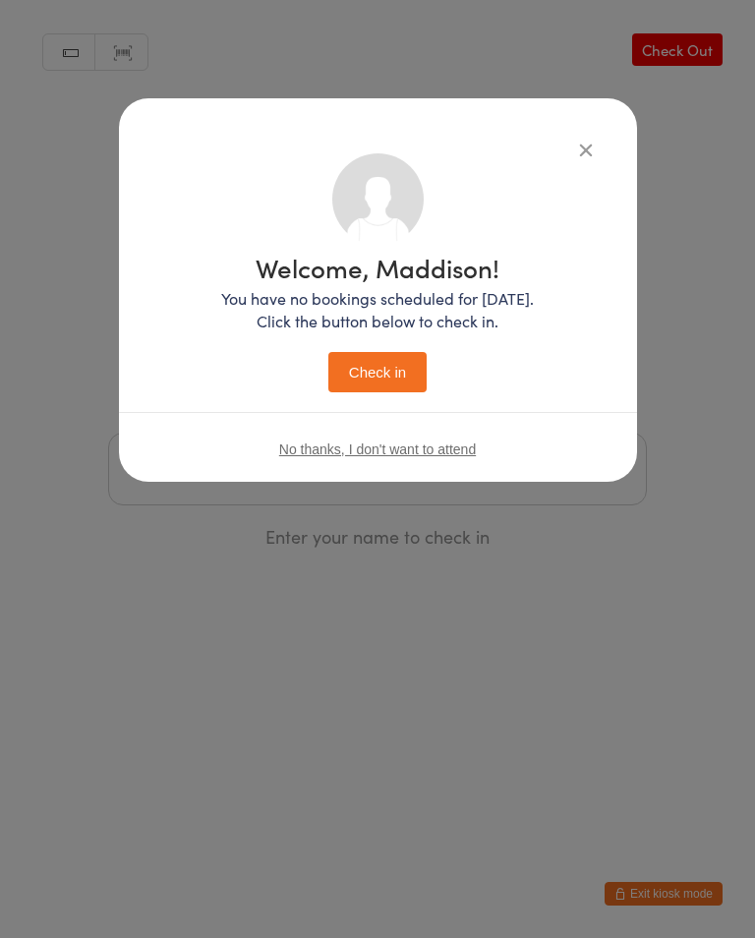
click at [396, 387] on button "Check in" at bounding box center [377, 372] width 98 height 40
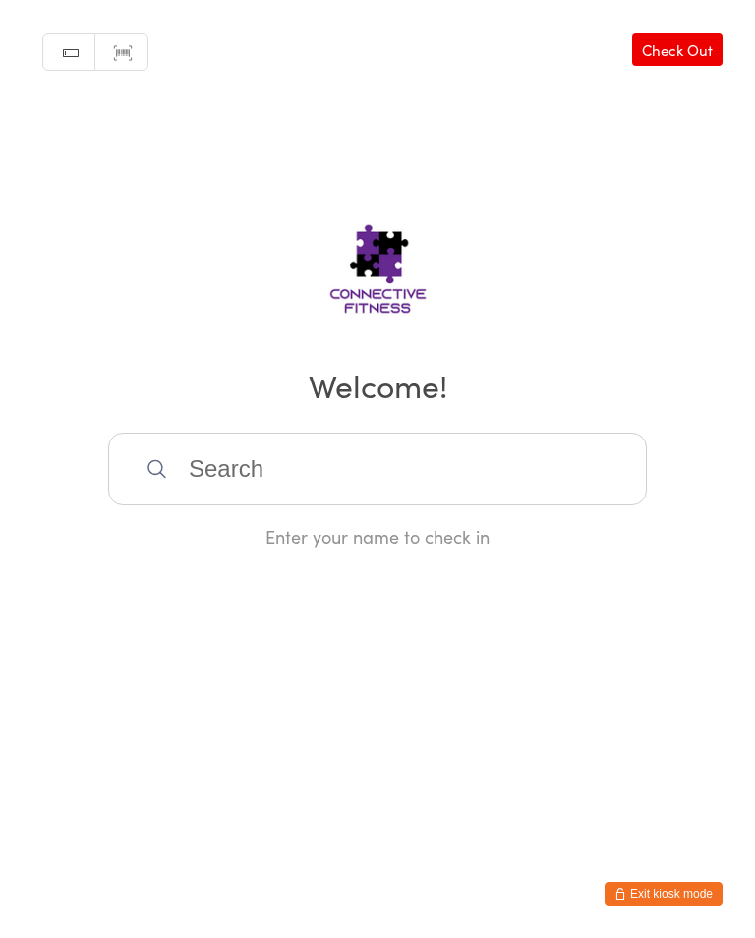
click at [257, 469] on input "search" at bounding box center [377, 469] width 539 height 73
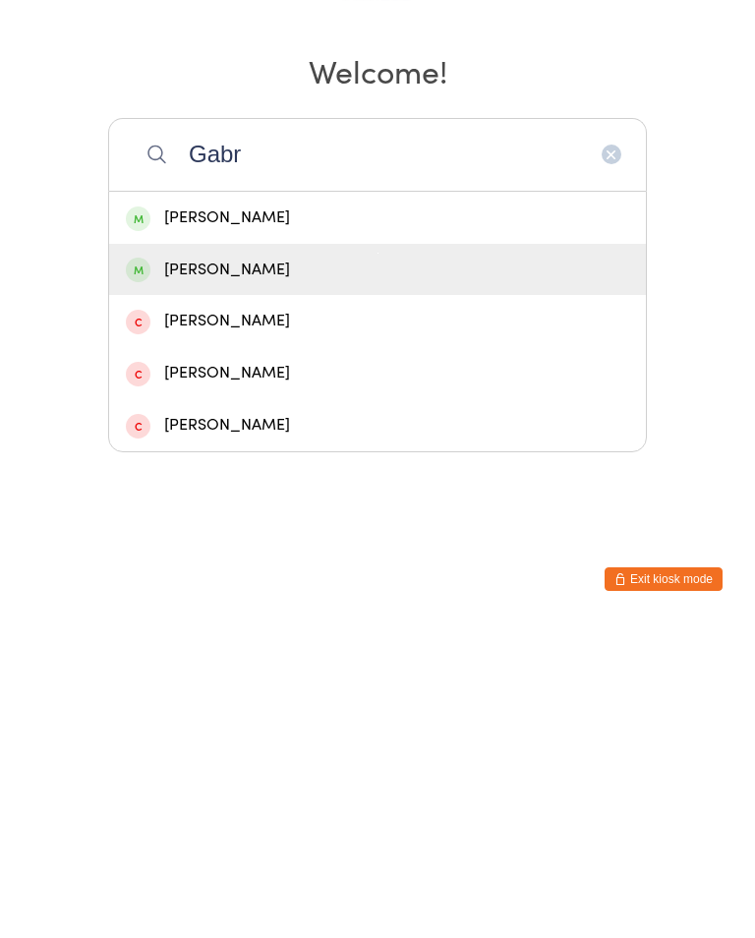
type input "Gabr"
click at [245, 559] on div "Louis Gabrielle" at bounding box center [377, 585] width 537 height 52
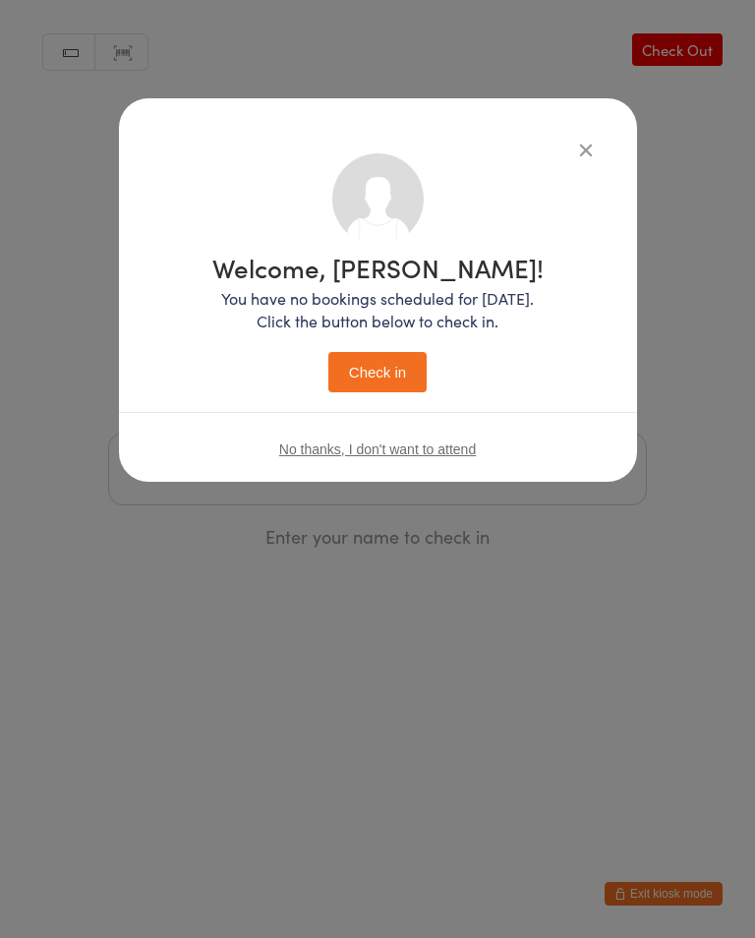
click at [398, 383] on button "Check in" at bounding box center [377, 372] width 98 height 40
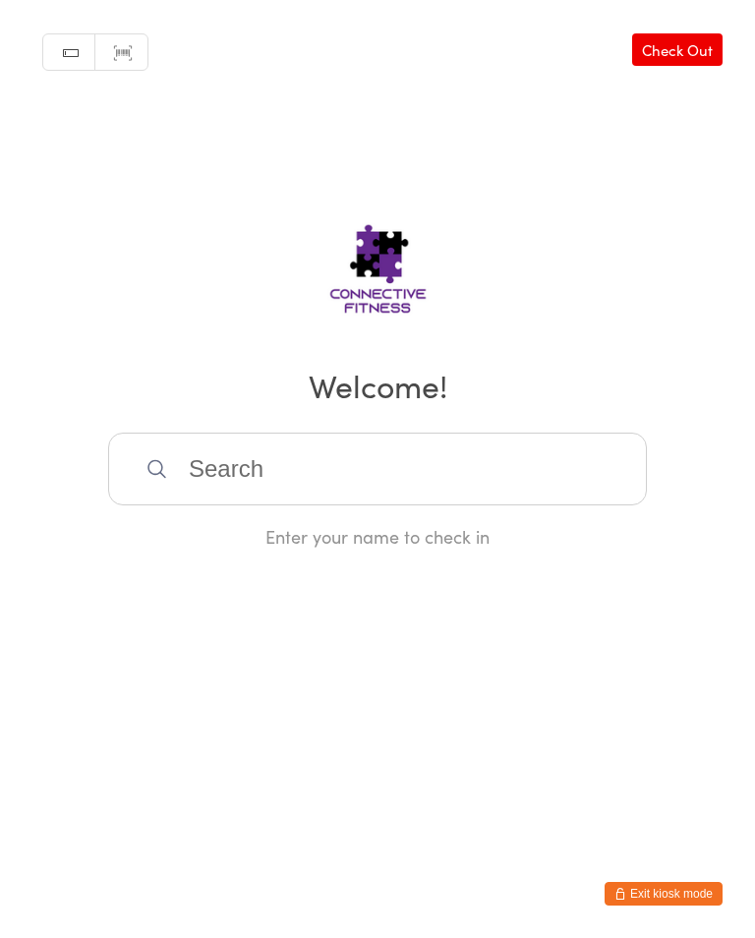
click at [347, 469] on input "search" at bounding box center [377, 469] width 539 height 73
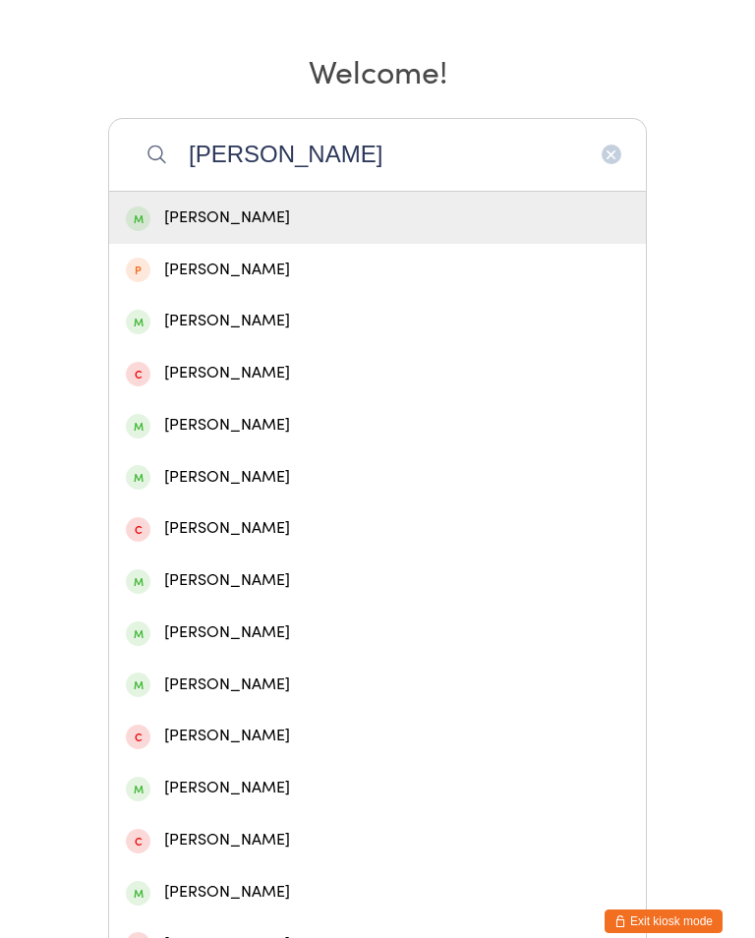
scroll to position [370, 0]
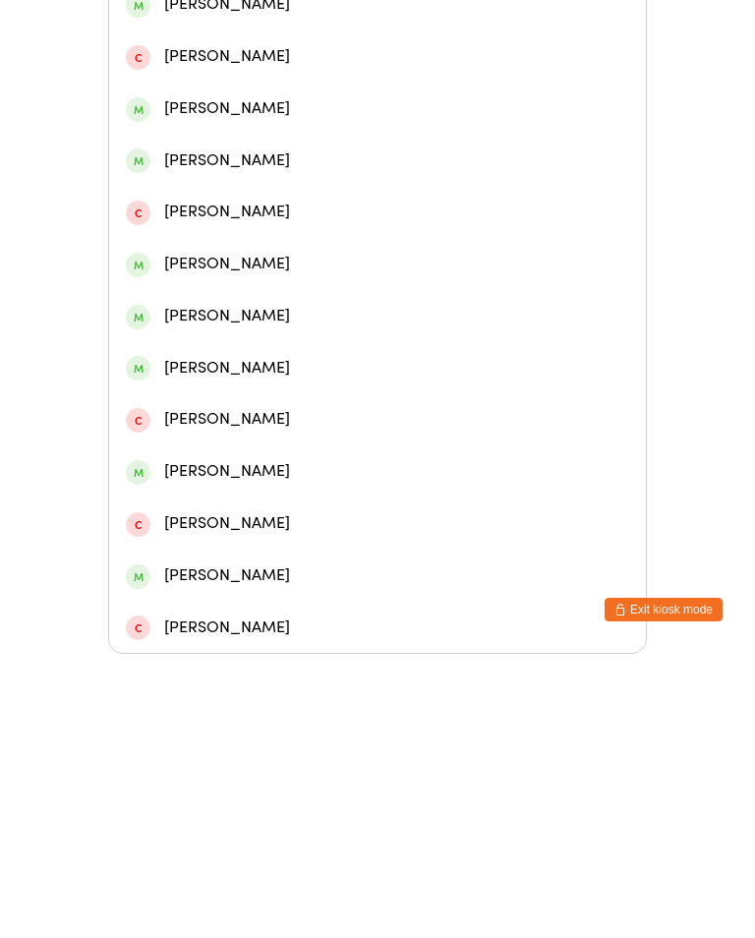
type input "Matt"
click at [265, 587] on div "Matthew Hodge" at bounding box center [377, 600] width 503 height 27
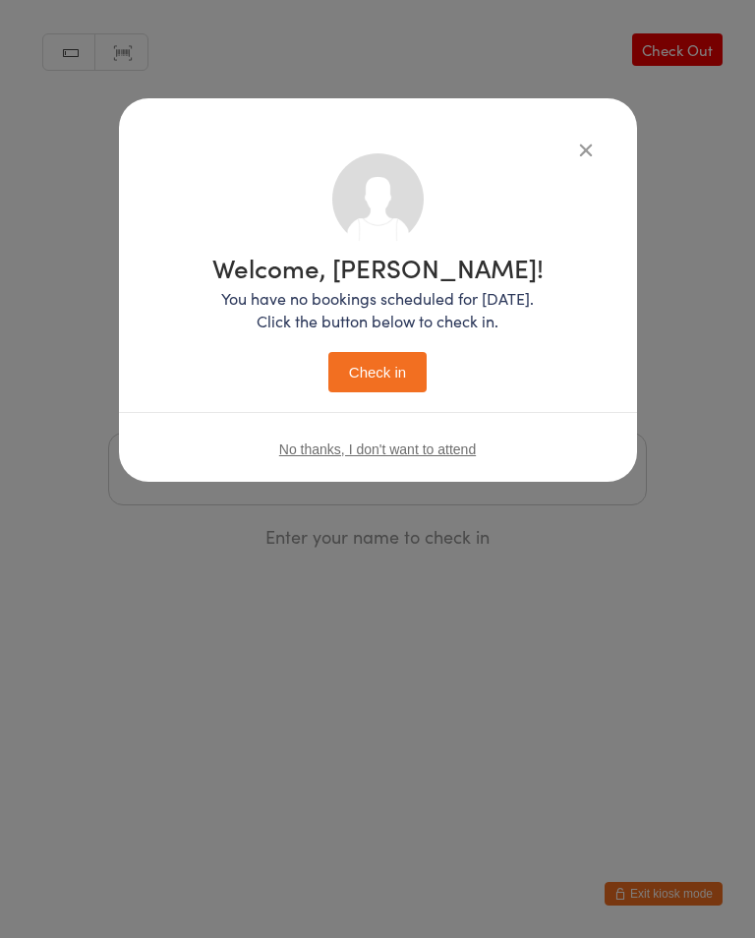
click at [380, 373] on button "Check in" at bounding box center [377, 372] width 98 height 40
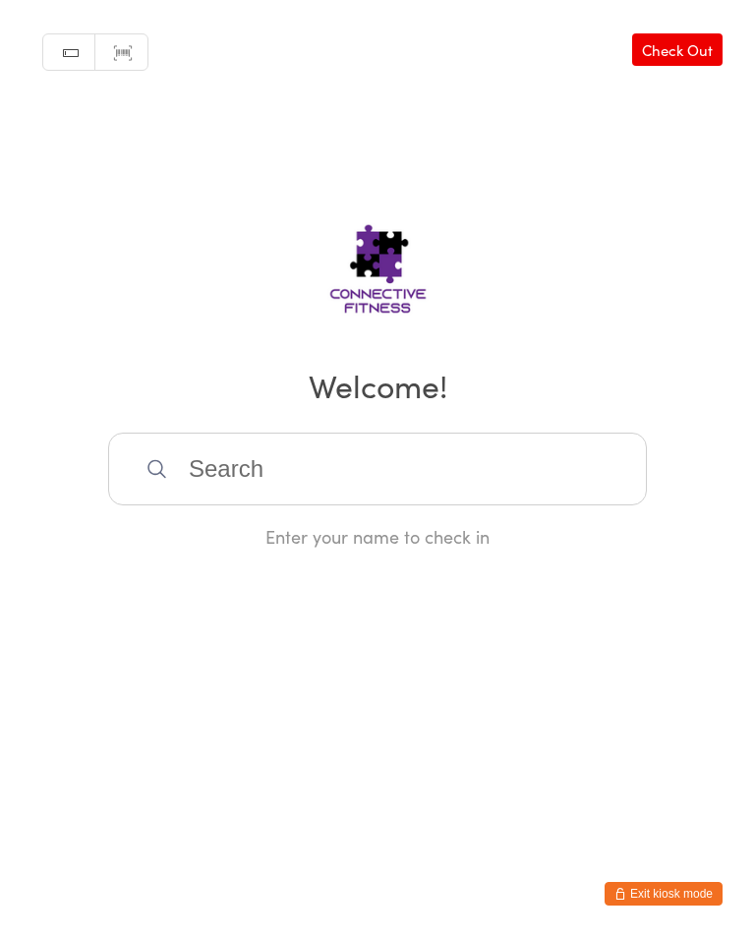
click at [412, 493] on input "search" at bounding box center [377, 469] width 539 height 73
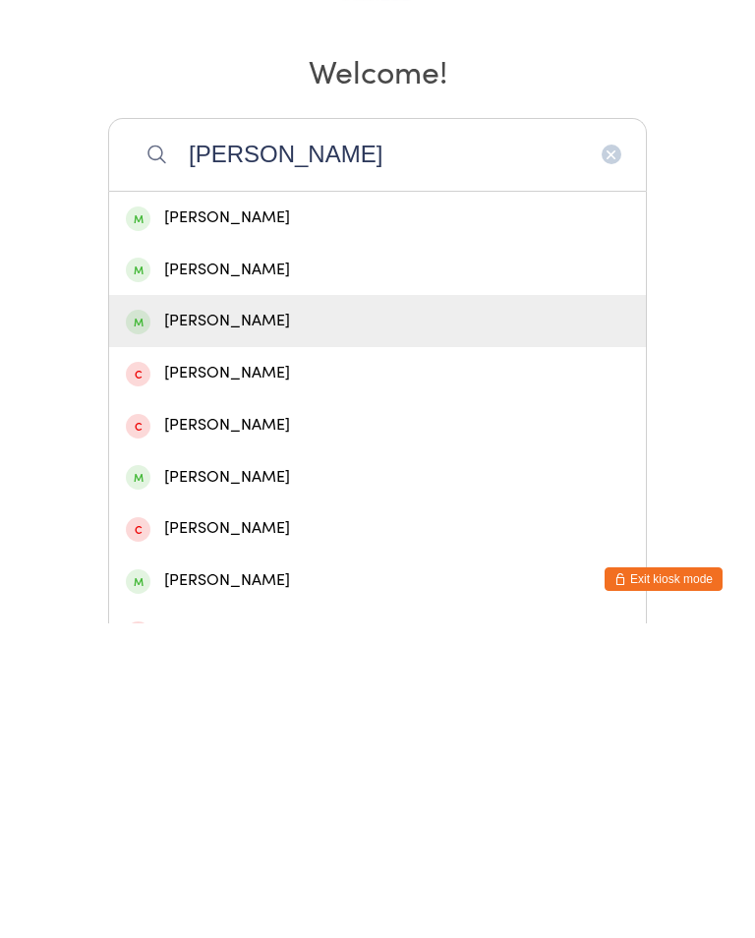
type input "Sarah"
click at [228, 622] on div "Sarah White" at bounding box center [377, 635] width 503 height 27
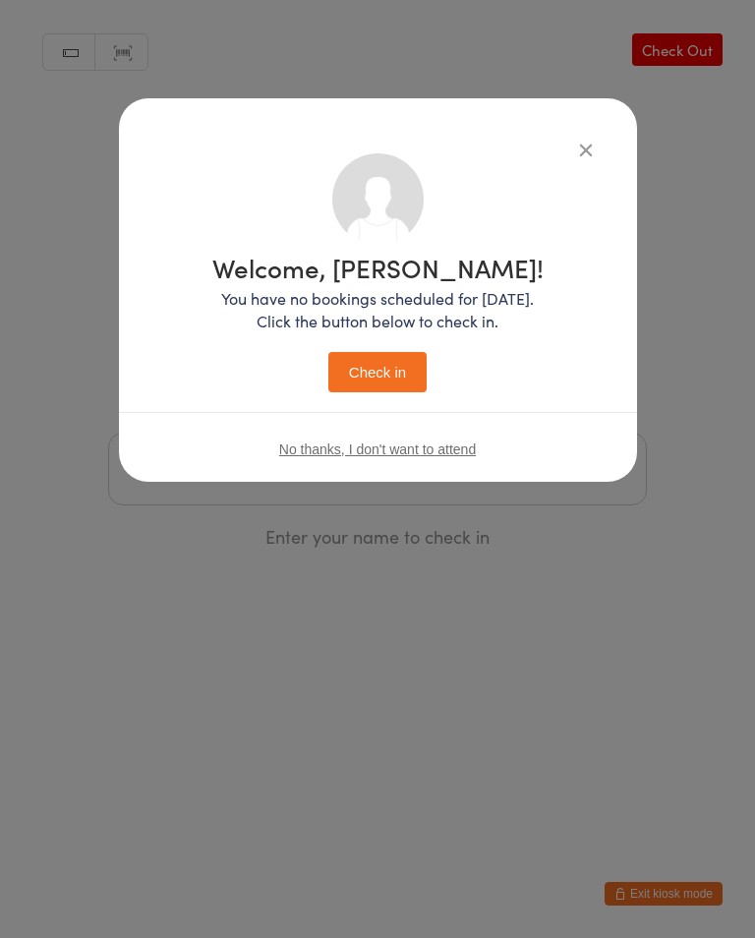
click at [381, 367] on button "Check in" at bounding box center [377, 372] width 98 height 40
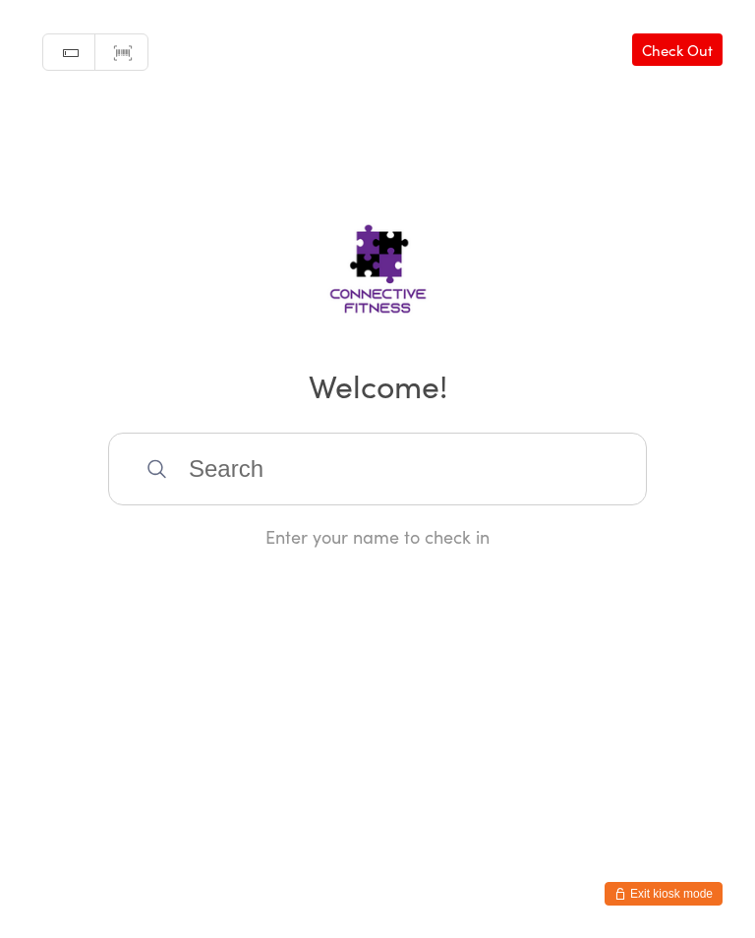
click at [204, 486] on input "search" at bounding box center [377, 469] width 539 height 73
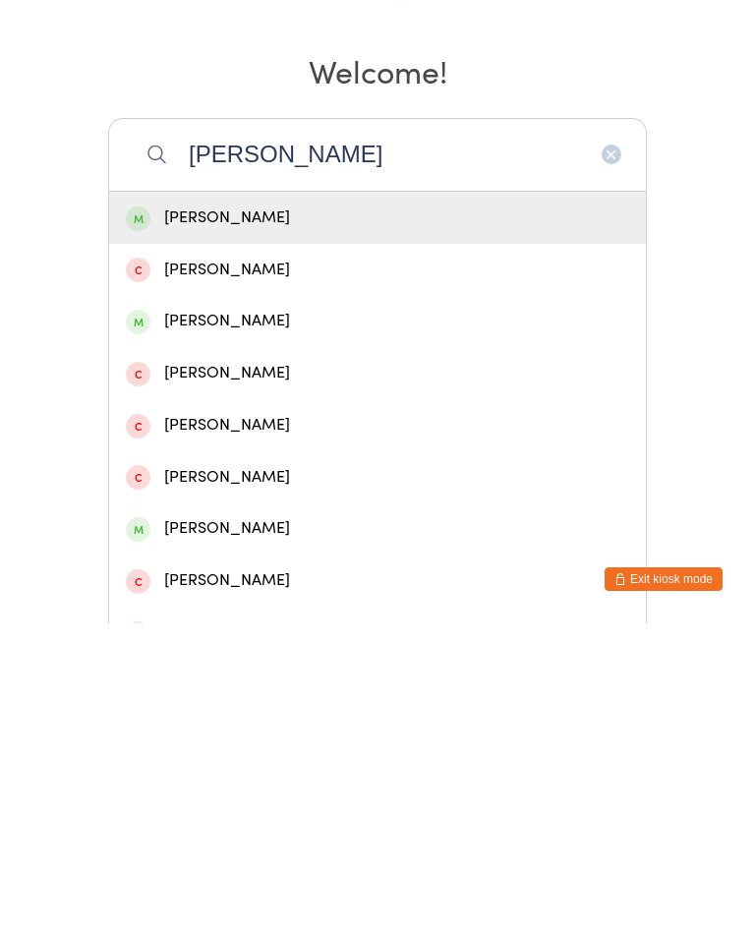
type input "Kier"
click at [245, 519] on div "Kieron Clowe" at bounding box center [377, 532] width 503 height 27
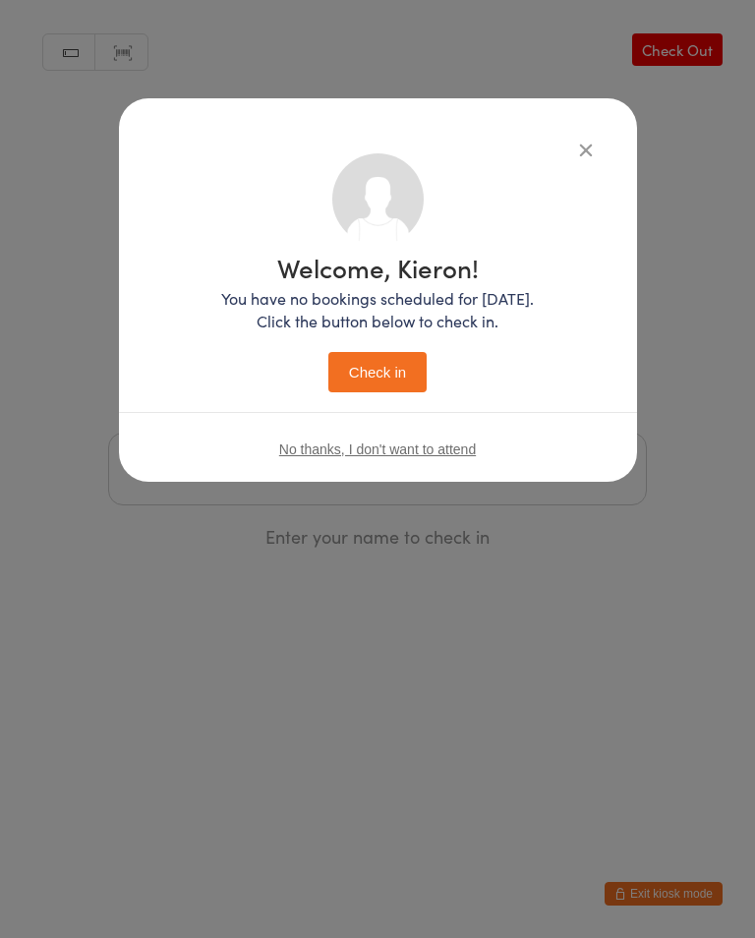
click at [377, 375] on button "Check in" at bounding box center [377, 372] width 98 height 40
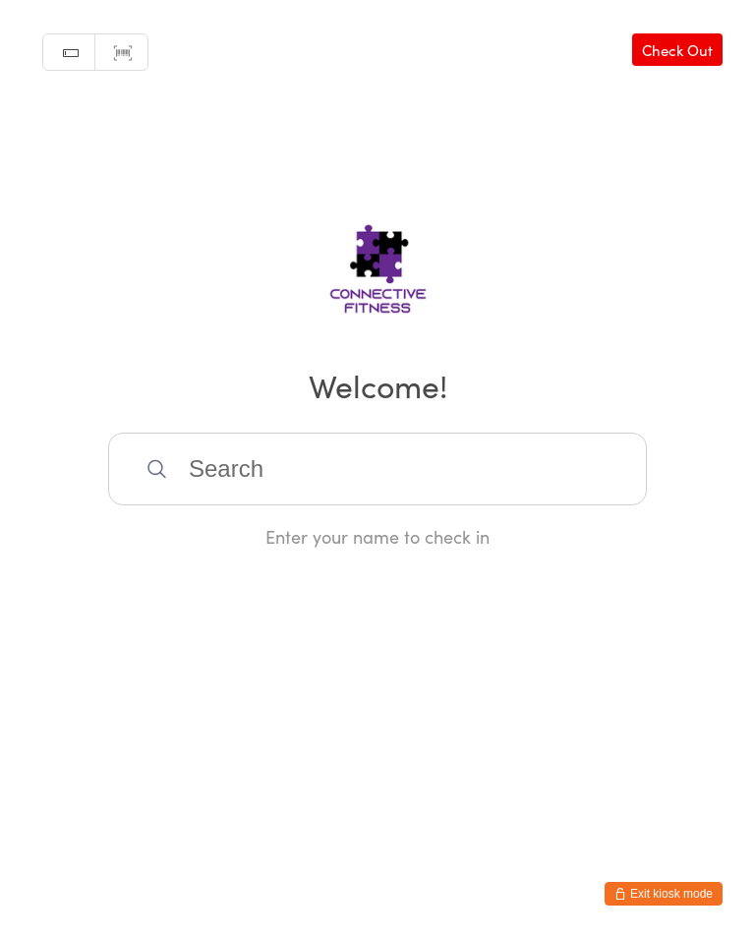
click at [331, 481] on input "search" at bounding box center [377, 469] width 539 height 73
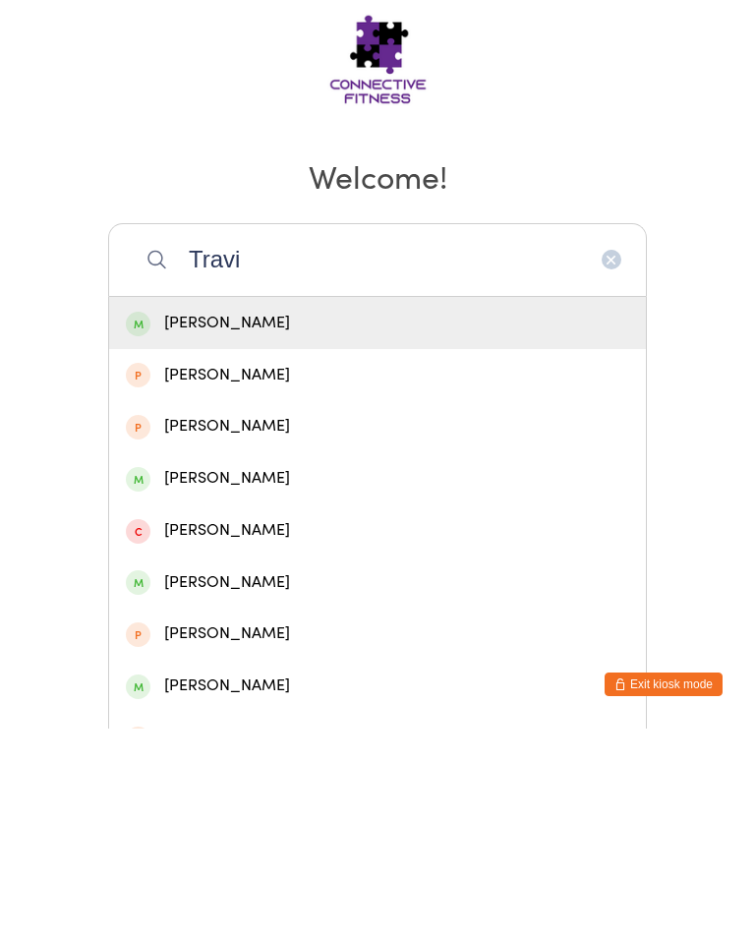
type input "Travi"
click at [226, 519] on div "Travis Pocock" at bounding box center [377, 532] width 503 height 27
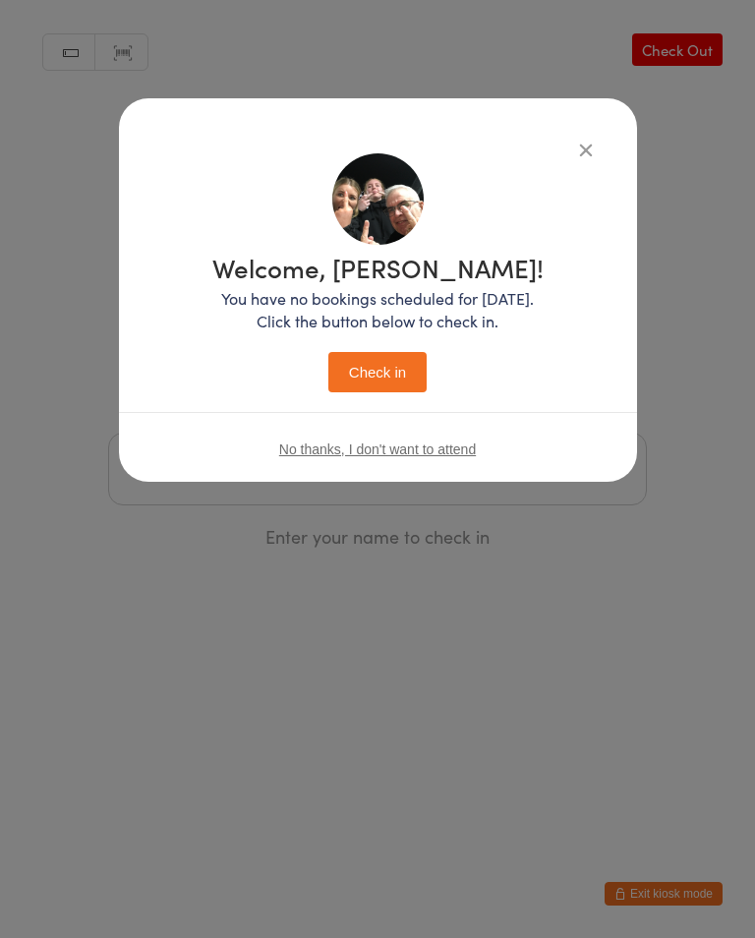
click at [378, 381] on button "Check in" at bounding box center [377, 372] width 98 height 40
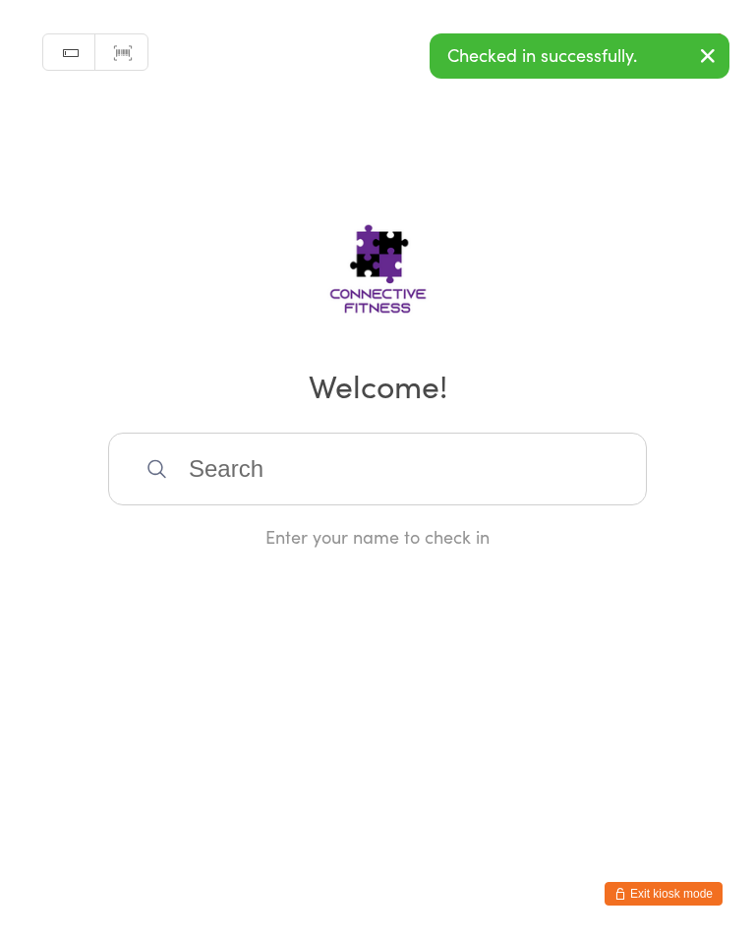
click at [323, 493] on input "search" at bounding box center [377, 469] width 539 height 73
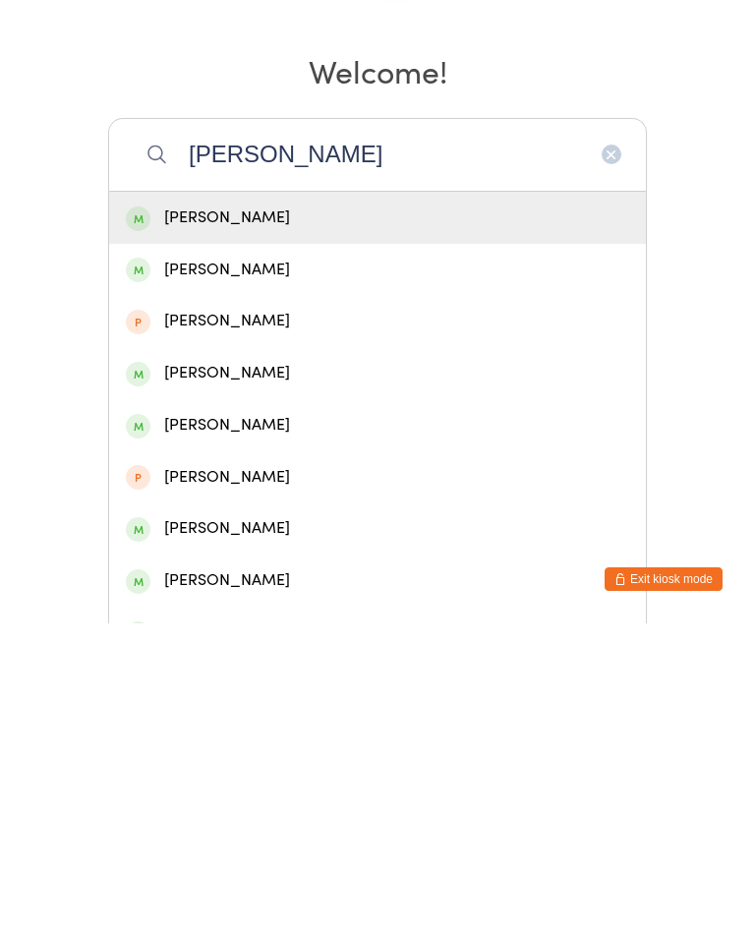
type input "Mark bax"
click at [233, 519] on div "Mark Baxter" at bounding box center [377, 532] width 503 height 27
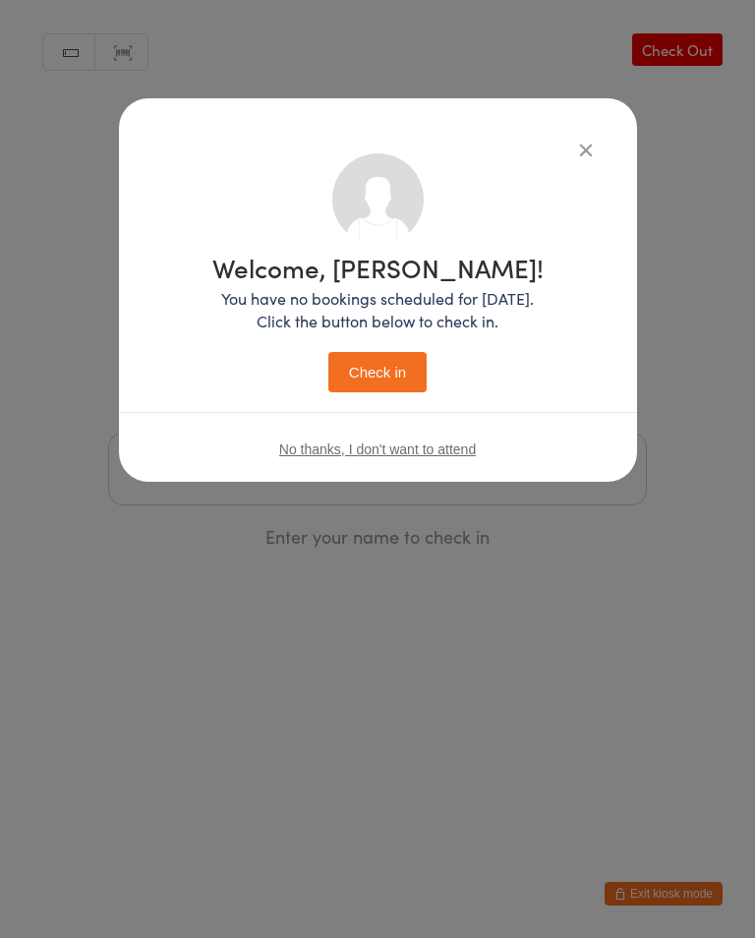
click at [366, 383] on button "Check in" at bounding box center [377, 372] width 98 height 40
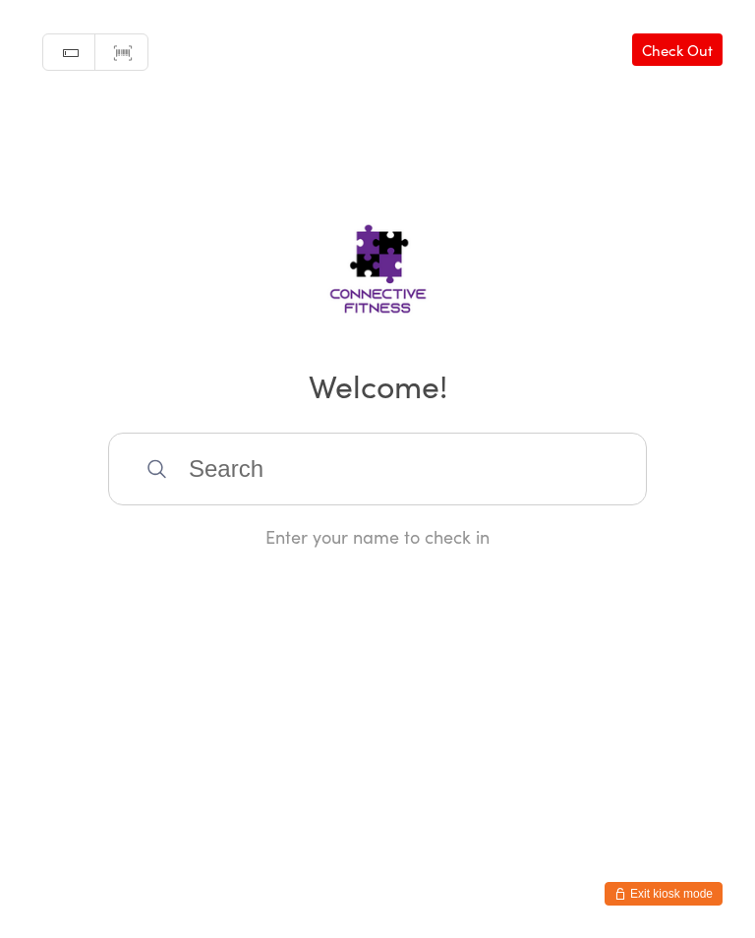
click at [315, 462] on input "search" at bounding box center [377, 469] width 539 height 73
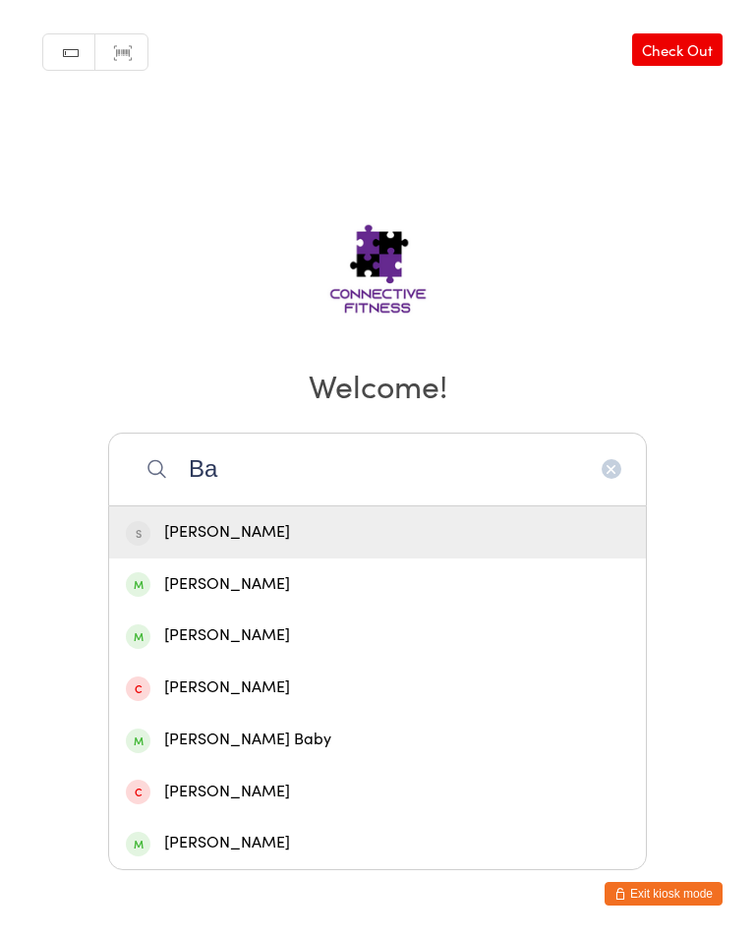
type input "B"
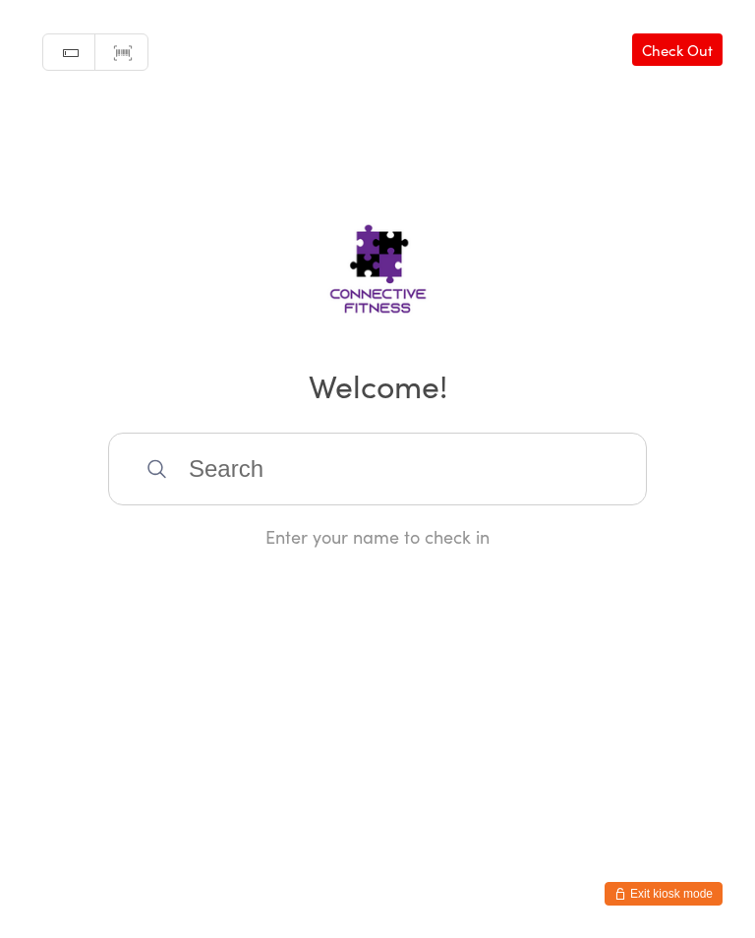
click at [204, 476] on input "search" at bounding box center [377, 469] width 539 height 73
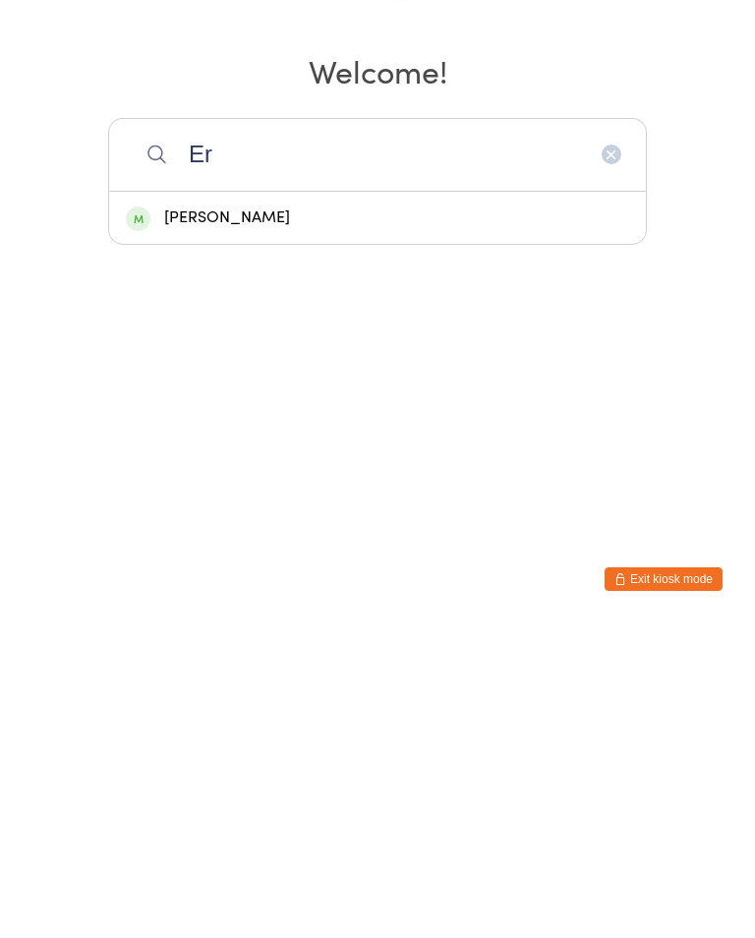
type input "E"
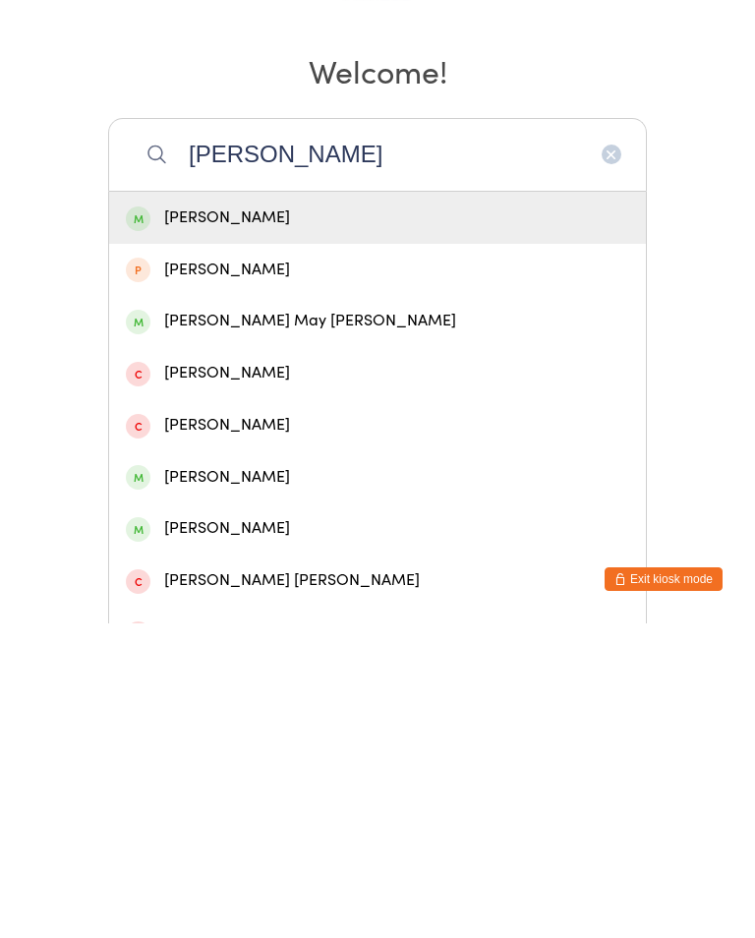
type input "Kerry tr"
click at [224, 571] on div "Kerry Grace" at bounding box center [377, 584] width 503 height 27
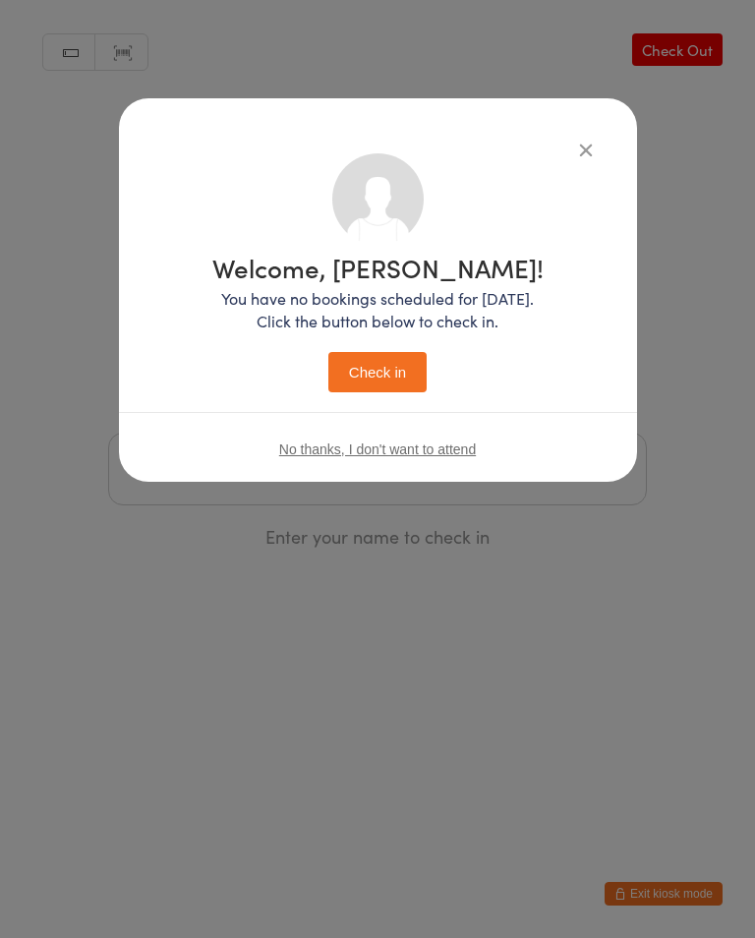
click at [382, 376] on button "Check in" at bounding box center [377, 372] width 98 height 40
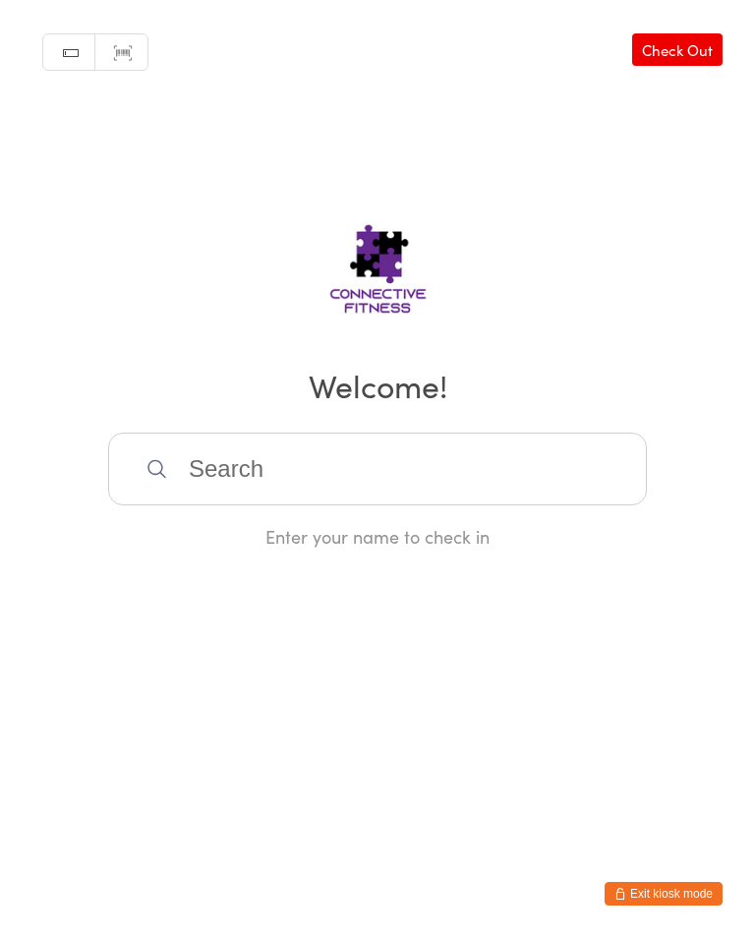
click at [403, 490] on input "search" at bounding box center [377, 469] width 539 height 73
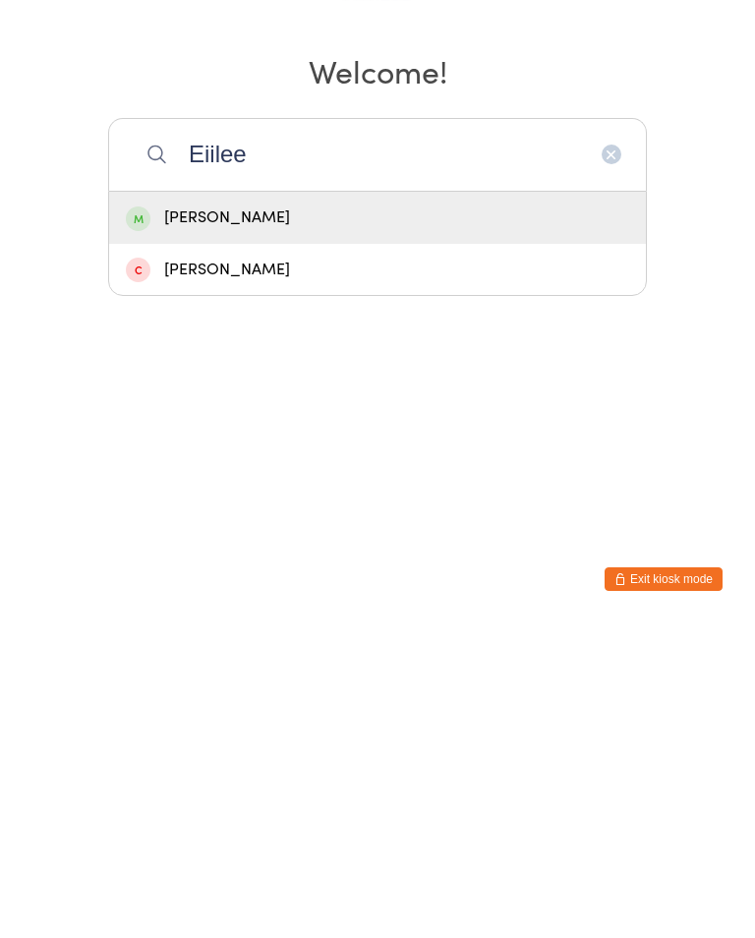
type input "Eiilee"
click at [302, 519] on div "Eileen Berry" at bounding box center [377, 532] width 503 height 27
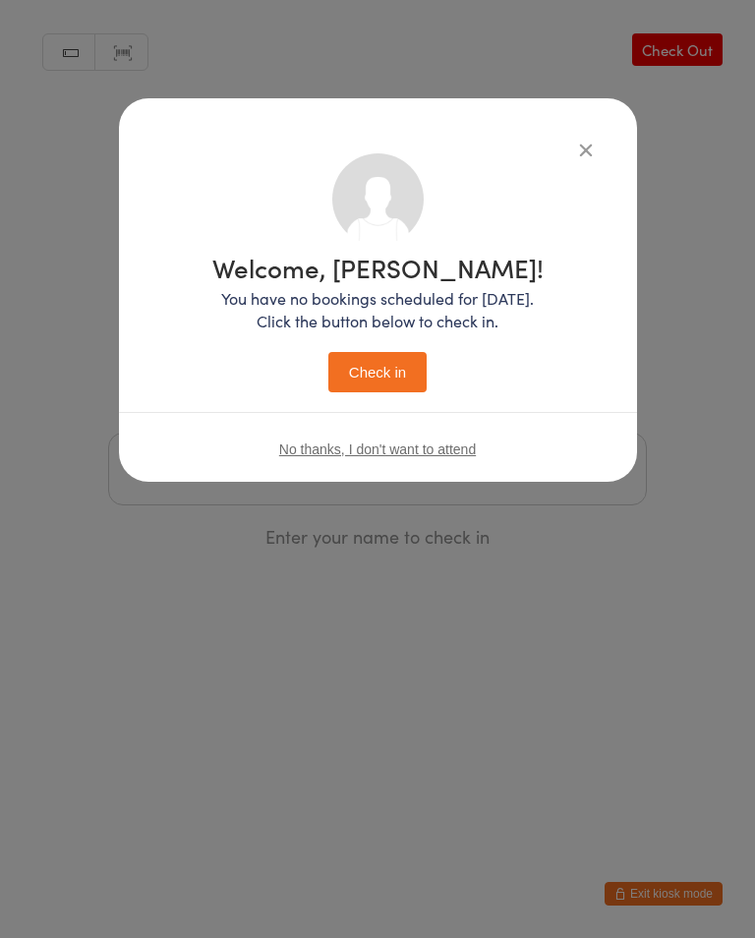
click at [396, 373] on button "Check in" at bounding box center [377, 372] width 98 height 40
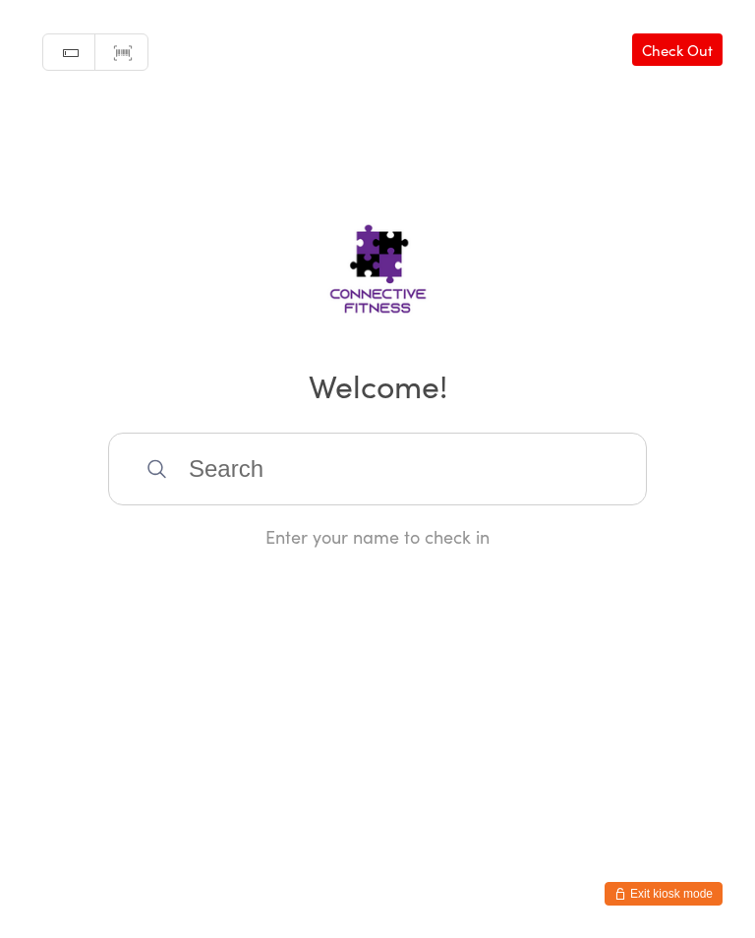
click at [191, 464] on input "search" at bounding box center [377, 469] width 539 height 73
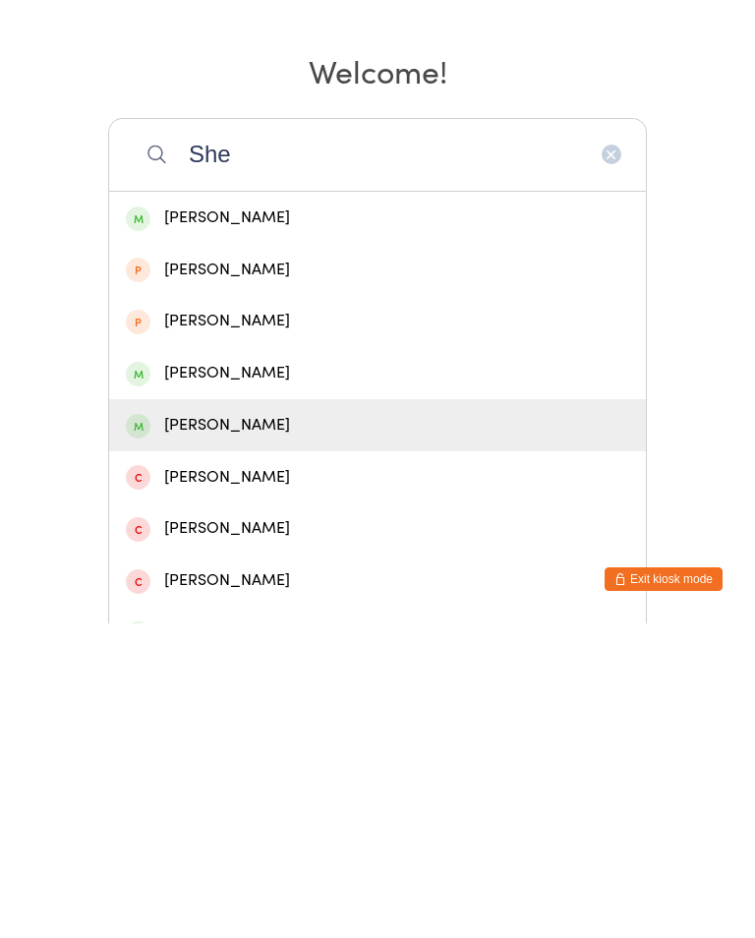
type input "She"
click at [167, 727] on div "sheila Cairns" at bounding box center [377, 740] width 503 height 27
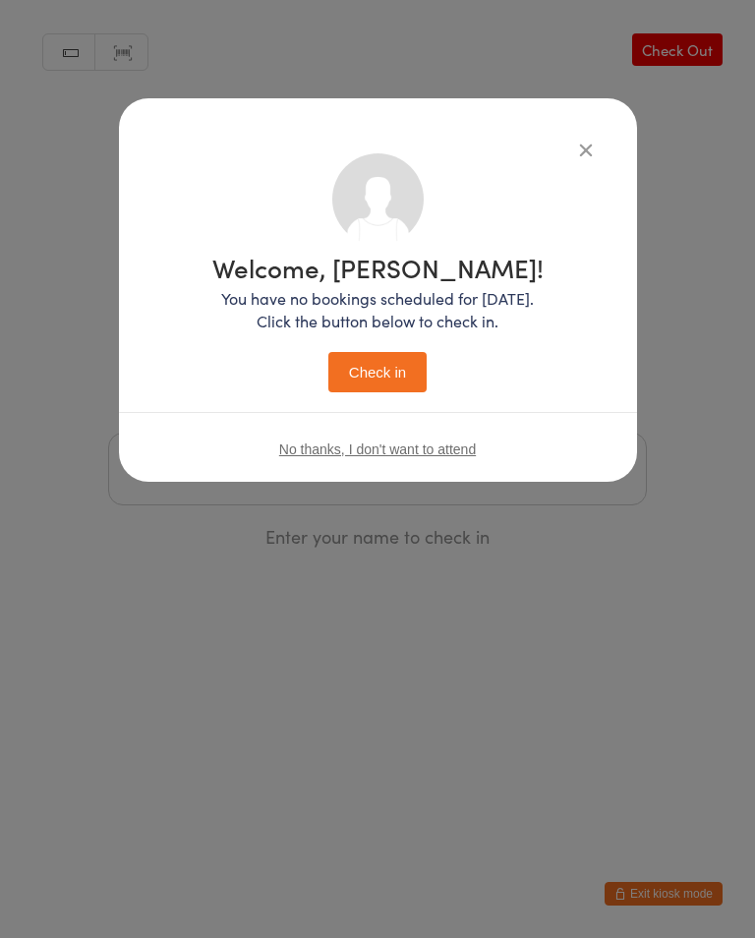
click at [365, 379] on button "Check in" at bounding box center [377, 372] width 98 height 40
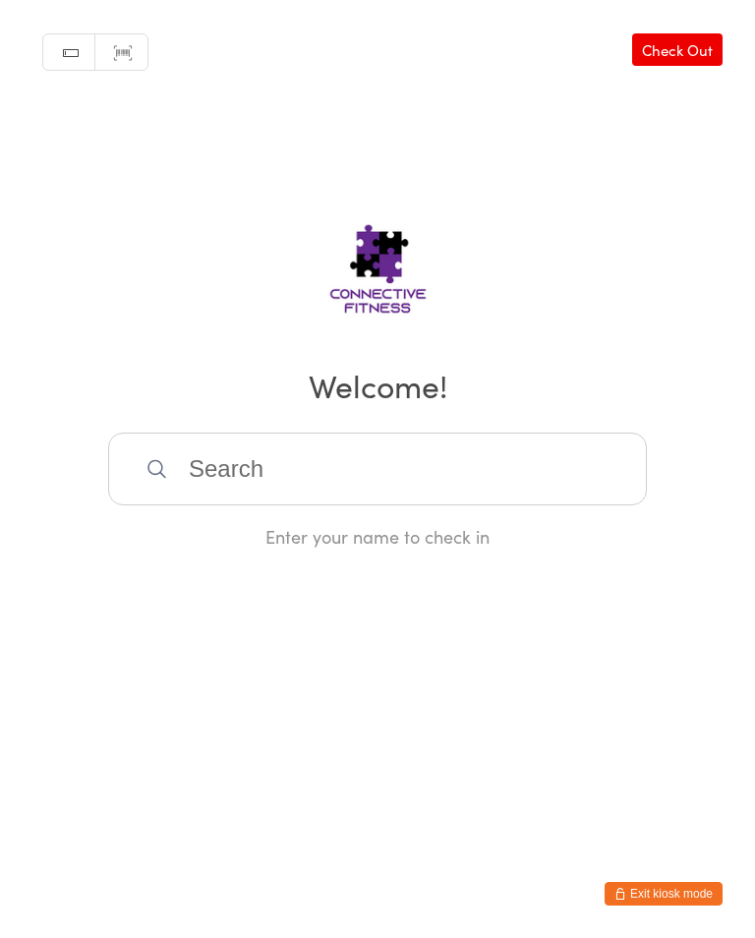
click at [195, 466] on input "search" at bounding box center [377, 469] width 539 height 73
click at [191, 459] on input "search" at bounding box center [377, 469] width 539 height 73
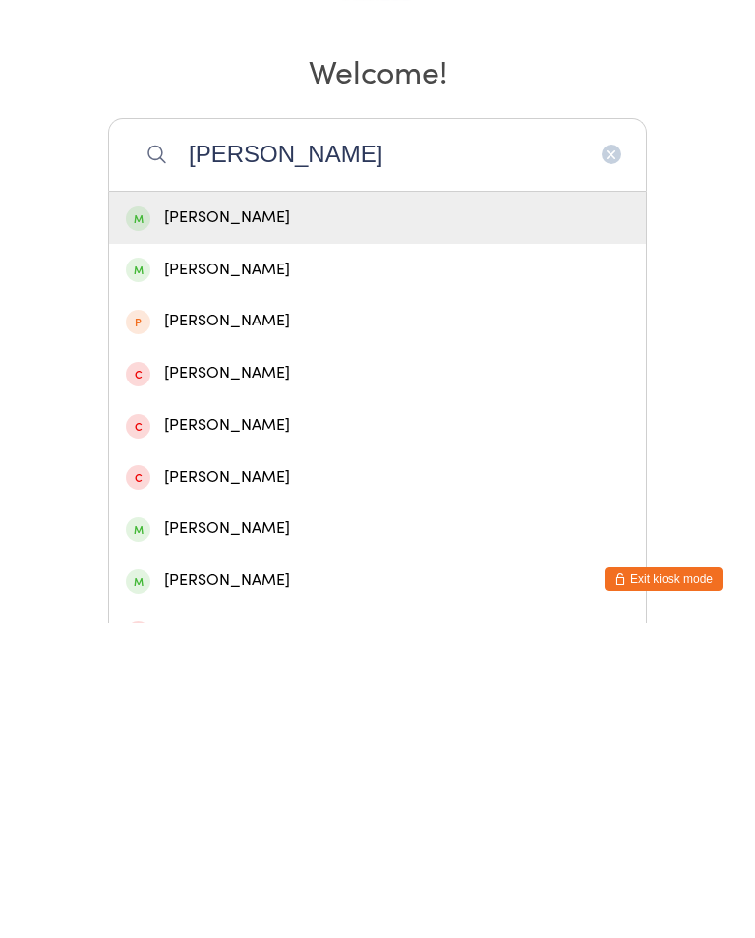
type input "Stuart"
click at [234, 571] on div "Stuart Cairns" at bounding box center [377, 584] width 503 height 27
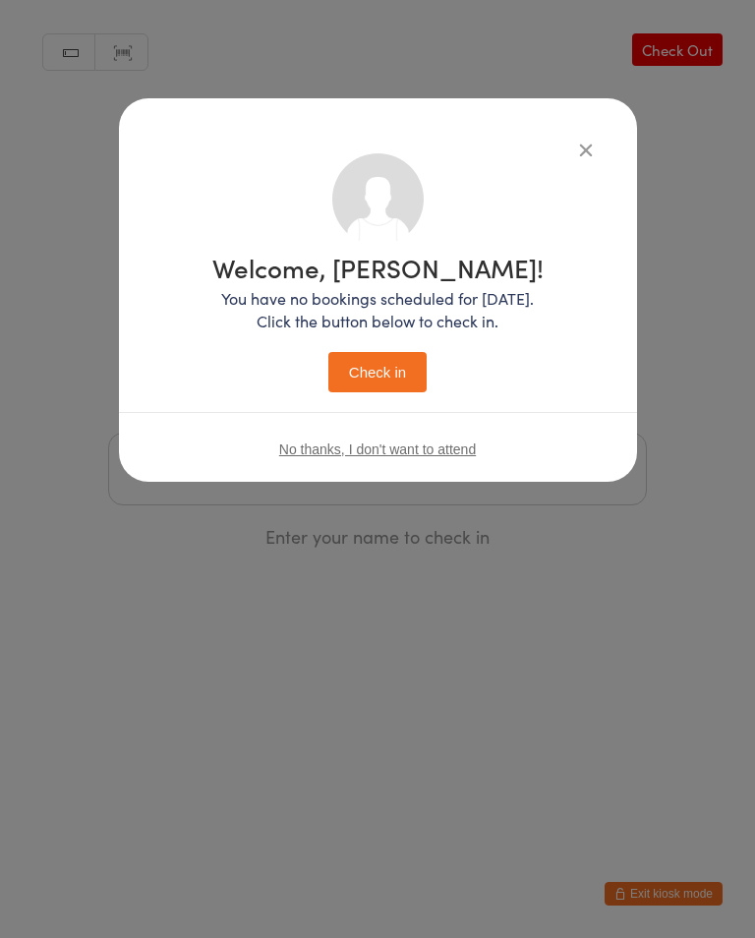
click at [381, 349] on div "Welcome, Stuart! You have no bookings scheduled for today. Click the button bel…" at bounding box center [377, 324] width 331 height 138
click at [375, 349] on div "Welcome, Stuart! You have no bookings scheduled for today. Click the button bel…" at bounding box center [377, 324] width 331 height 138
click at [383, 372] on button "Check in" at bounding box center [377, 372] width 98 height 40
